Goal: Information Seeking & Learning: Check status

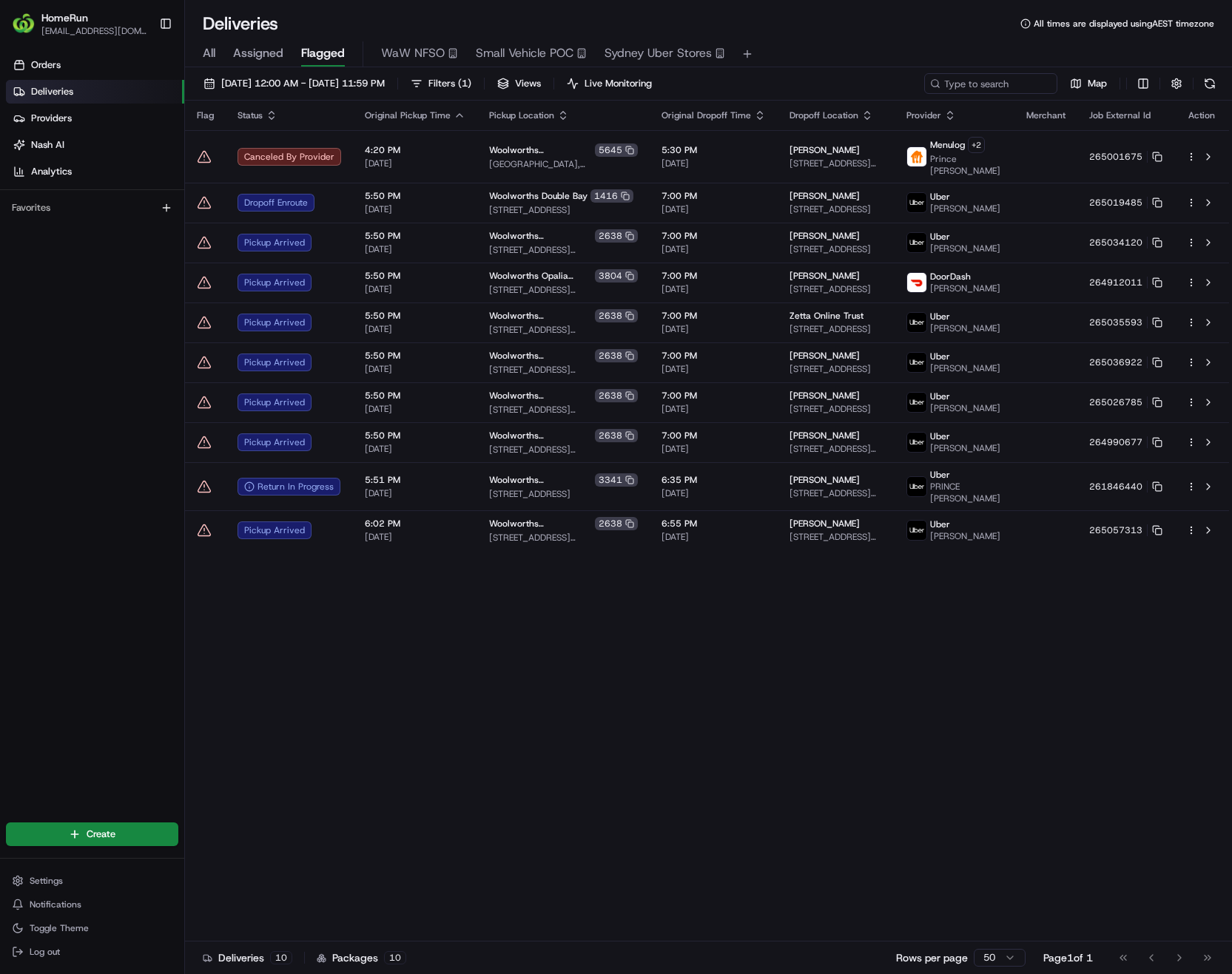
click at [949, 82] on input at bounding box center [990, 83] width 133 height 20
type input "264727089"
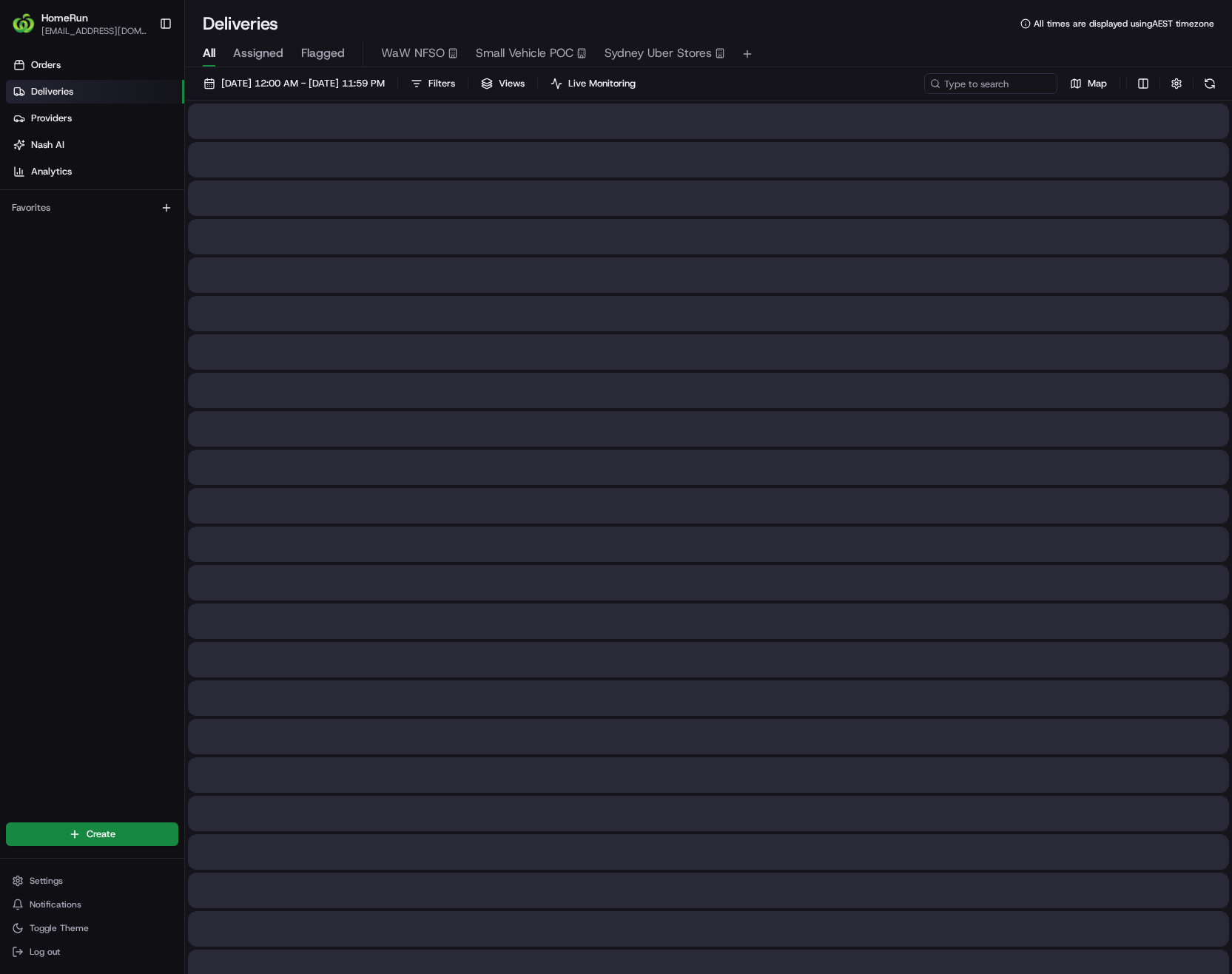
click at [213, 58] on span "All" at bounding box center [208, 53] width 12 height 18
click at [962, 87] on input at bounding box center [967, 83] width 177 height 20
paste input "264727089"
type input "264727089"
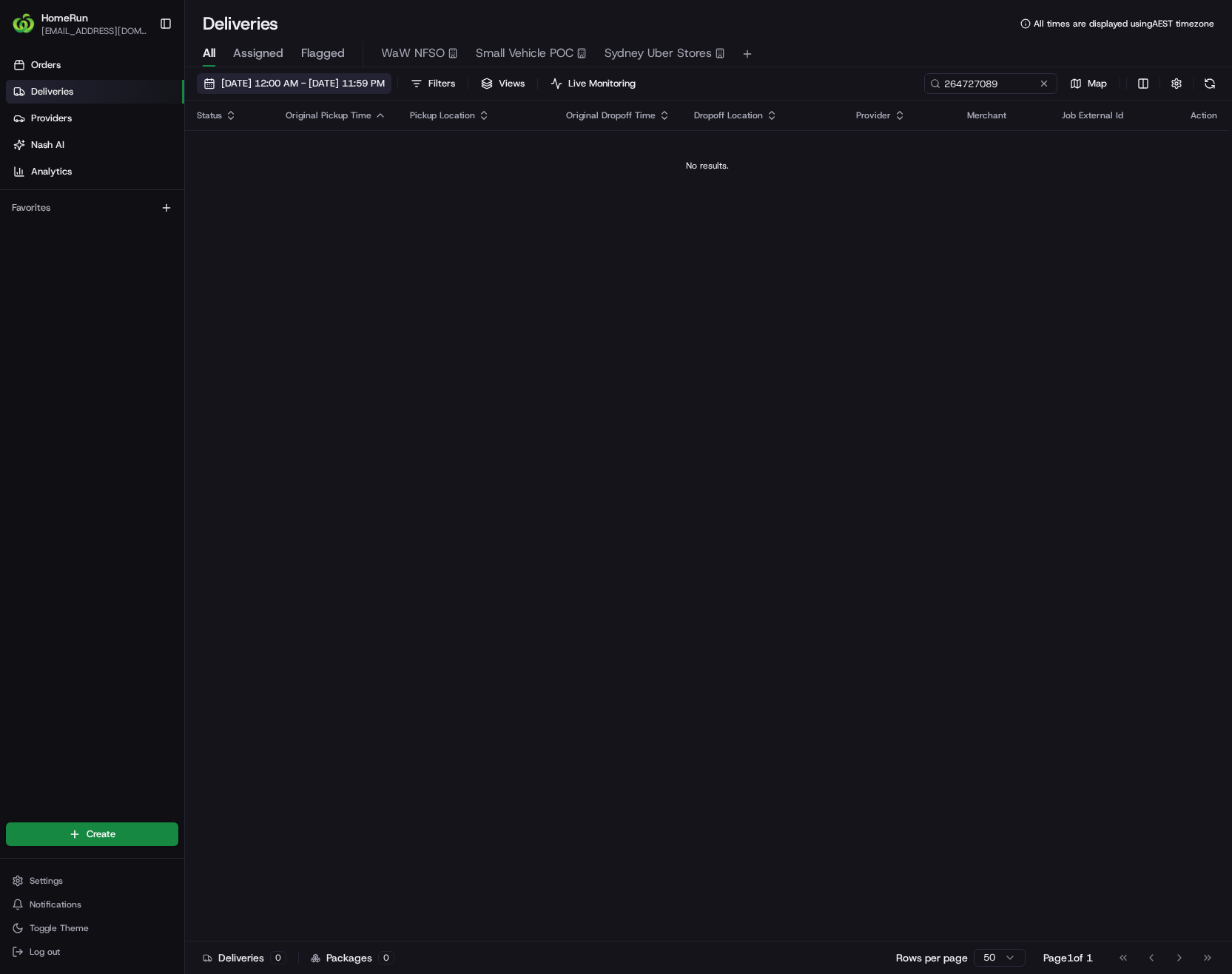
click at [282, 87] on span "16/08/2025 12:00 AM - 16/08/2025 11:59 PM" at bounding box center [303, 83] width 163 height 13
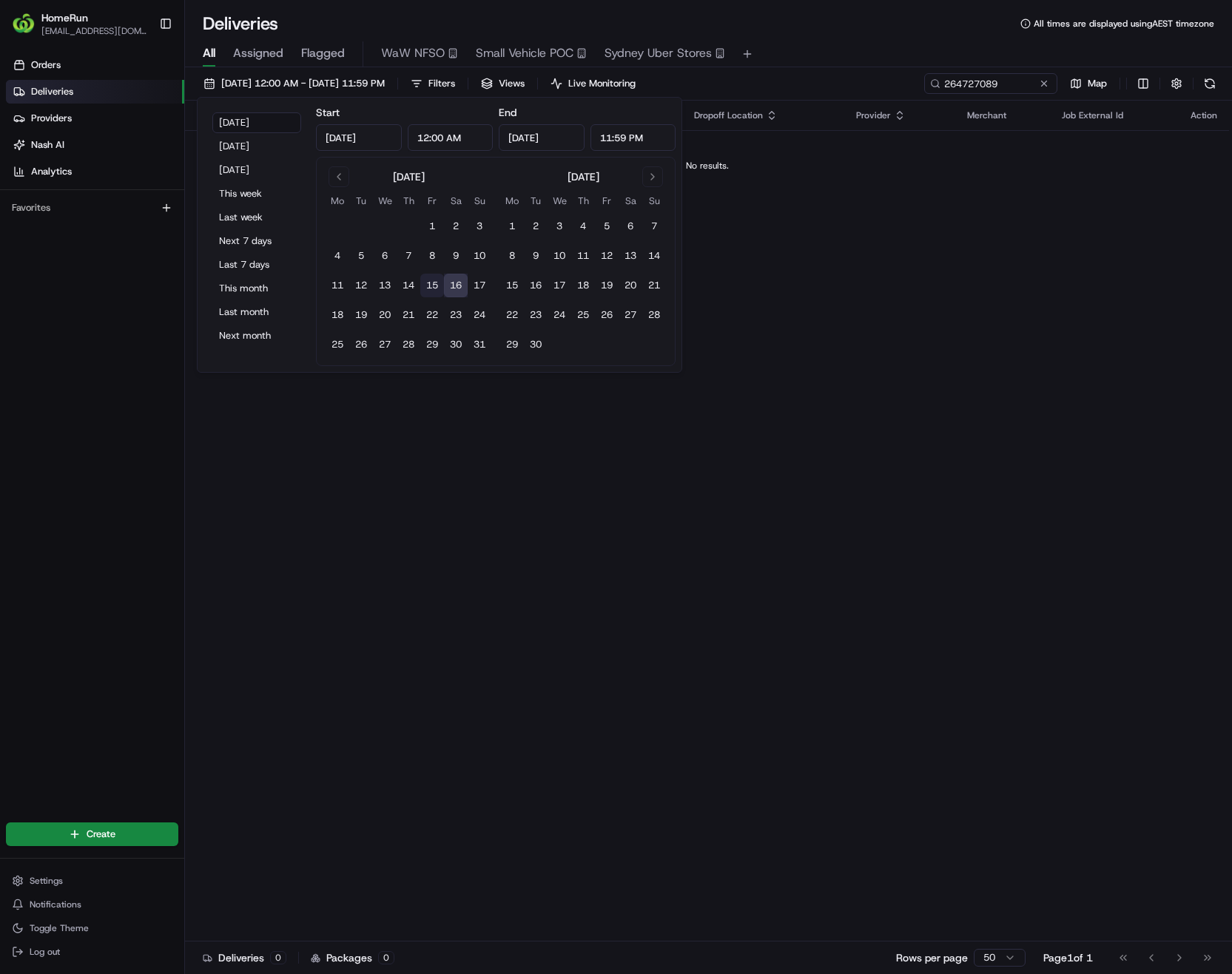
click at [437, 286] on button "15" at bounding box center [432, 285] width 24 height 24
type input "Aug 15, 2025"
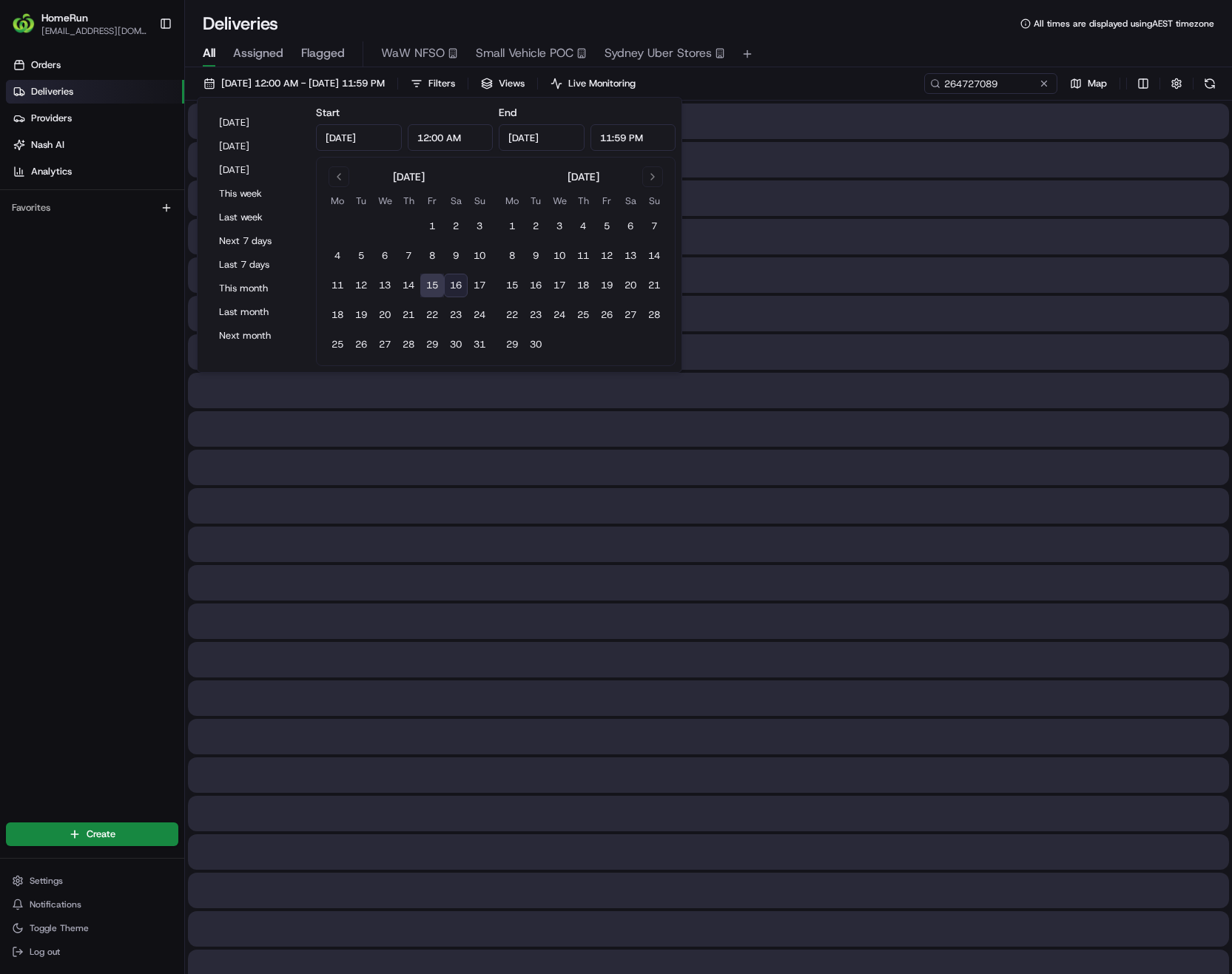
click at [432, 287] on button "15" at bounding box center [432, 285] width 24 height 24
click at [860, 33] on div "Deliveries All times are displayed using AEST timezone" at bounding box center [709, 23] width 1047 height 24
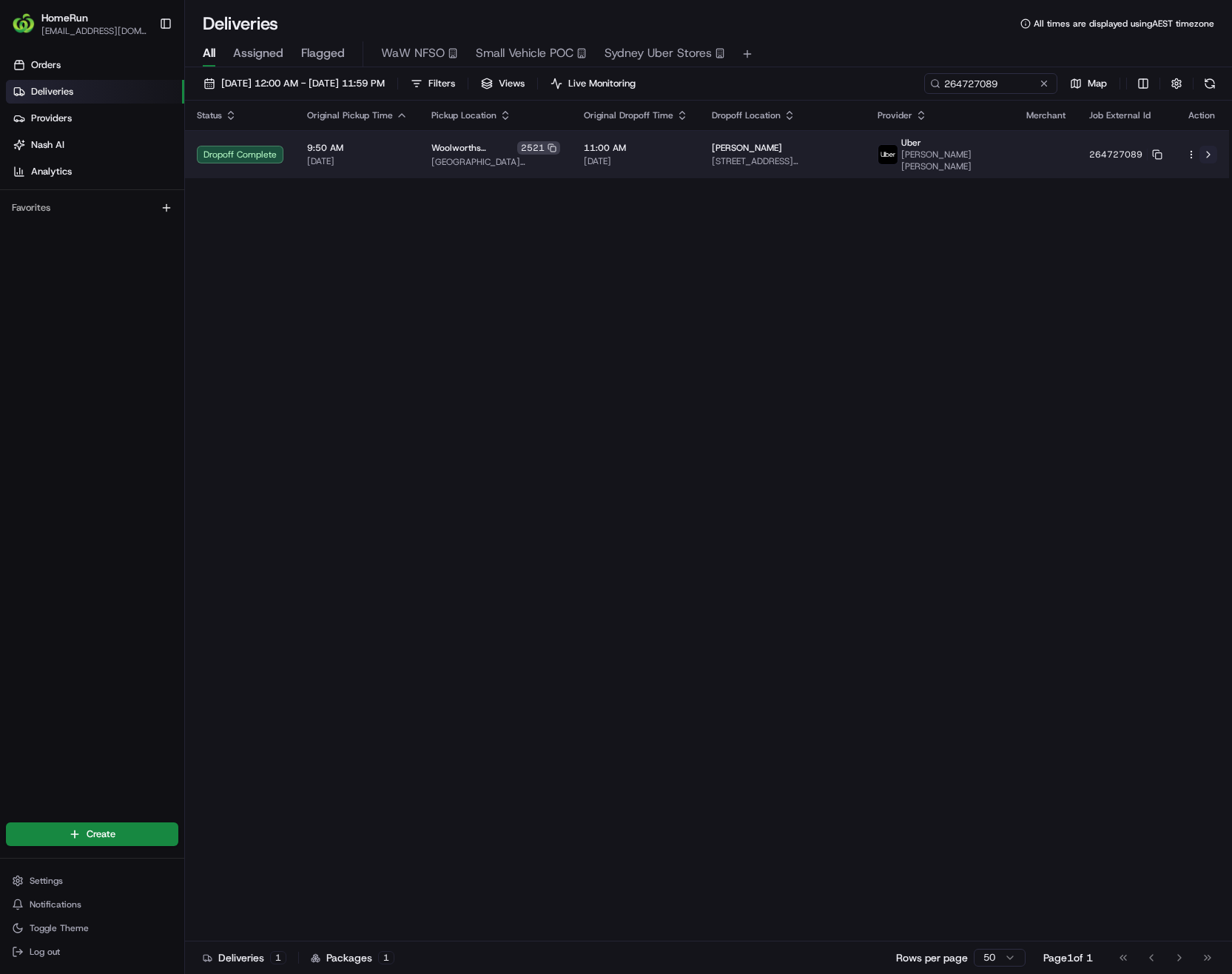
click at [1208, 160] on button at bounding box center [1208, 155] width 18 height 18
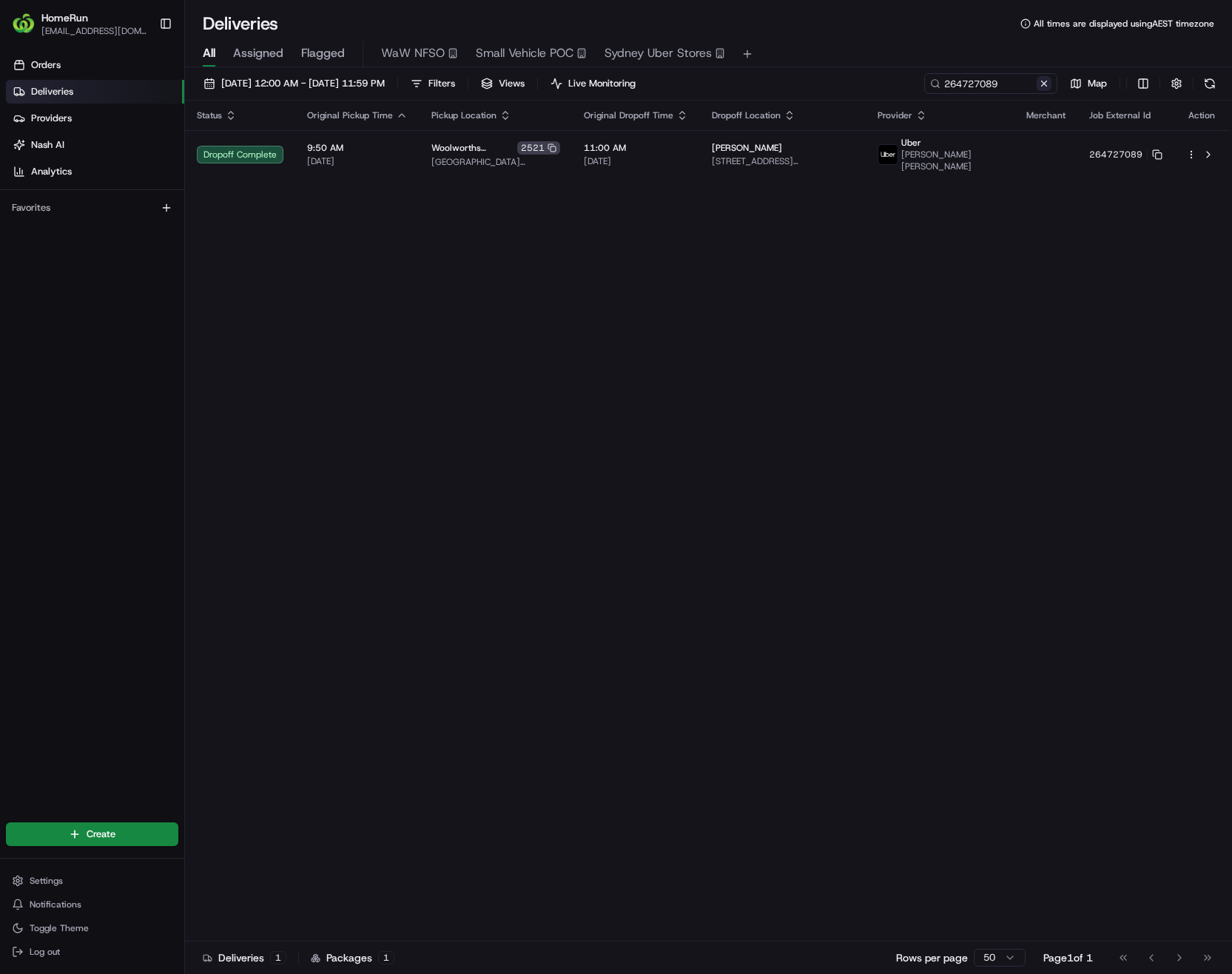
click at [1047, 81] on button at bounding box center [1043, 83] width 15 height 15
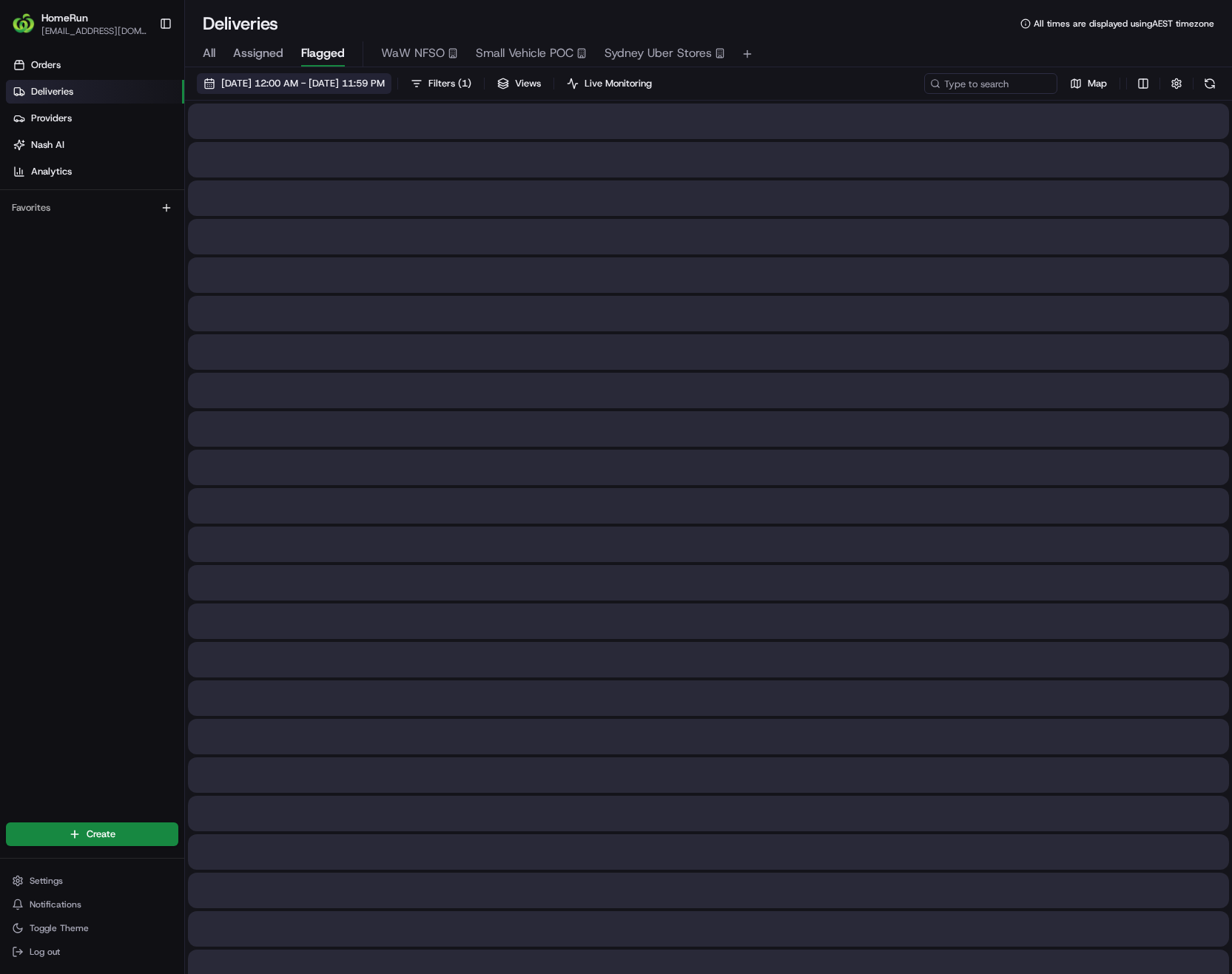
drag, startPoint x: 322, startPoint y: 59, endPoint x: 332, endPoint y: 87, distance: 29.7
click at [322, 58] on span "Flagged" at bounding box center [322, 53] width 43 height 18
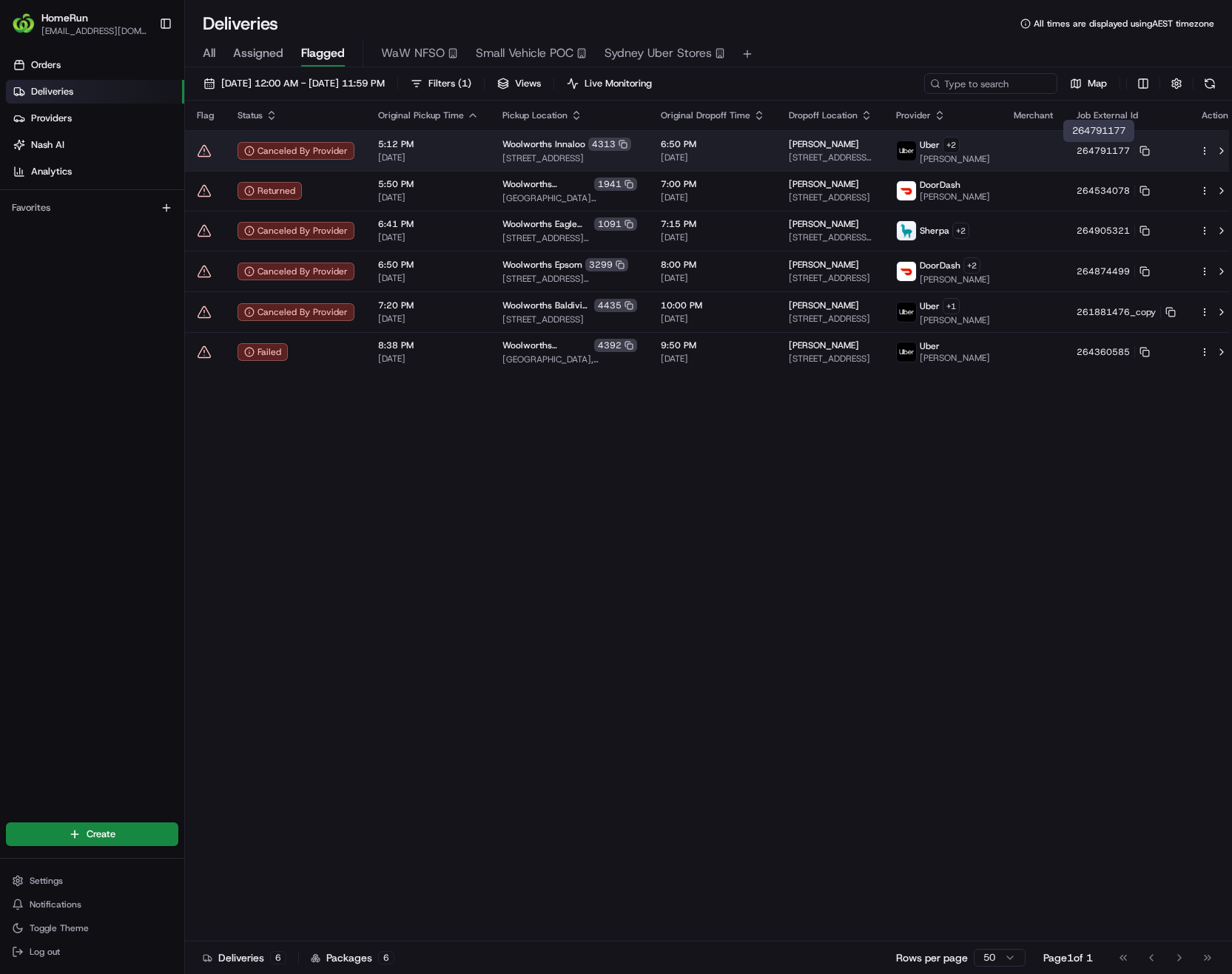
drag, startPoint x: 1133, startPoint y: 149, endPoint x: 1141, endPoint y: 162, distance: 15.3
click at [1139, 149] on icon at bounding box center [1144, 151] width 11 height 11
click at [1143, 150] on rect at bounding box center [1145, 151] width 6 height 6
click at [1212, 152] on button at bounding box center [1221, 151] width 18 height 18
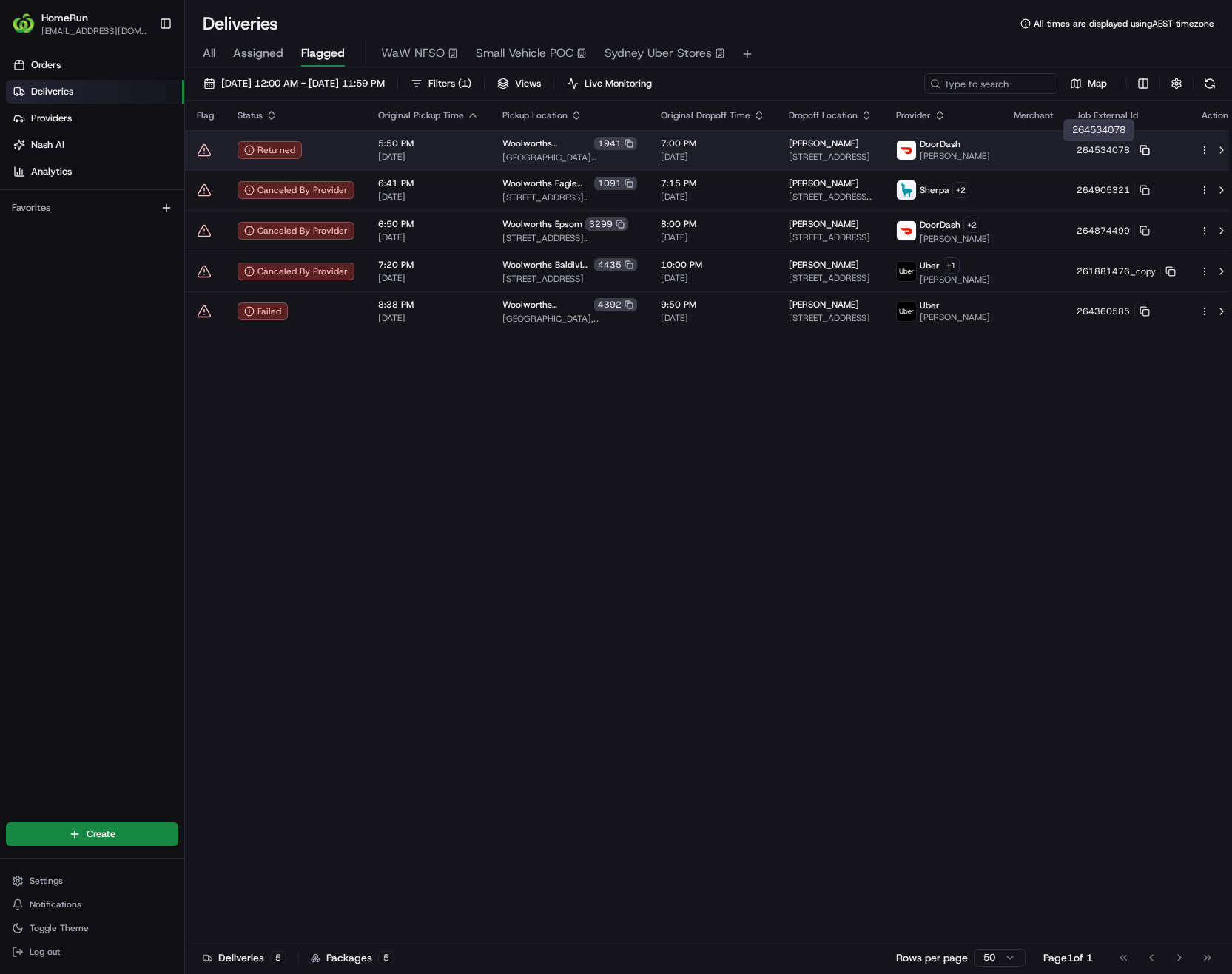
click at [1139, 152] on icon at bounding box center [1144, 150] width 11 height 11
click at [1212, 149] on button at bounding box center [1221, 150] width 18 height 18
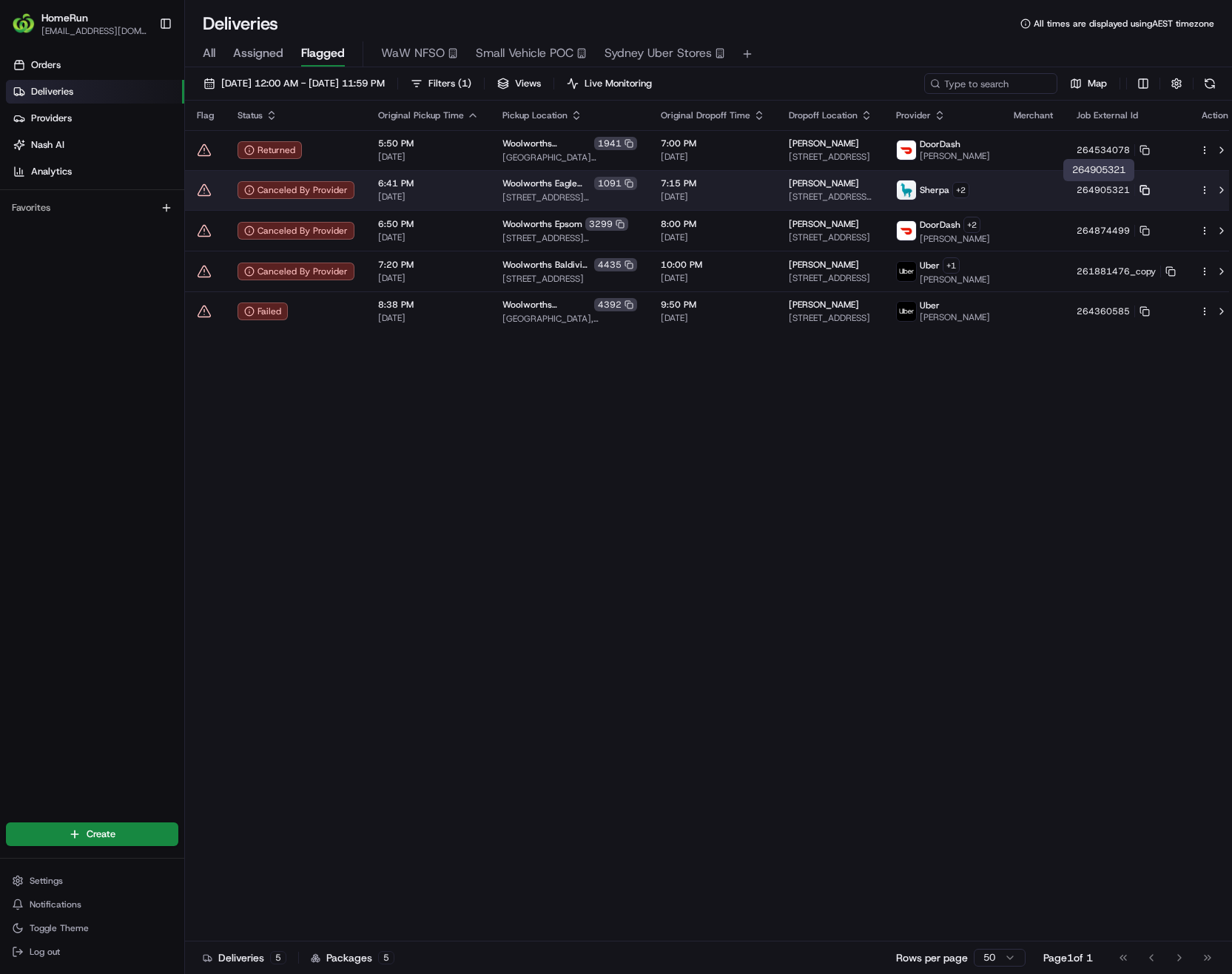
click at [1140, 187] on icon at bounding box center [1142, 188] width 6 height 6
click at [1212, 190] on button at bounding box center [1221, 190] width 18 height 18
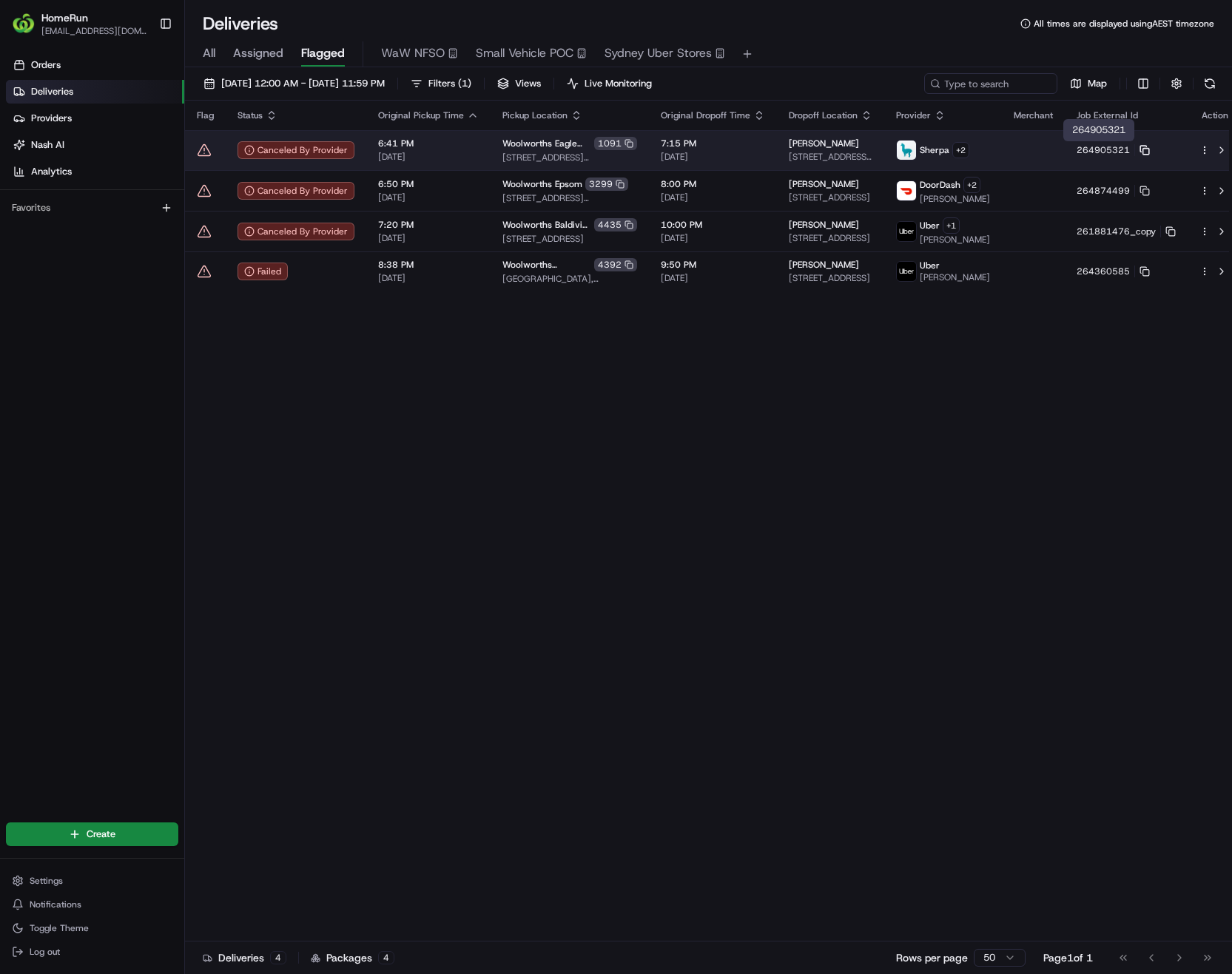
click at [1143, 153] on rect at bounding box center [1145, 151] width 6 height 6
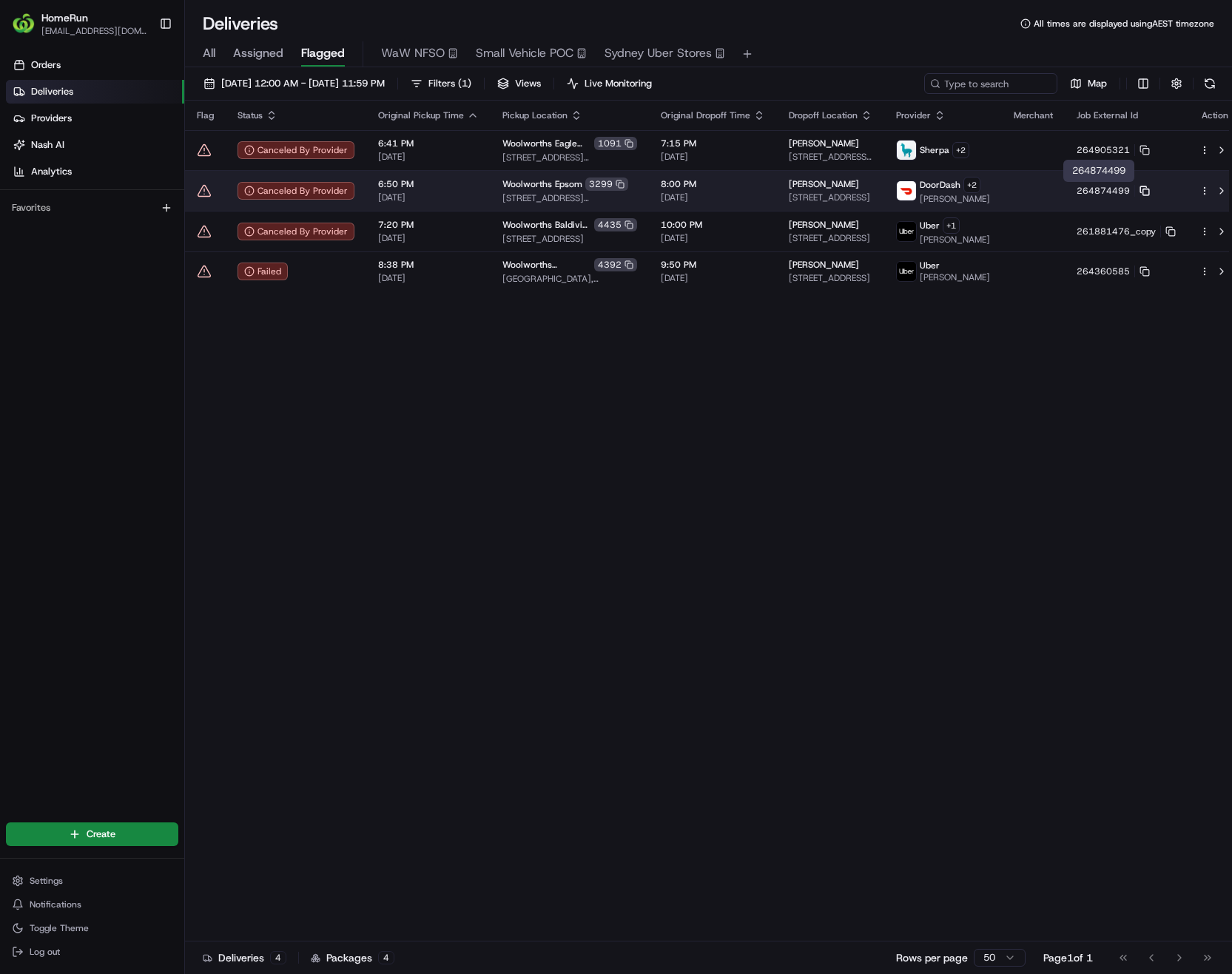
click at [1143, 193] on rect at bounding box center [1145, 191] width 6 height 6
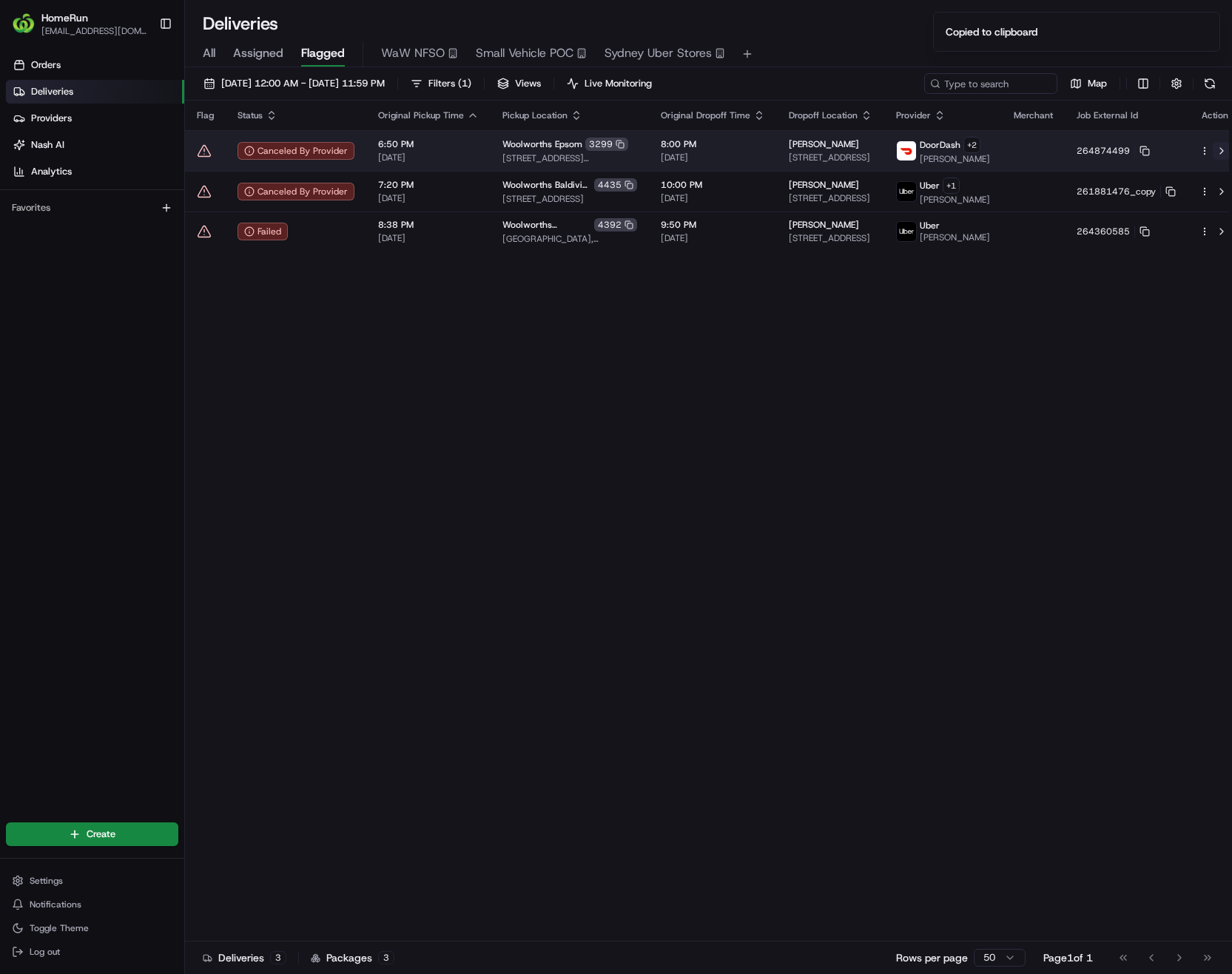
click at [1212, 154] on button at bounding box center [1221, 151] width 18 height 18
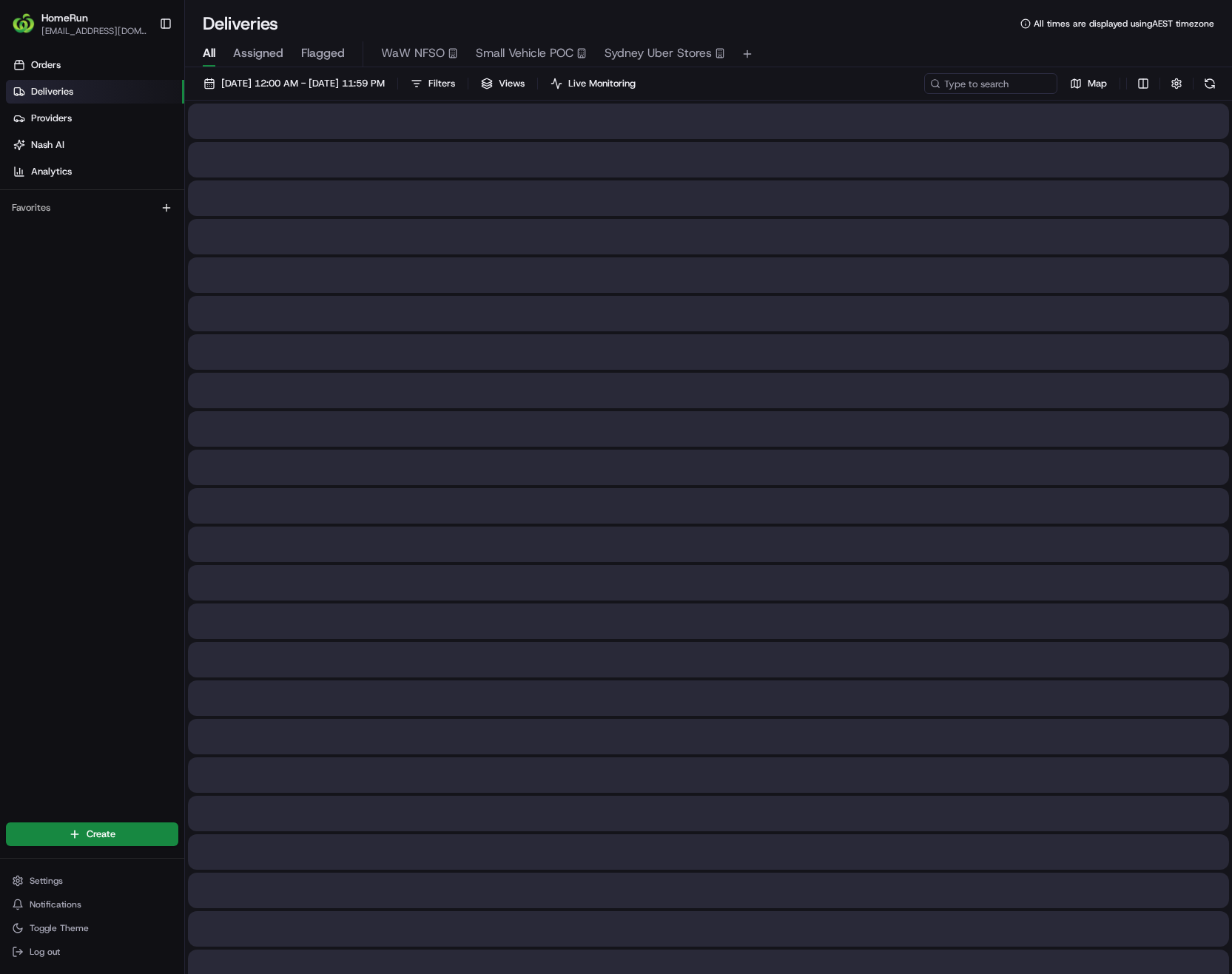
click at [209, 56] on span "All" at bounding box center [208, 53] width 12 height 18
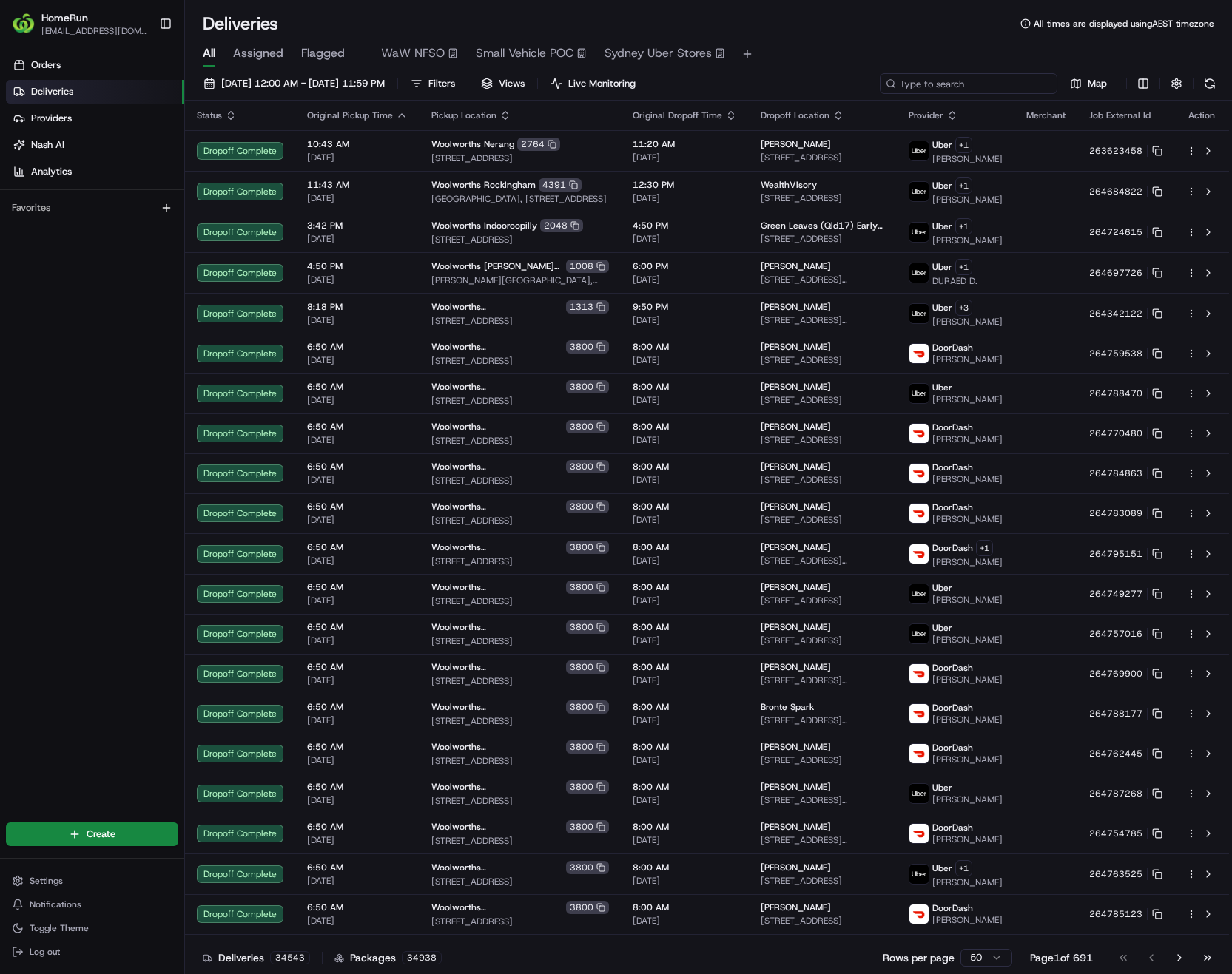
click at [1036, 90] on input at bounding box center [967, 83] width 177 height 20
paste input "264986749"
type input "264986749"
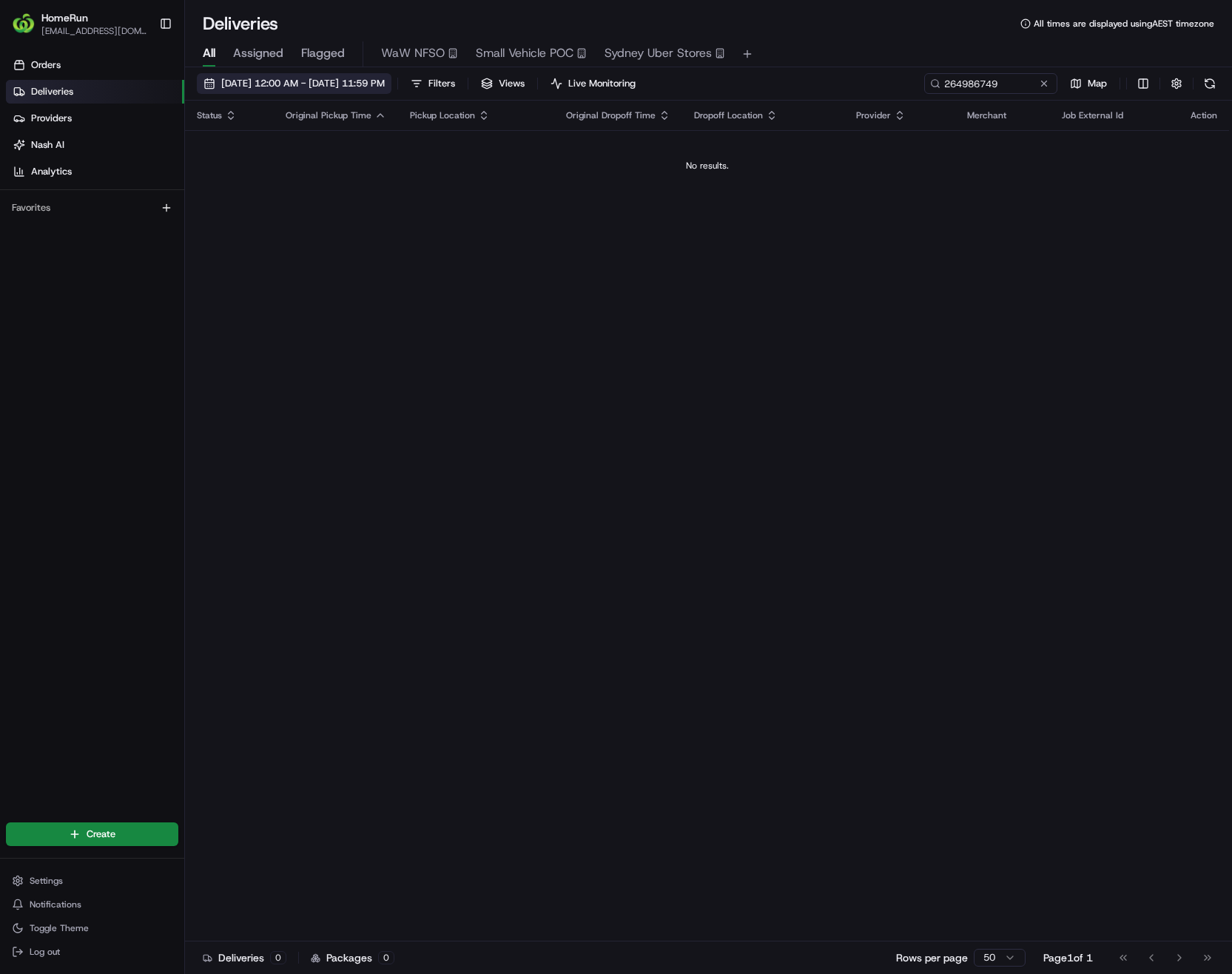
click at [313, 78] on span "15/08/2025 12:00 AM - 15/08/2025 11:59 PM" at bounding box center [303, 83] width 163 height 13
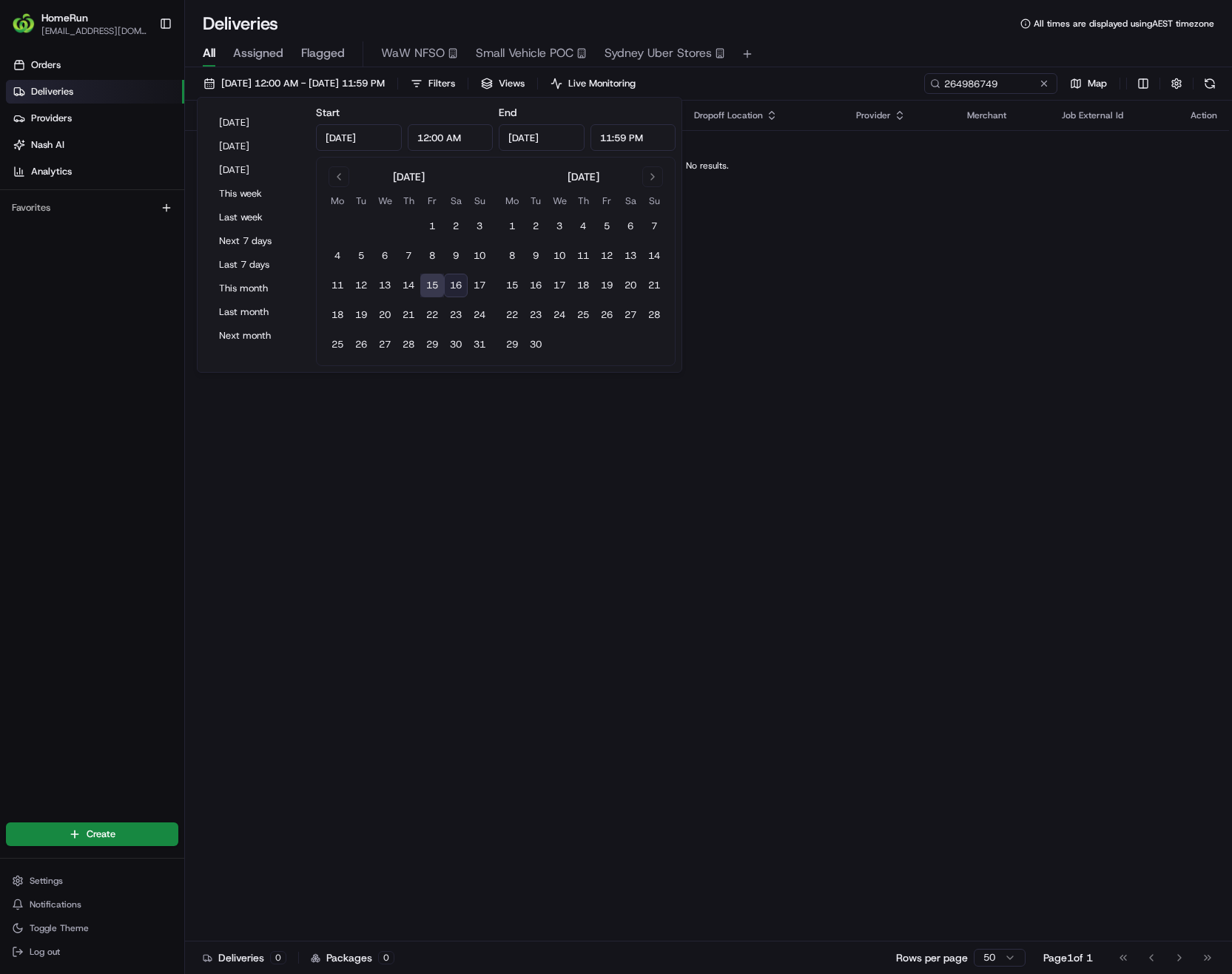
click at [457, 287] on button "16" at bounding box center [456, 285] width 24 height 24
type input "Aug 16, 2025"
click at [458, 287] on button "16" at bounding box center [456, 285] width 24 height 24
click at [758, 408] on div "Status Original Pickup Time Pickup Location Original Dropoff Time Dropoff Locat…" at bounding box center [707, 521] width 1044 height 841
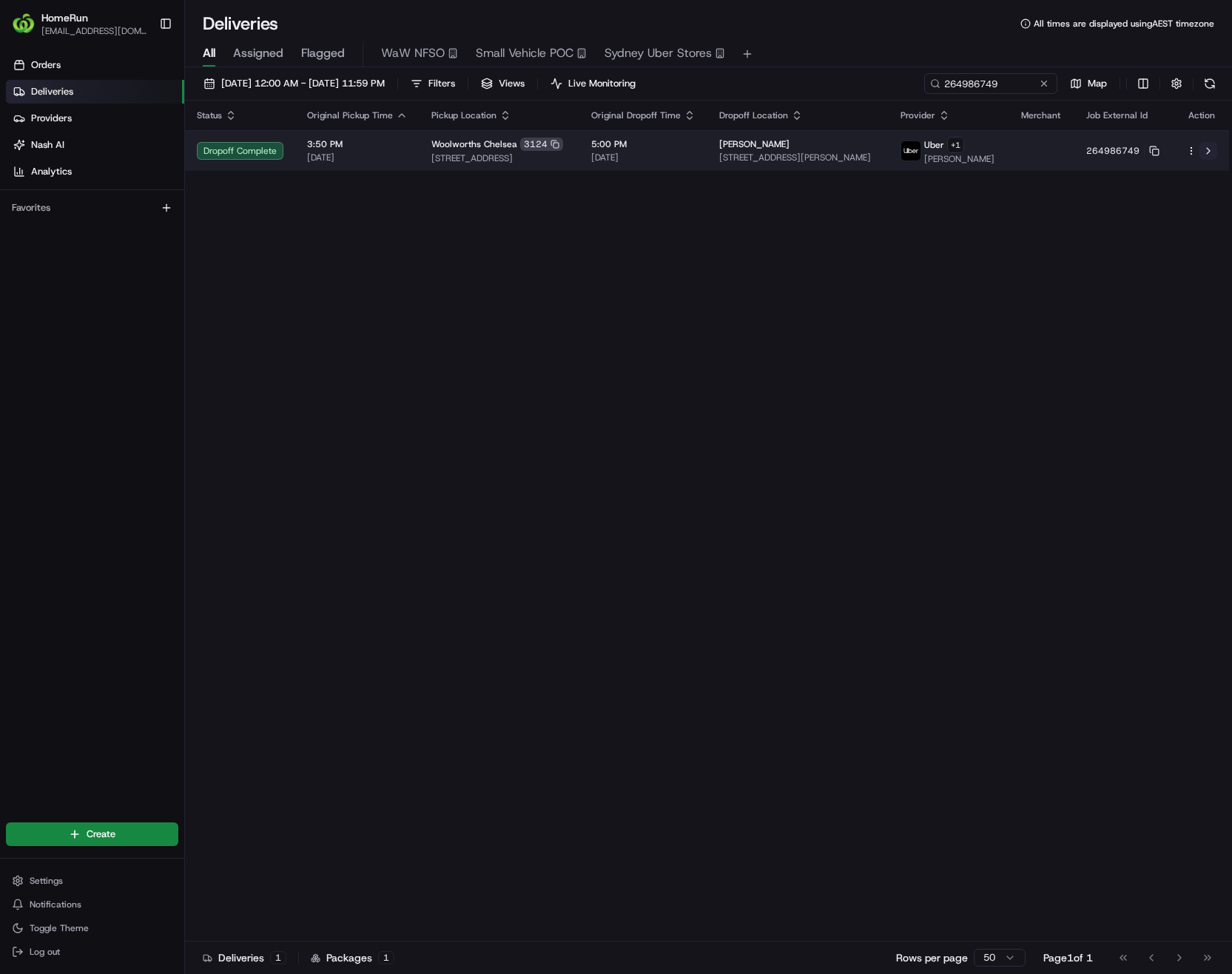
click at [1209, 159] on button at bounding box center [1208, 151] width 18 height 18
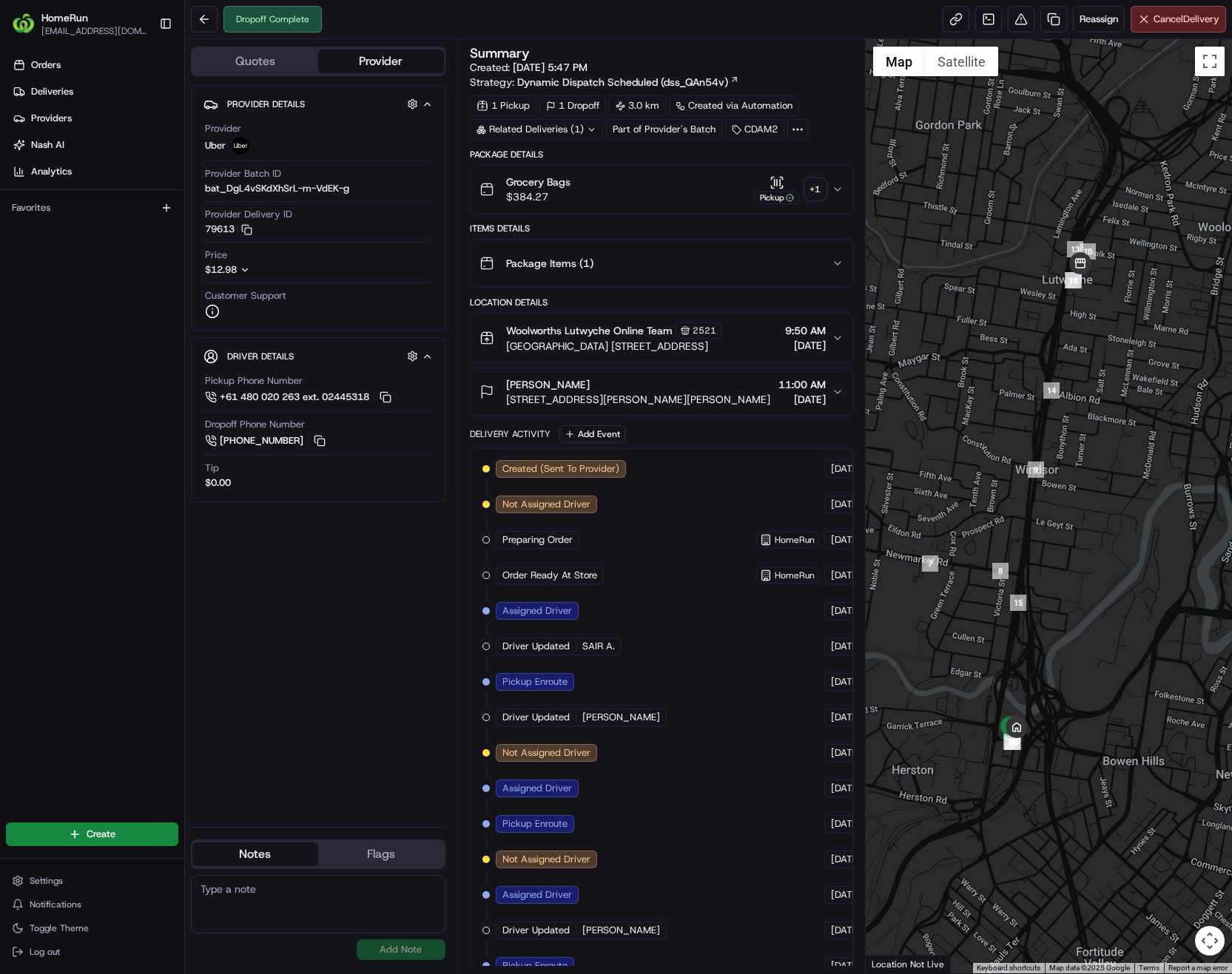
click at [809, 193] on div "+ 1" at bounding box center [815, 189] width 20 height 20
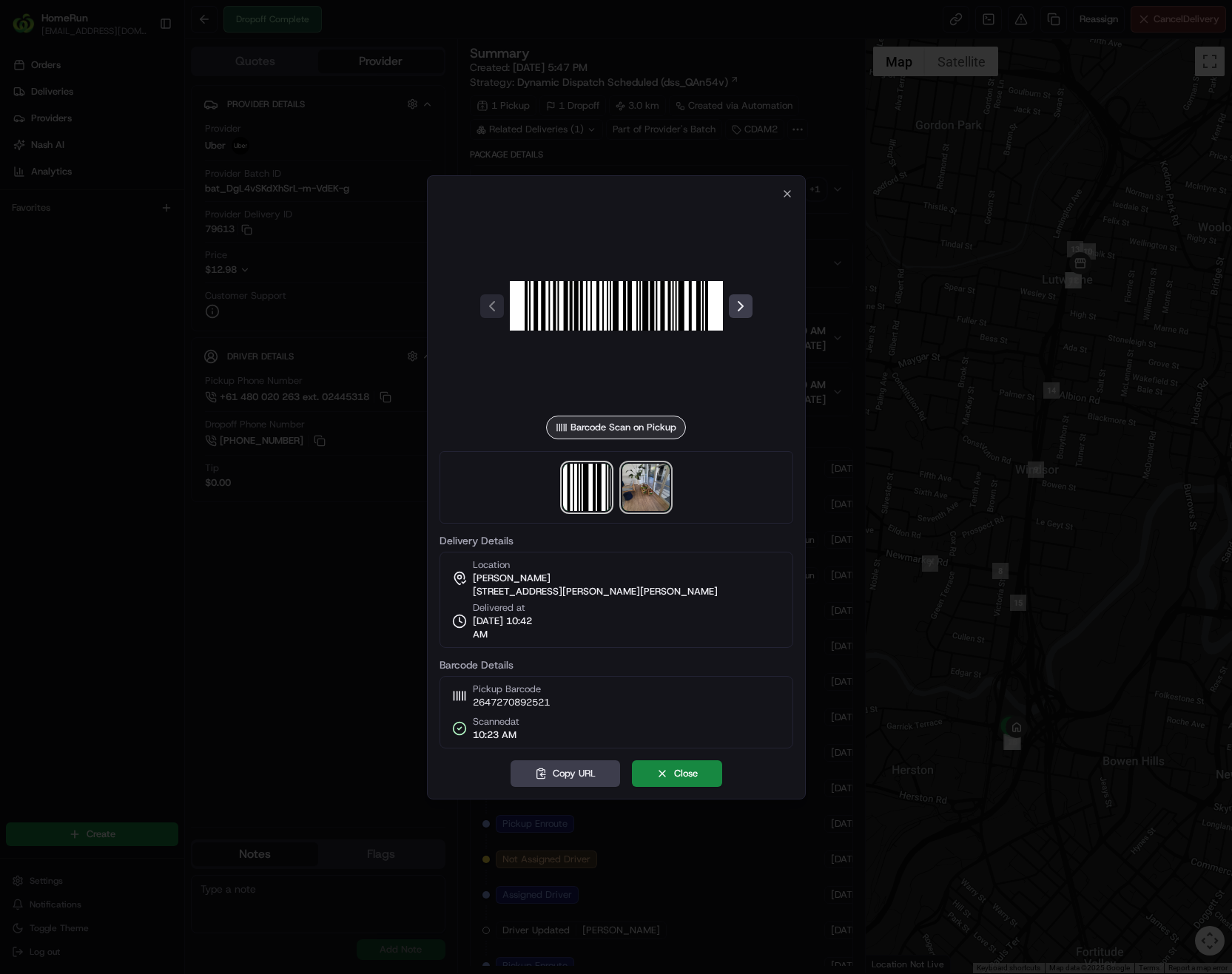
click at [647, 491] on img at bounding box center [646, 487] width 47 height 47
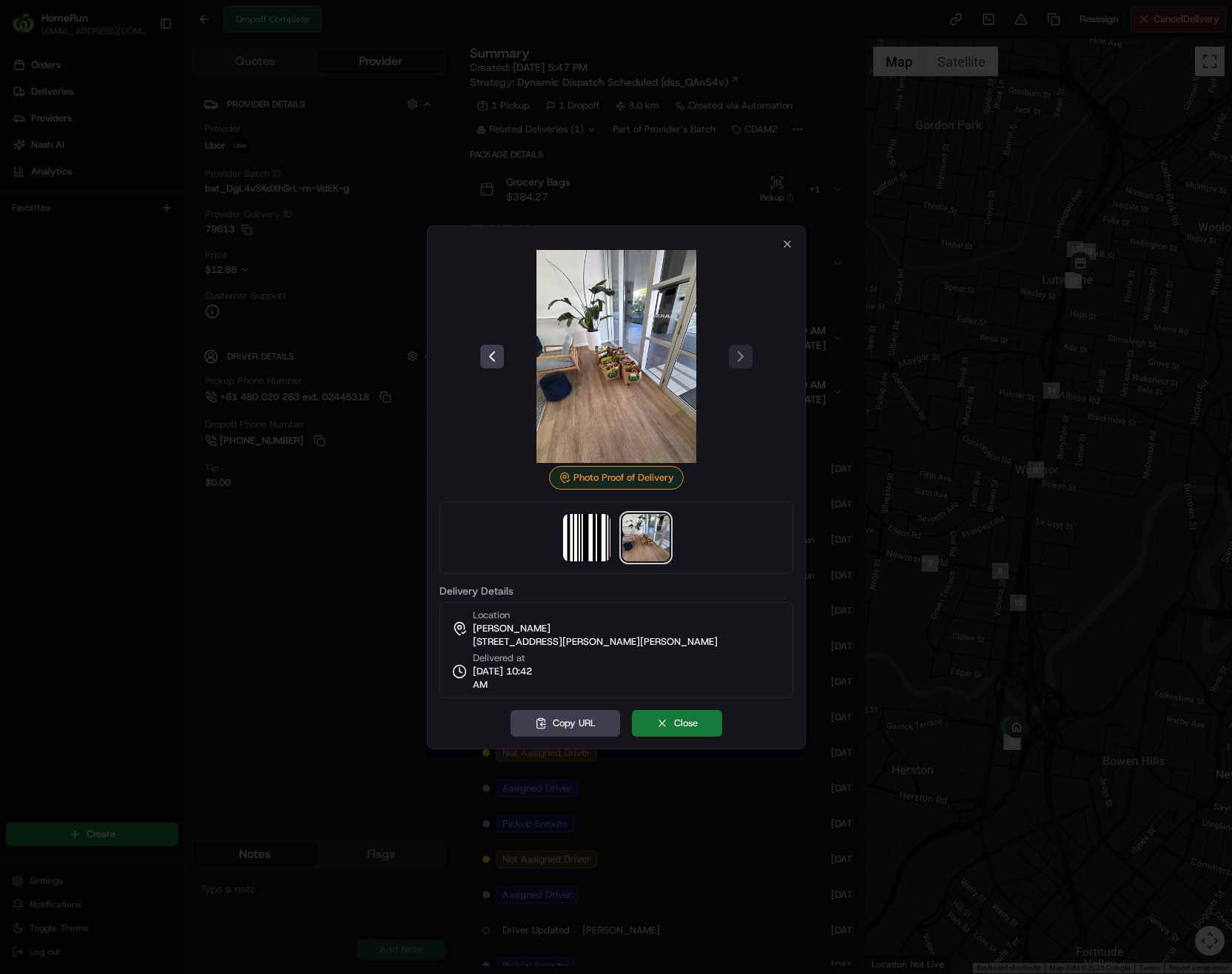
click at [690, 726] on button "Close" at bounding box center [677, 723] width 91 height 27
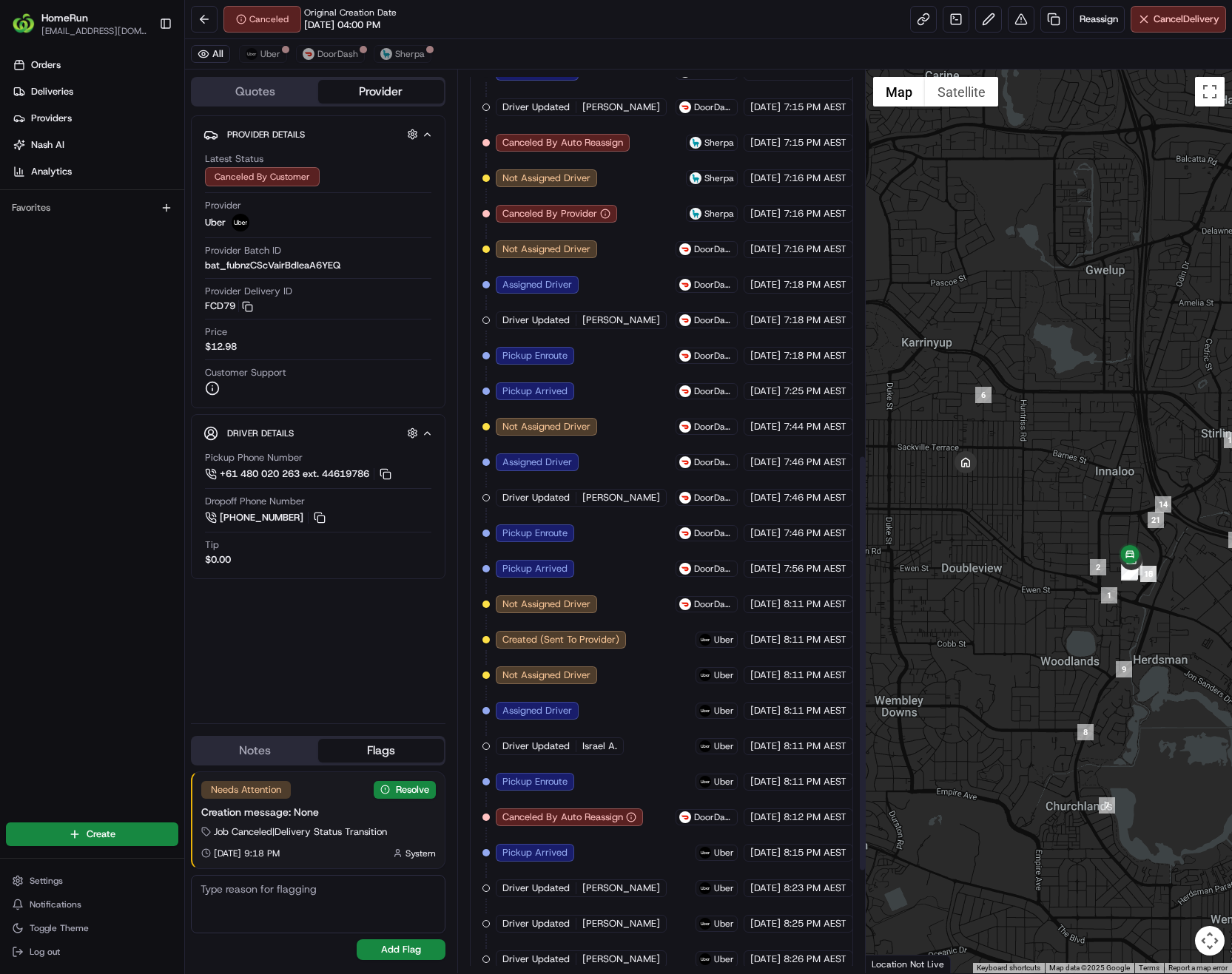
scroll to position [1053, 0]
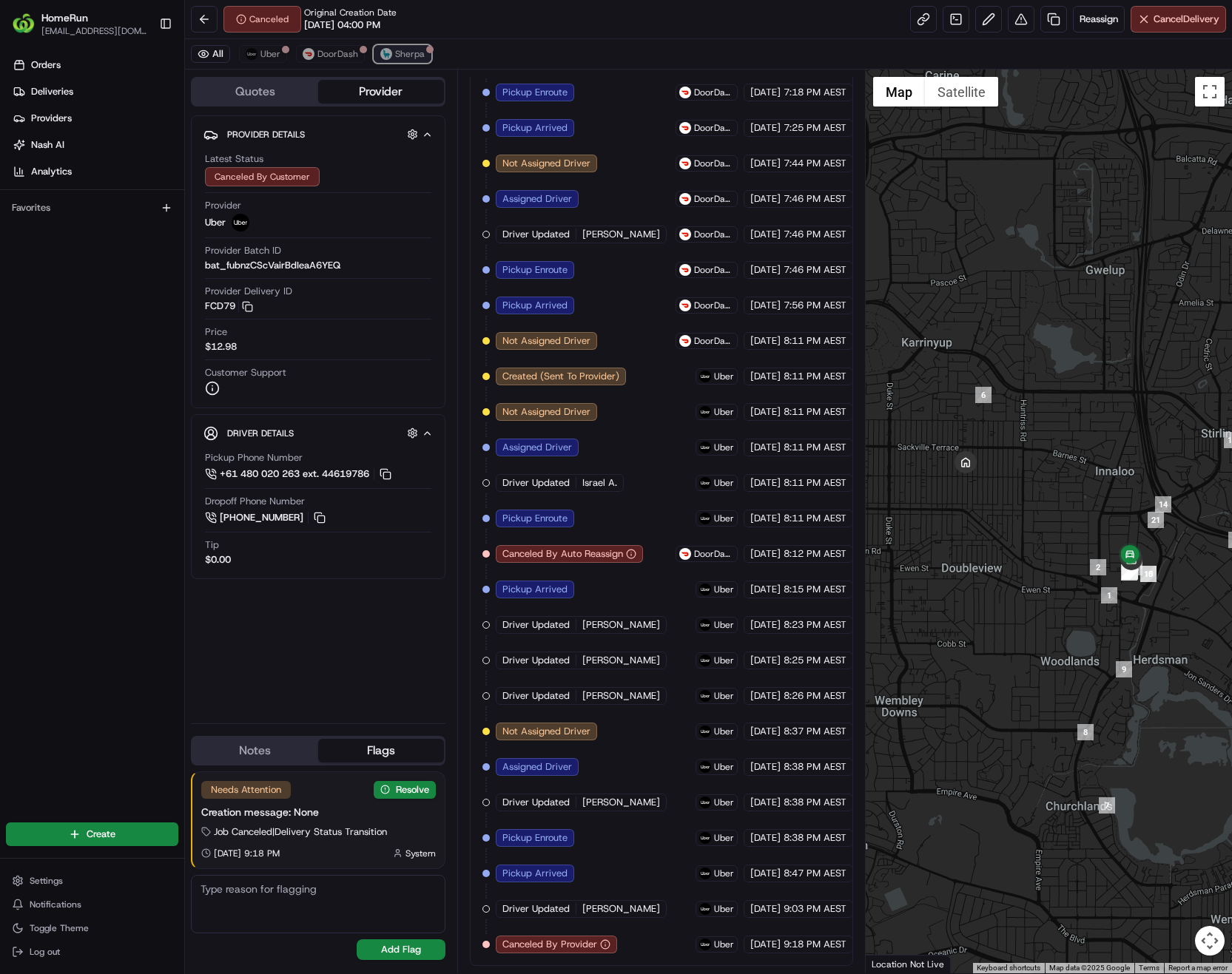
click at [415, 51] on span "Sherpa" at bounding box center [410, 54] width 29 height 11
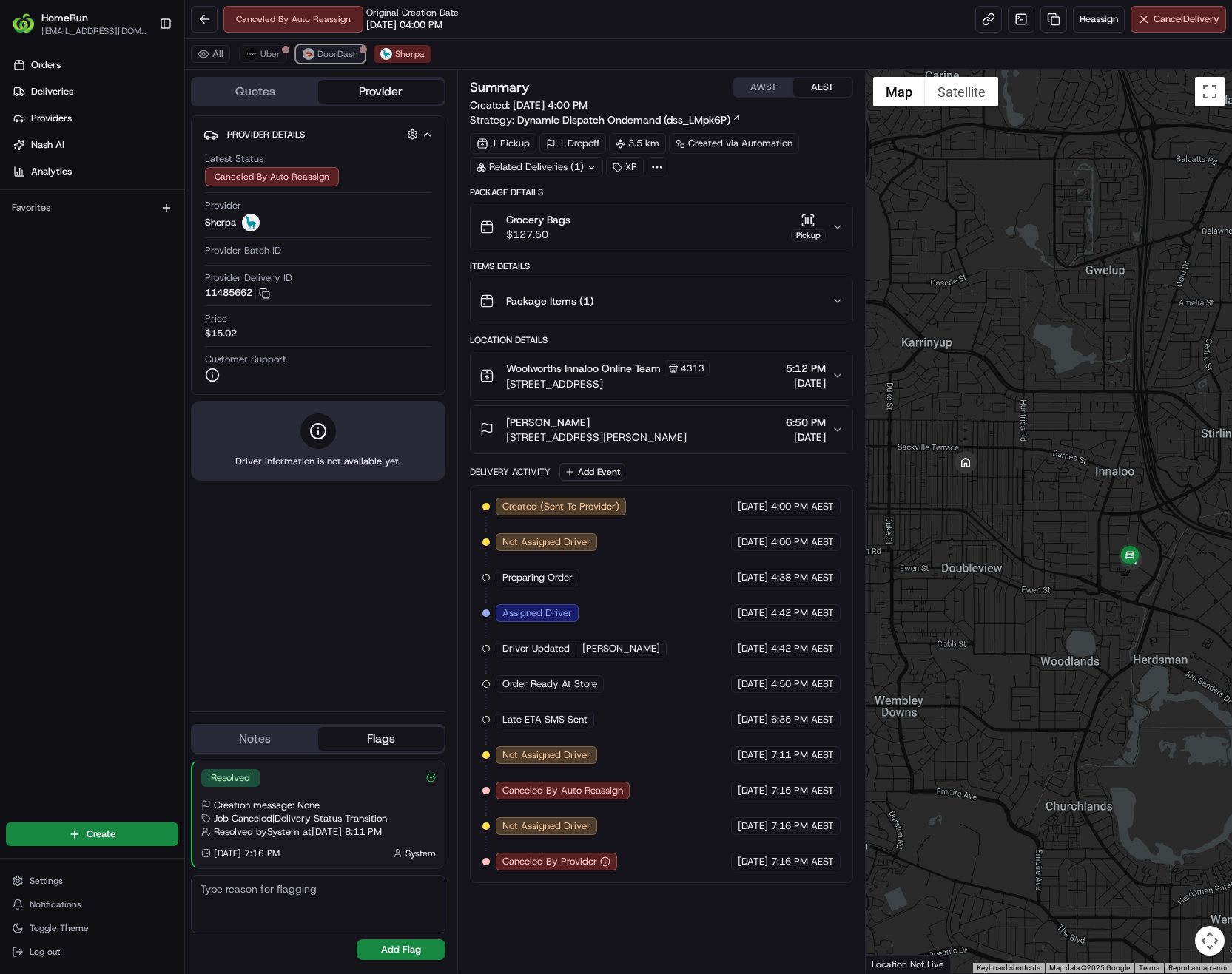
click at [331, 62] on button "DoorDash" at bounding box center [330, 54] width 69 height 18
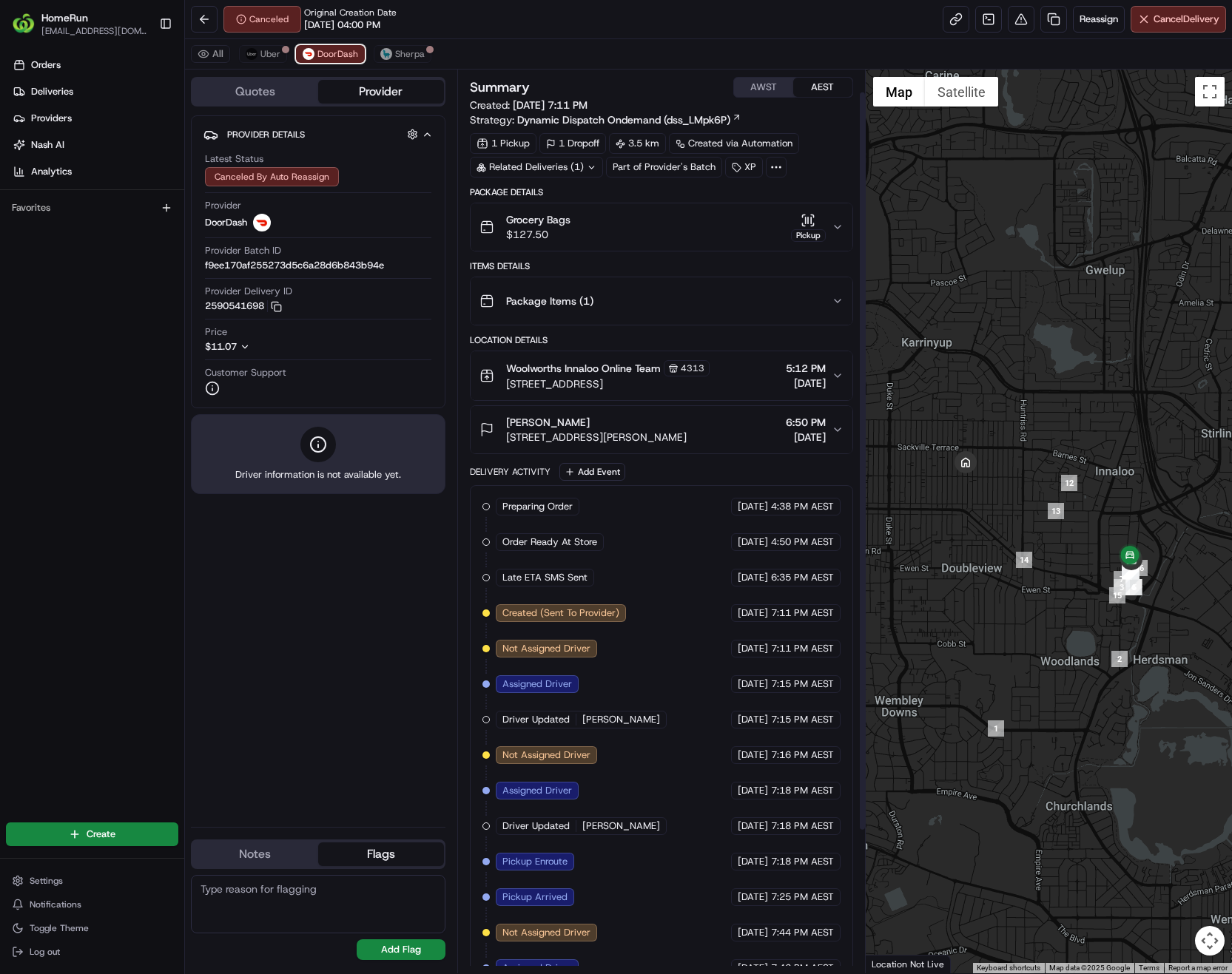
scroll to position [201, 0]
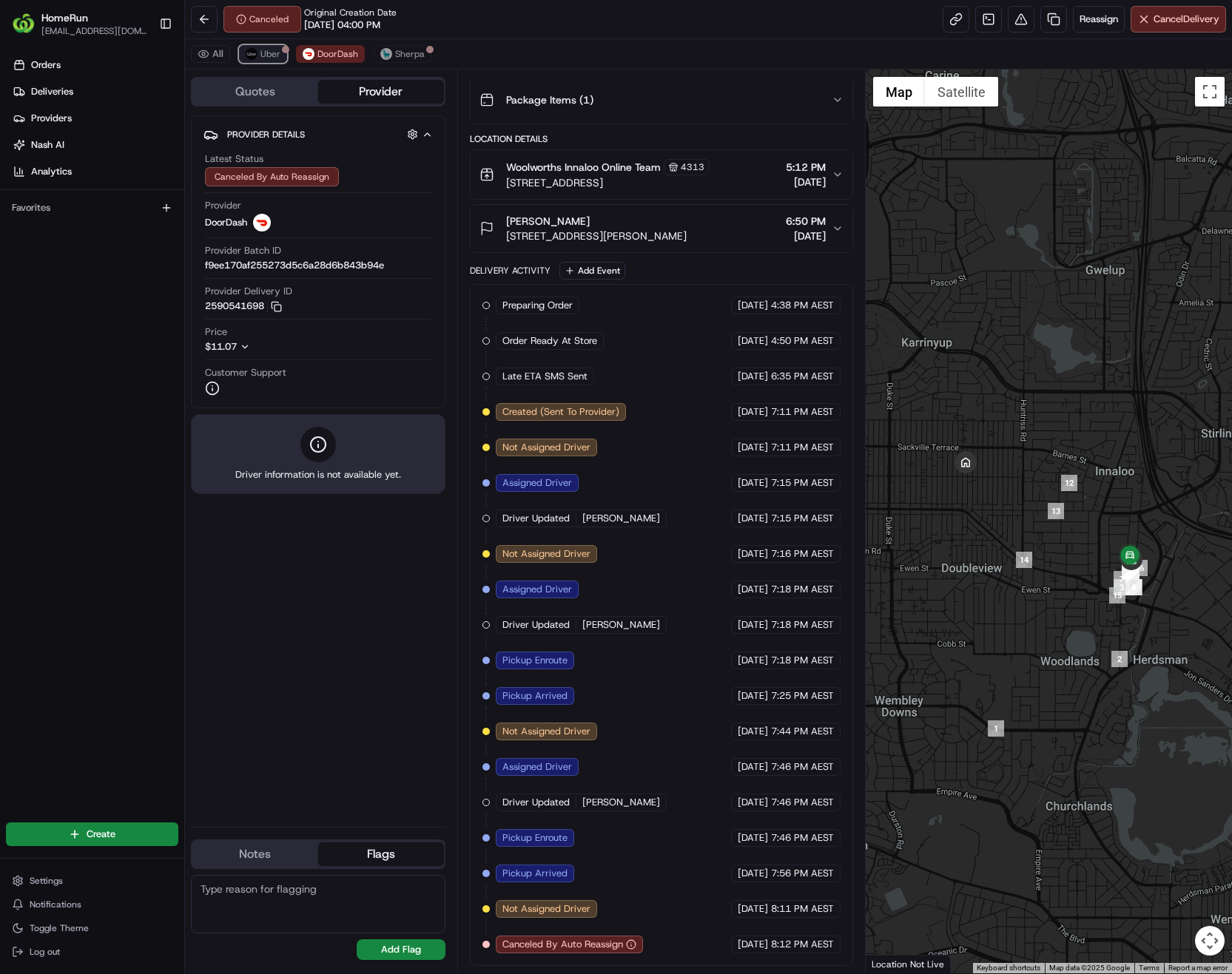
click at [257, 53] on button "Uber" at bounding box center [263, 54] width 48 height 18
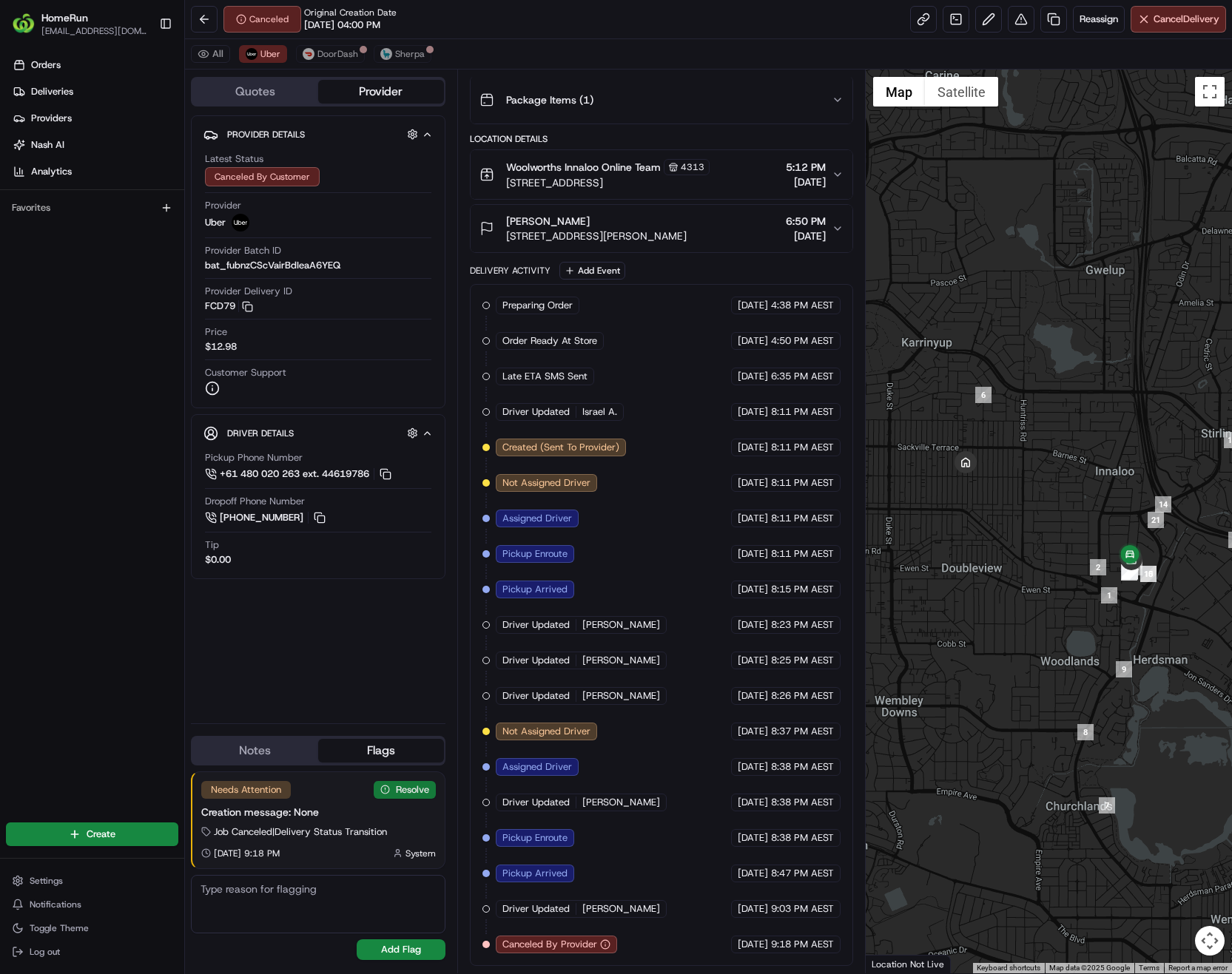
click at [386, 784] on button "Resolve" at bounding box center [405, 790] width 62 height 18
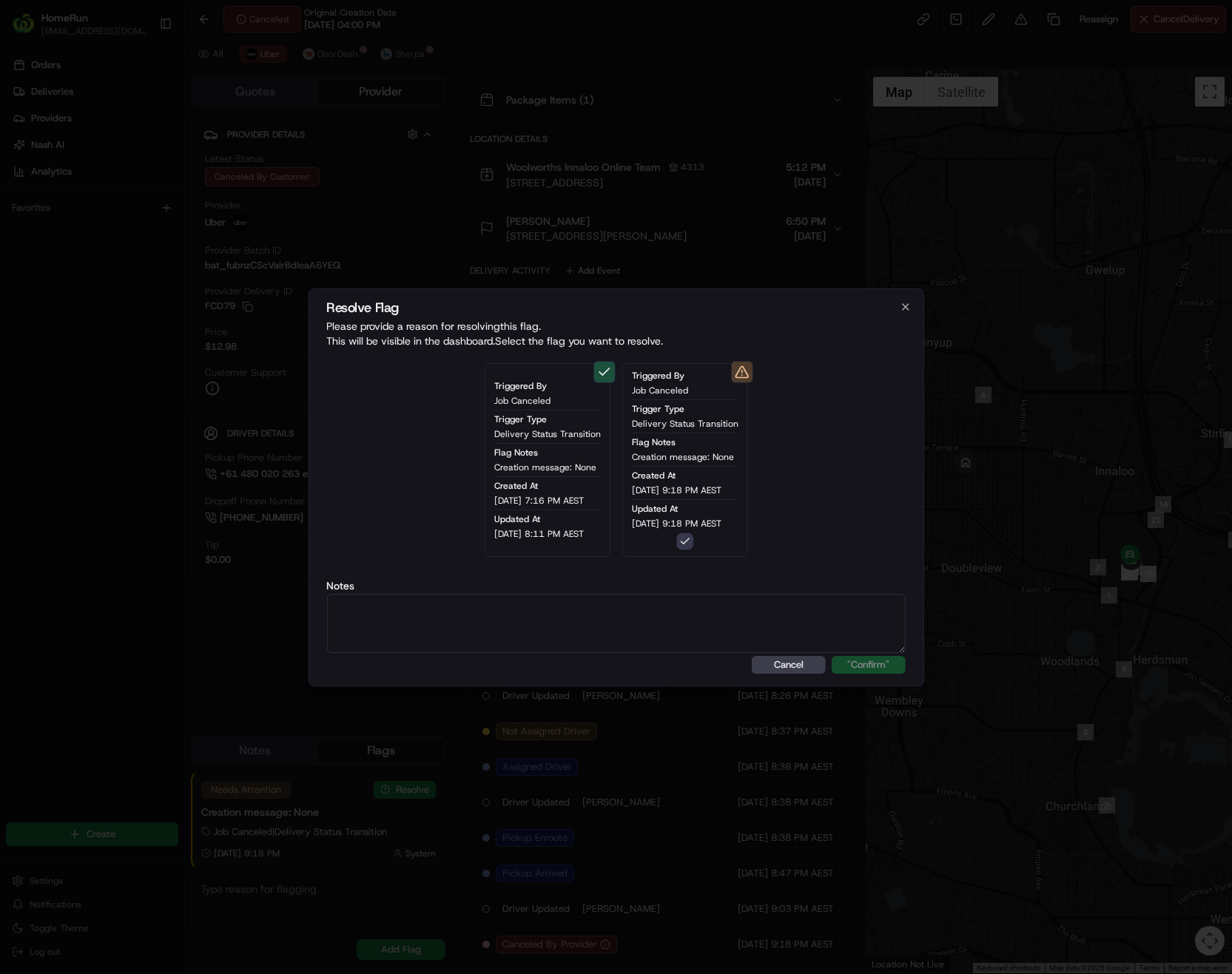
click at [623, 620] on textarea at bounding box center [616, 624] width 580 height 59
type textarea "Order supplied to the wrong driver/customer refund processed"
click at [869, 665] on button ""Confirm"" at bounding box center [868, 665] width 74 height 18
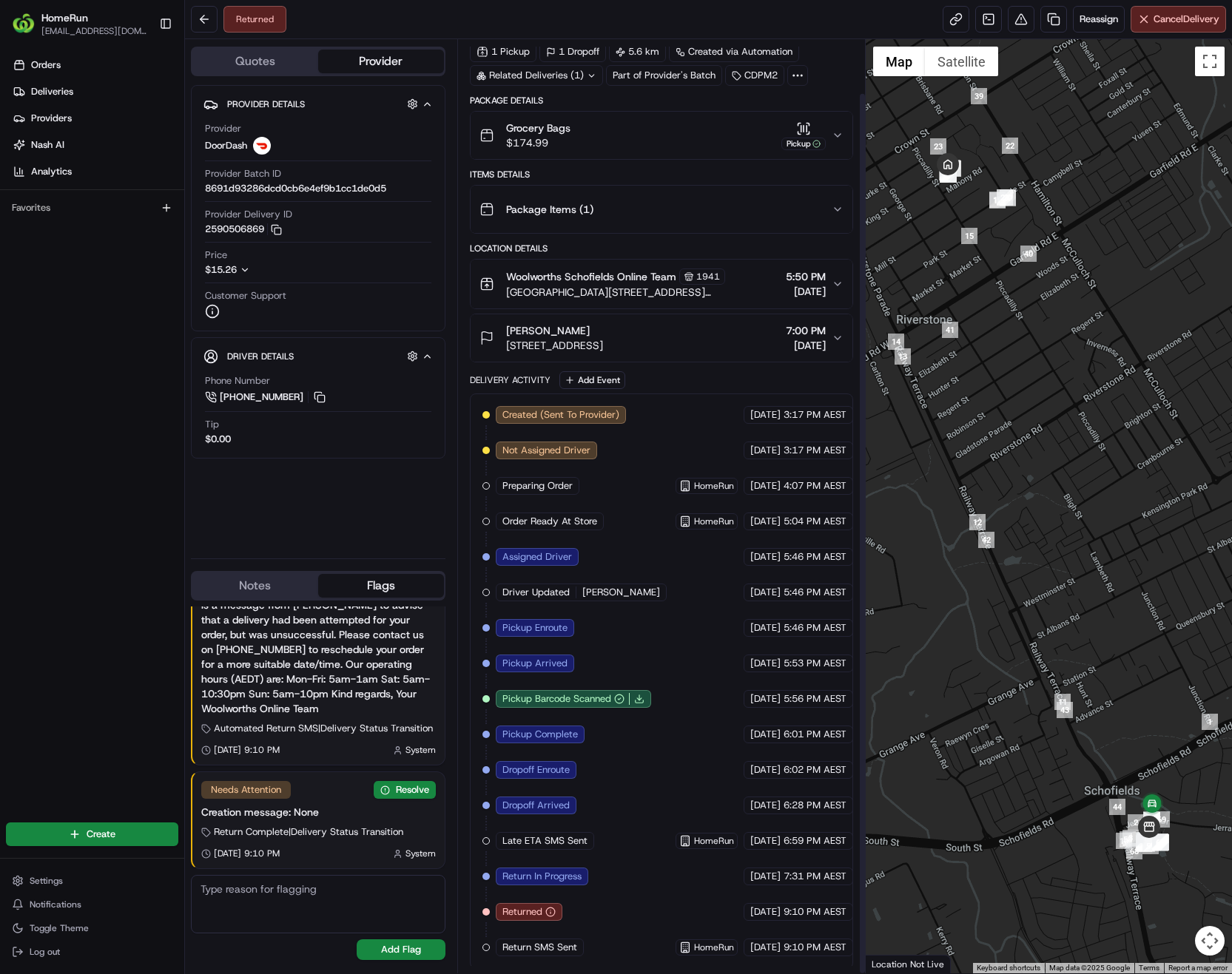
scroll to position [57, 0]
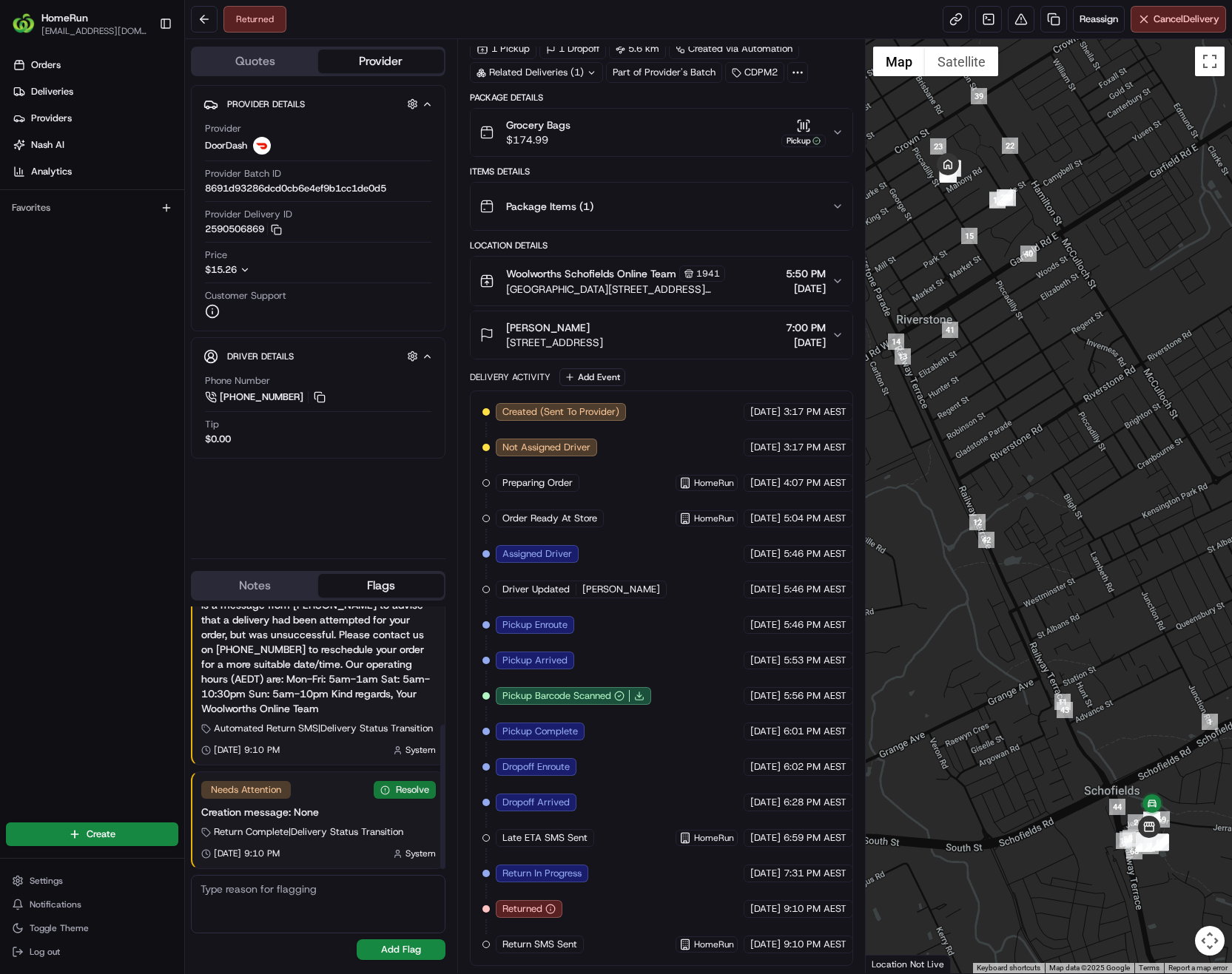
click at [398, 793] on button "Resolve" at bounding box center [405, 790] width 62 height 18
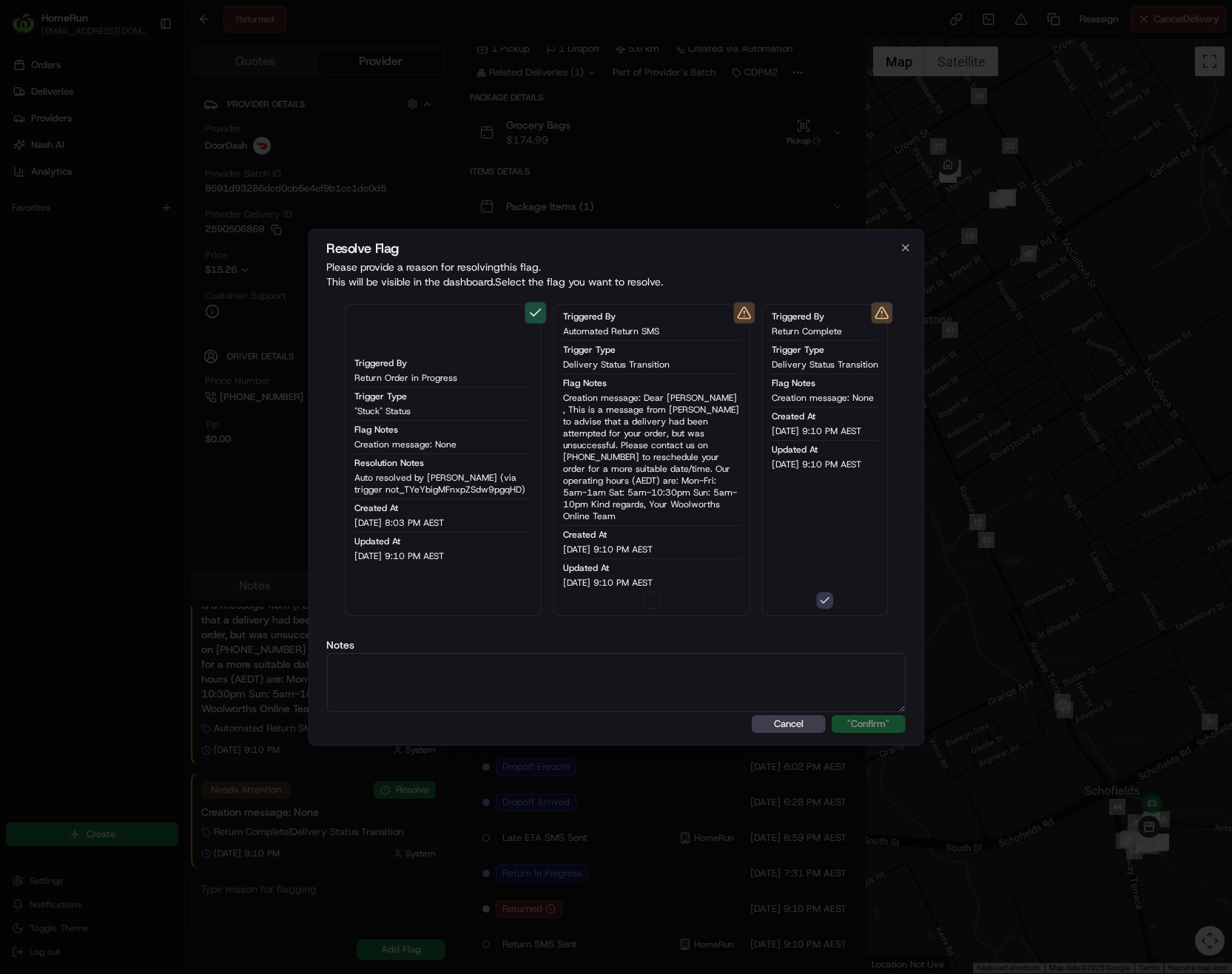
click at [586, 683] on textarea at bounding box center [616, 683] width 580 height 59
drag, startPoint x: 586, startPoint y: 668, endPoint x: 130, endPoint y: 661, distance: 456.1
click at [130, 661] on body "HomeRun phines1@woolworths.com.au Toggle Sidebar Orders Deliveries Providers Na…" at bounding box center [616, 487] width 1232 height 974
type textarea "Order RTS auto SMS sent to customer"
click at [867, 717] on button ""Confirm"" at bounding box center [868, 724] width 74 height 18
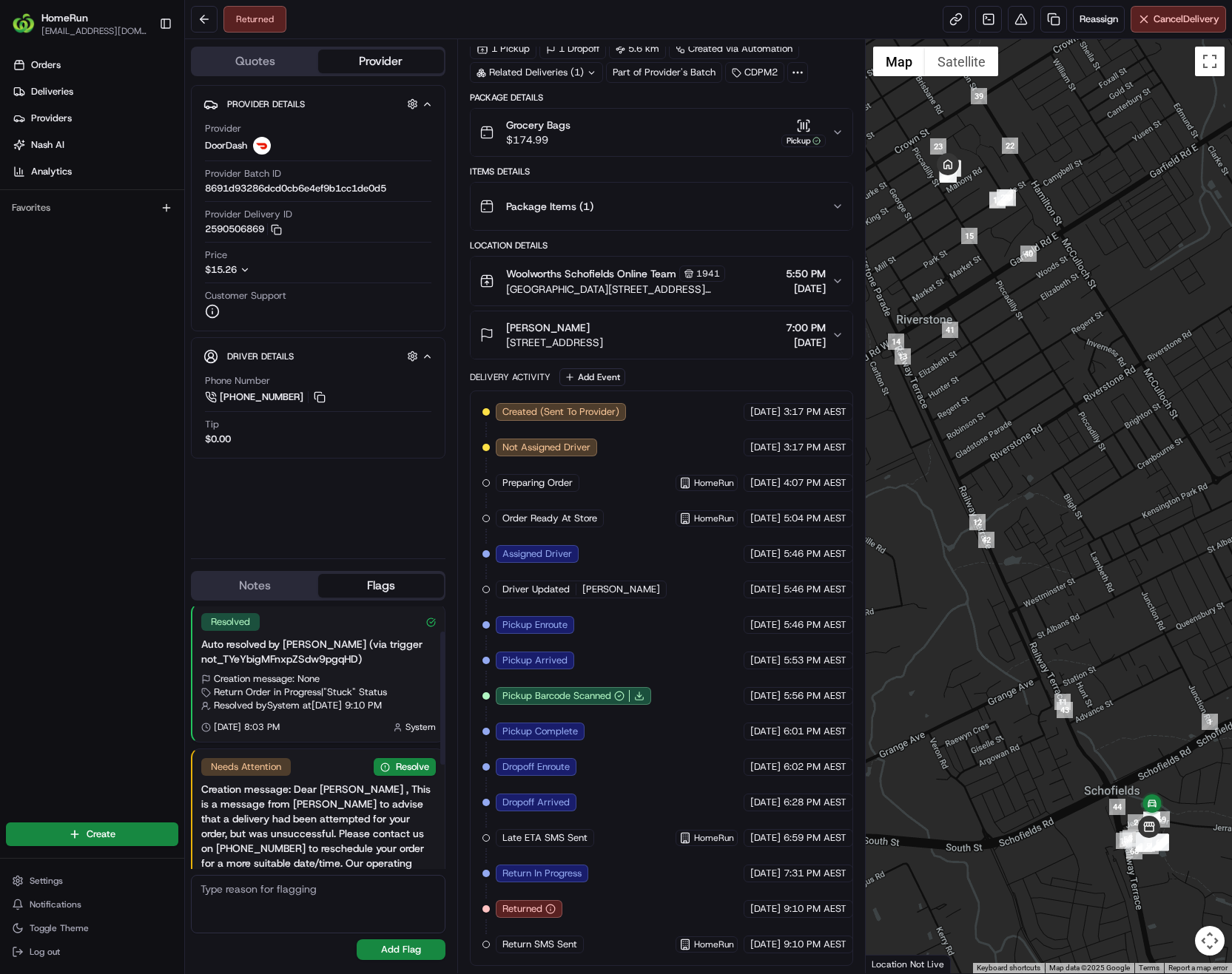
scroll to position [0, 0]
click at [414, 772] on button "Resolve" at bounding box center [405, 770] width 62 height 18
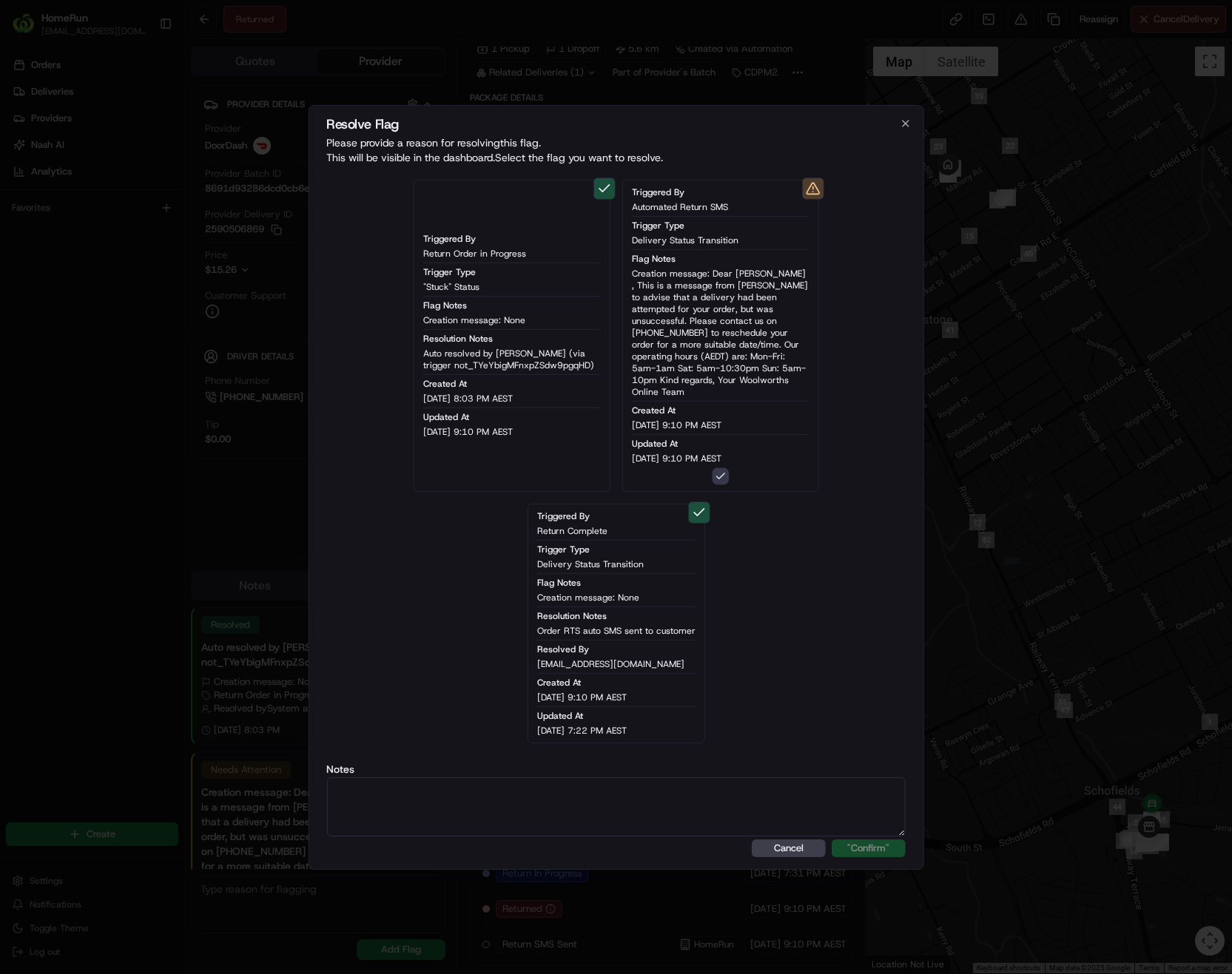
click at [669, 785] on textarea at bounding box center [616, 807] width 580 height 59
type textarea "v"
paste textarea "Order RTS auto SMS sent to customer"
type textarea "Order RTS auto SMS sent to customer"
click at [858, 848] on button ""Confirm"" at bounding box center [868, 848] width 74 height 18
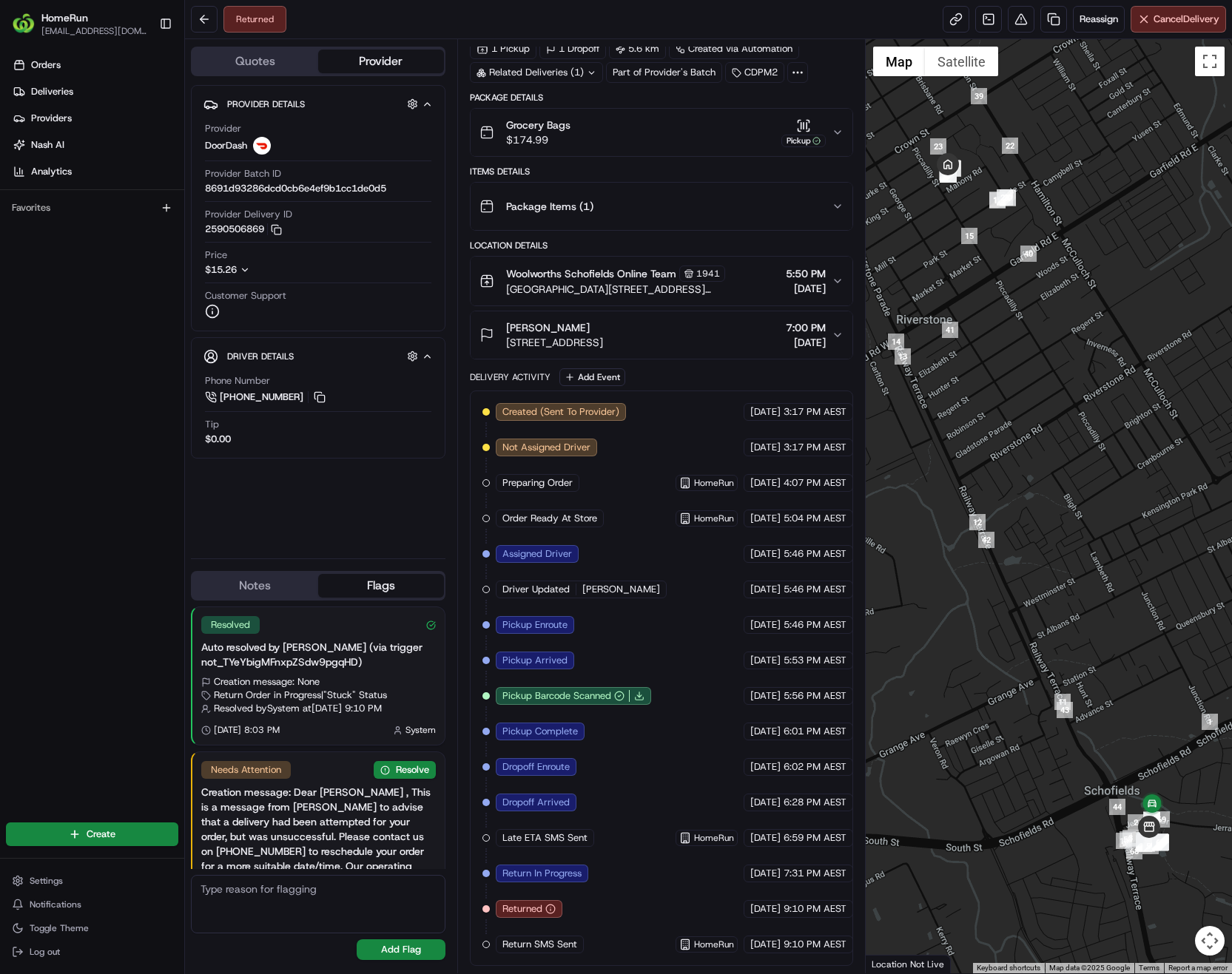
scroll to position [283, 0]
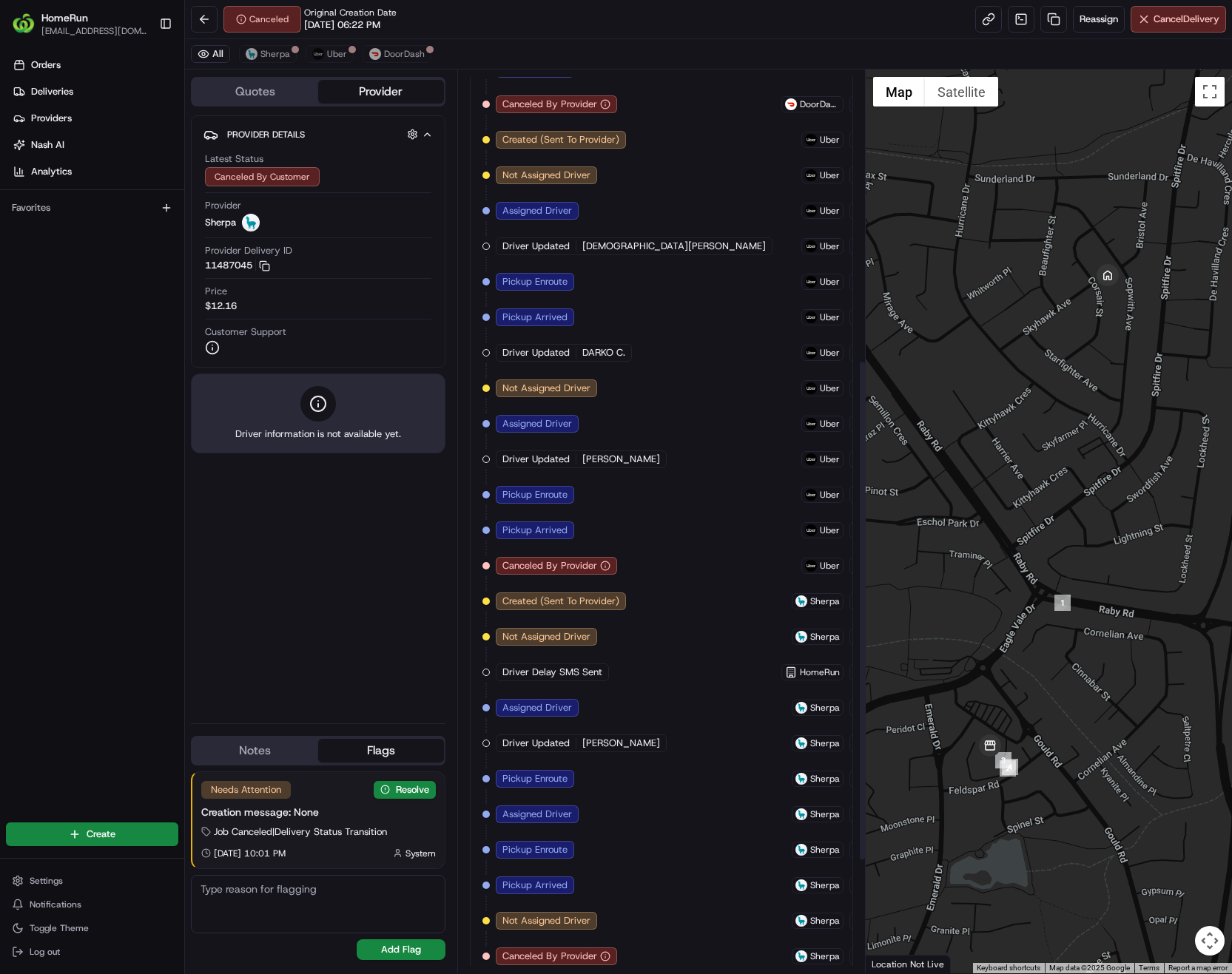
scroll to position [727, 0]
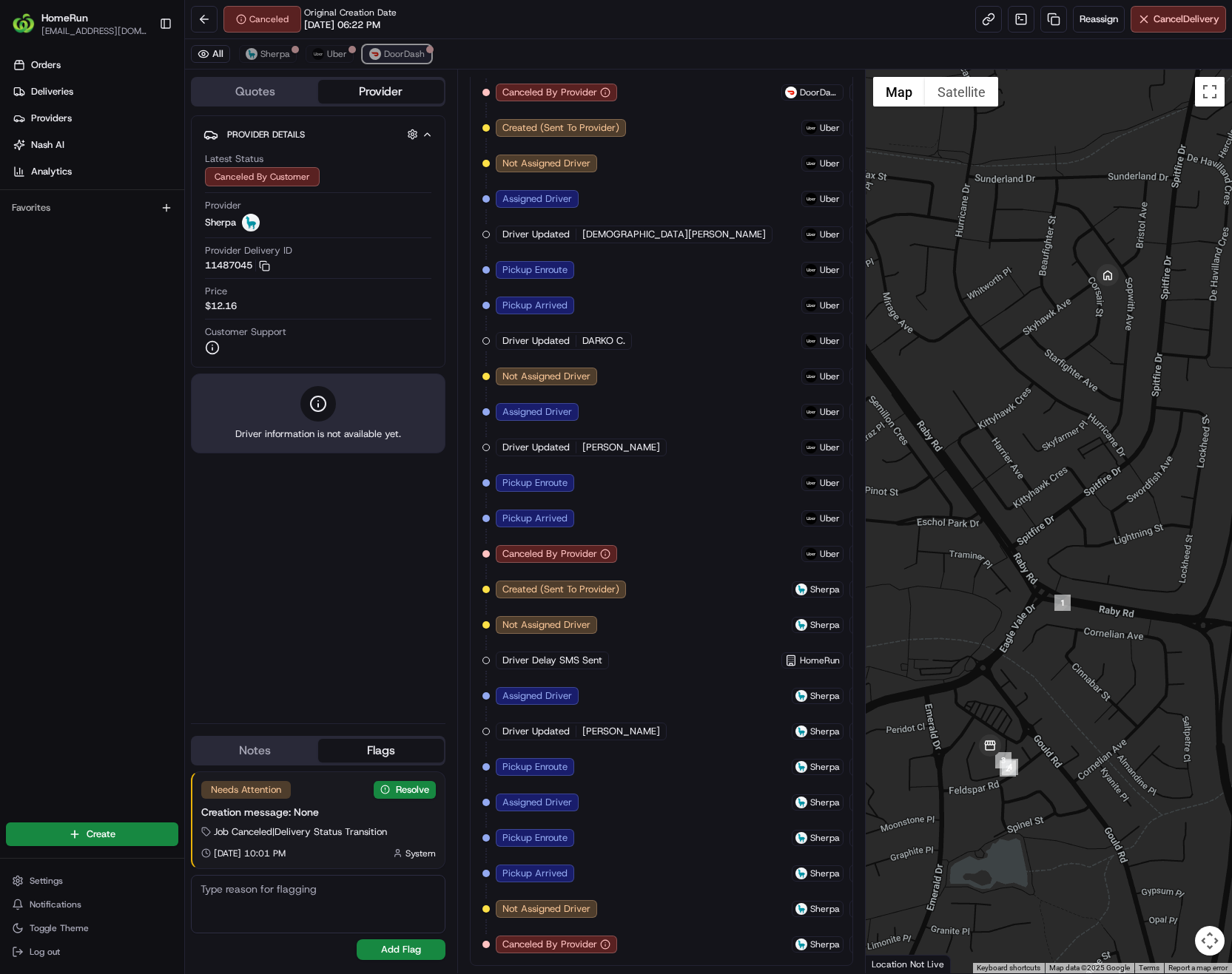
click at [406, 57] on span "DoorDash" at bounding box center [404, 54] width 41 height 11
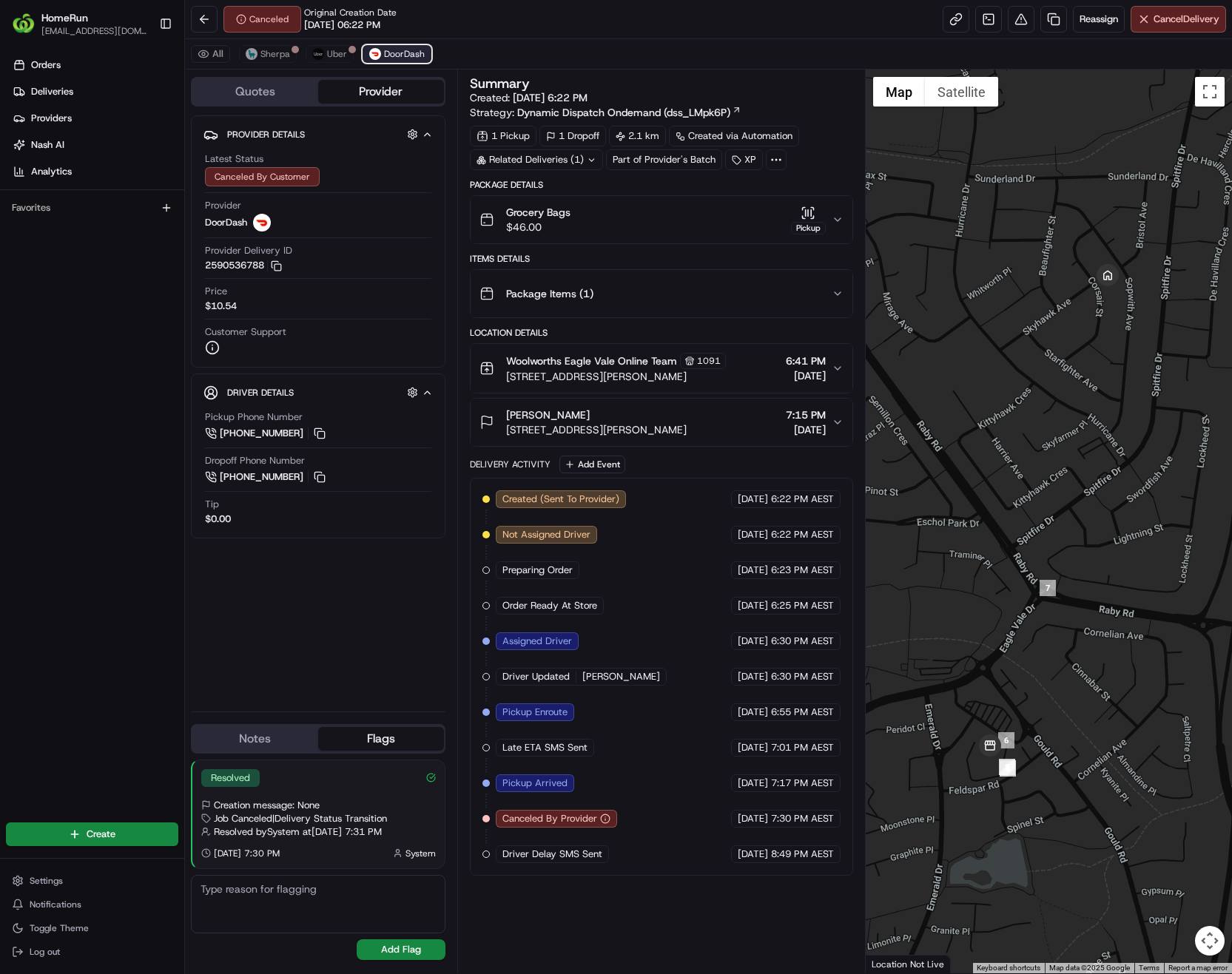
scroll to position [0, 0]
click at [321, 52] on img at bounding box center [318, 54] width 11 height 11
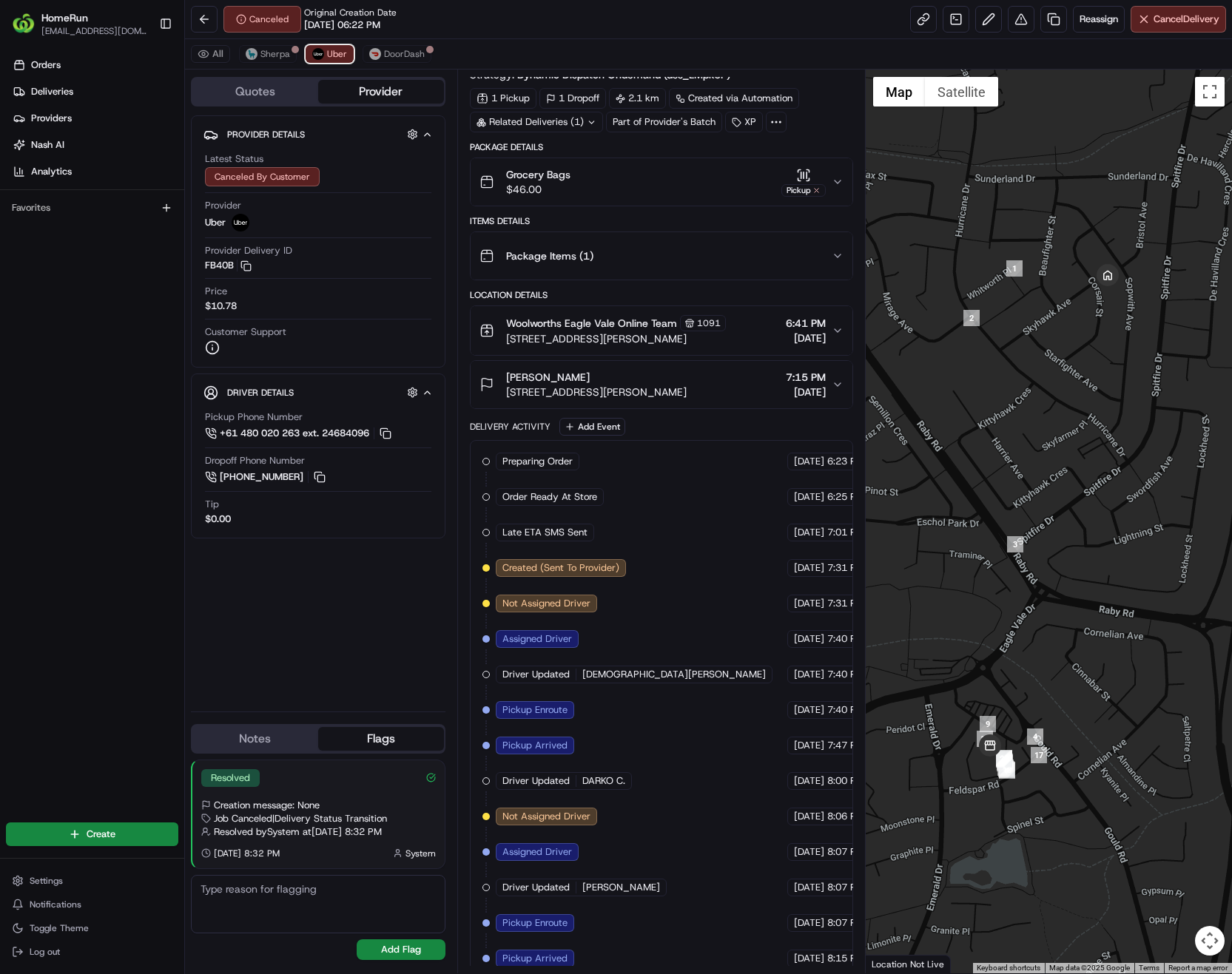
scroll to position [122, 0]
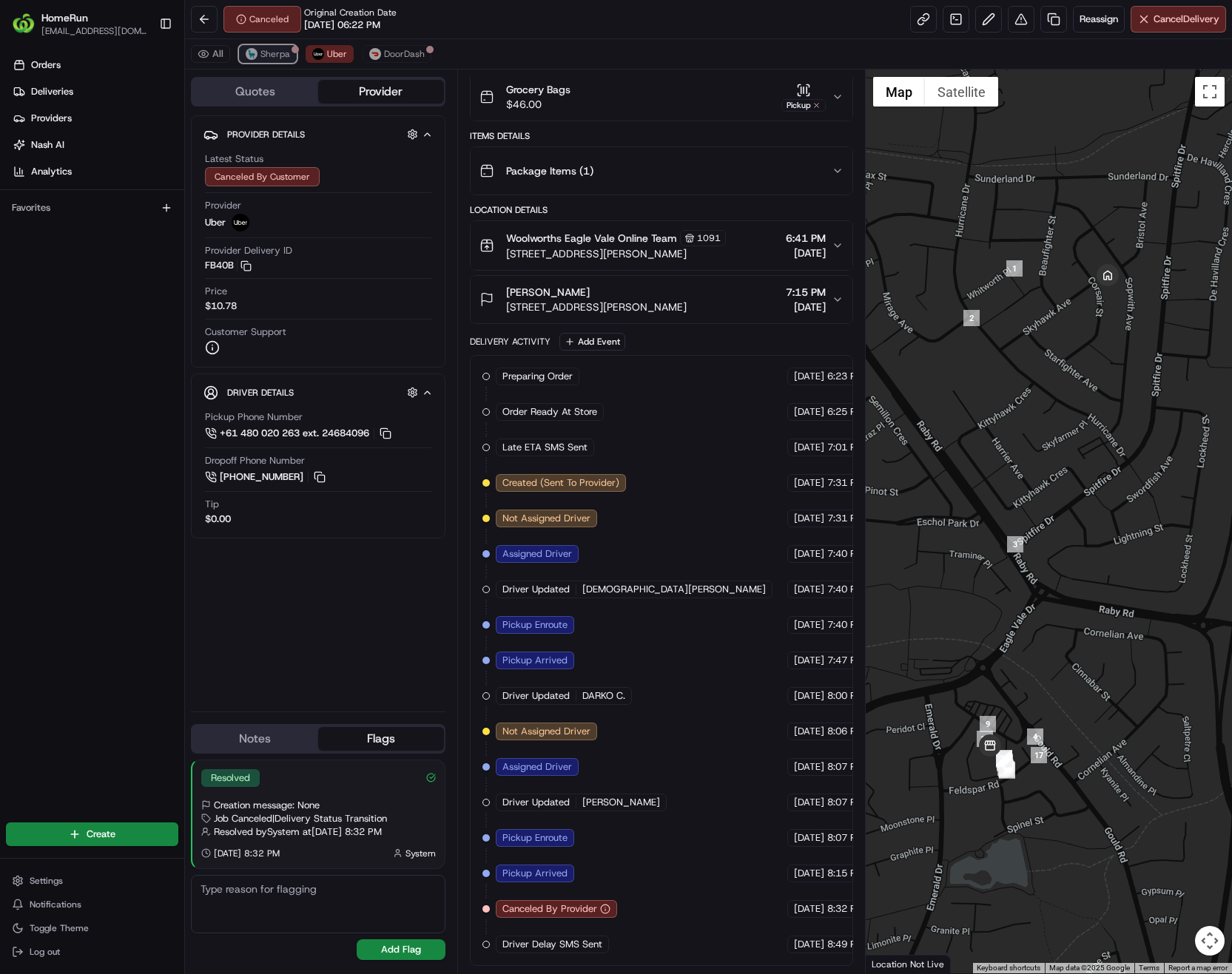
click at [265, 53] on span "Sherpa" at bounding box center [275, 54] width 29 height 11
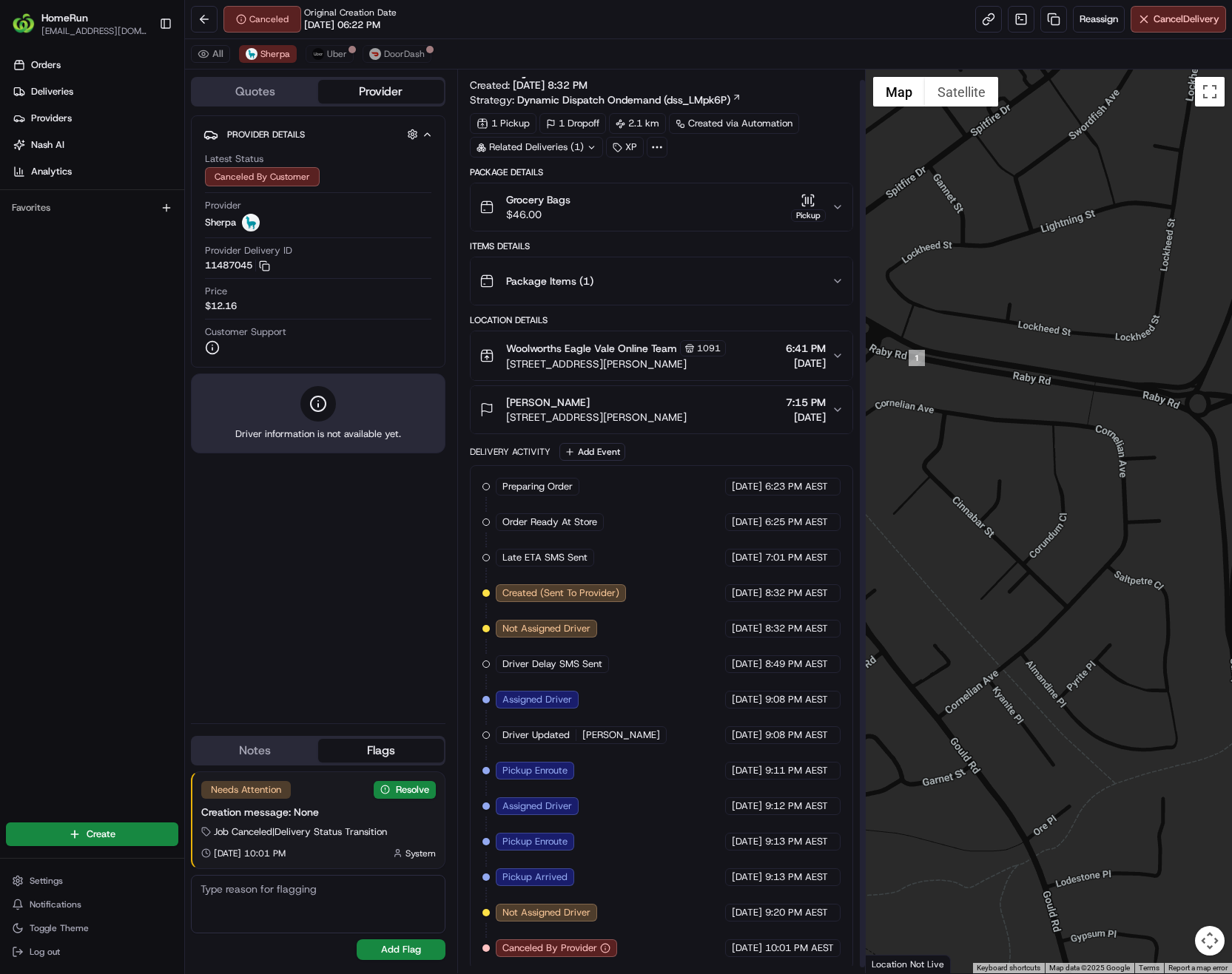
scroll to position [16, 0]
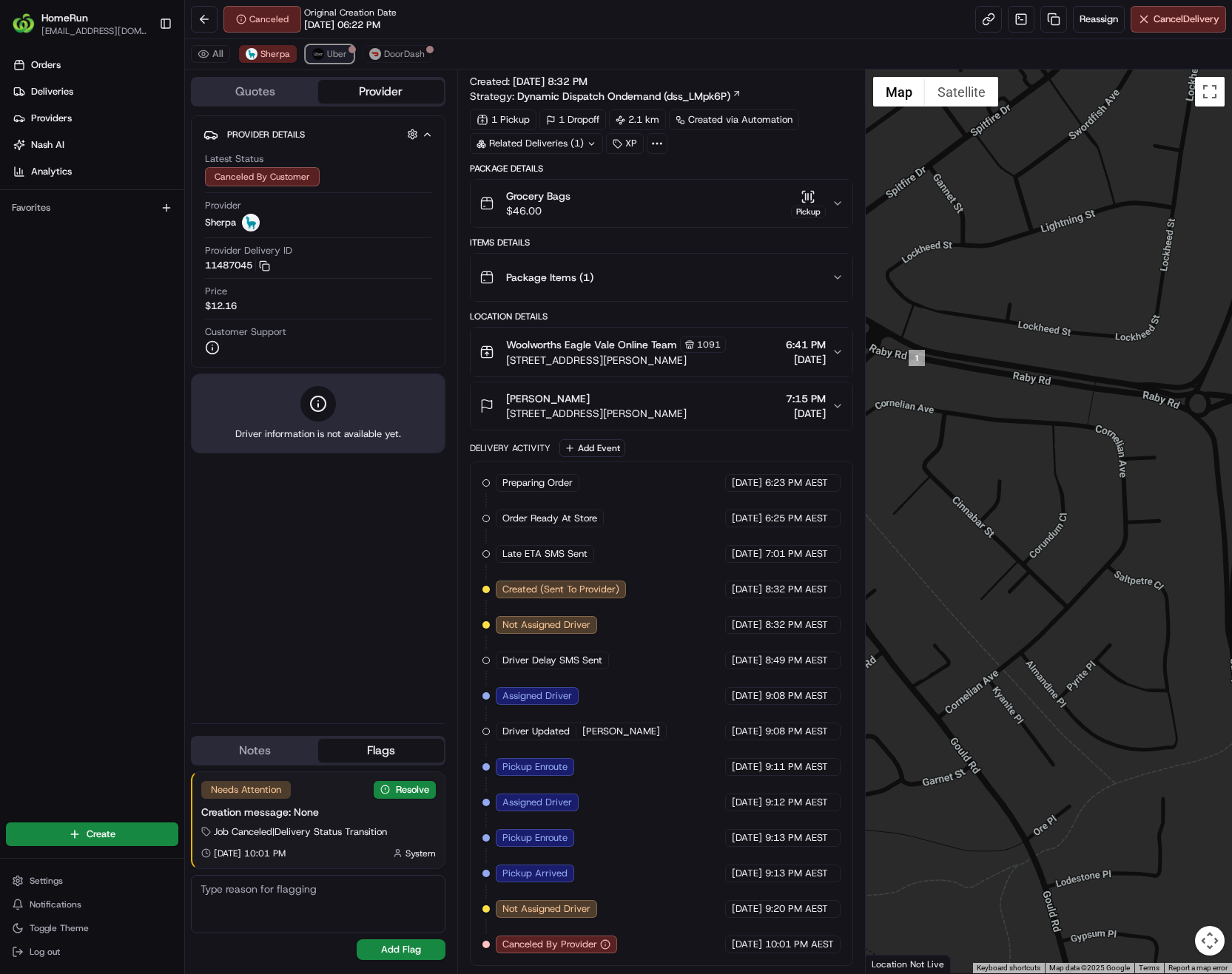
click at [332, 51] on span "Uber" at bounding box center [337, 54] width 20 height 11
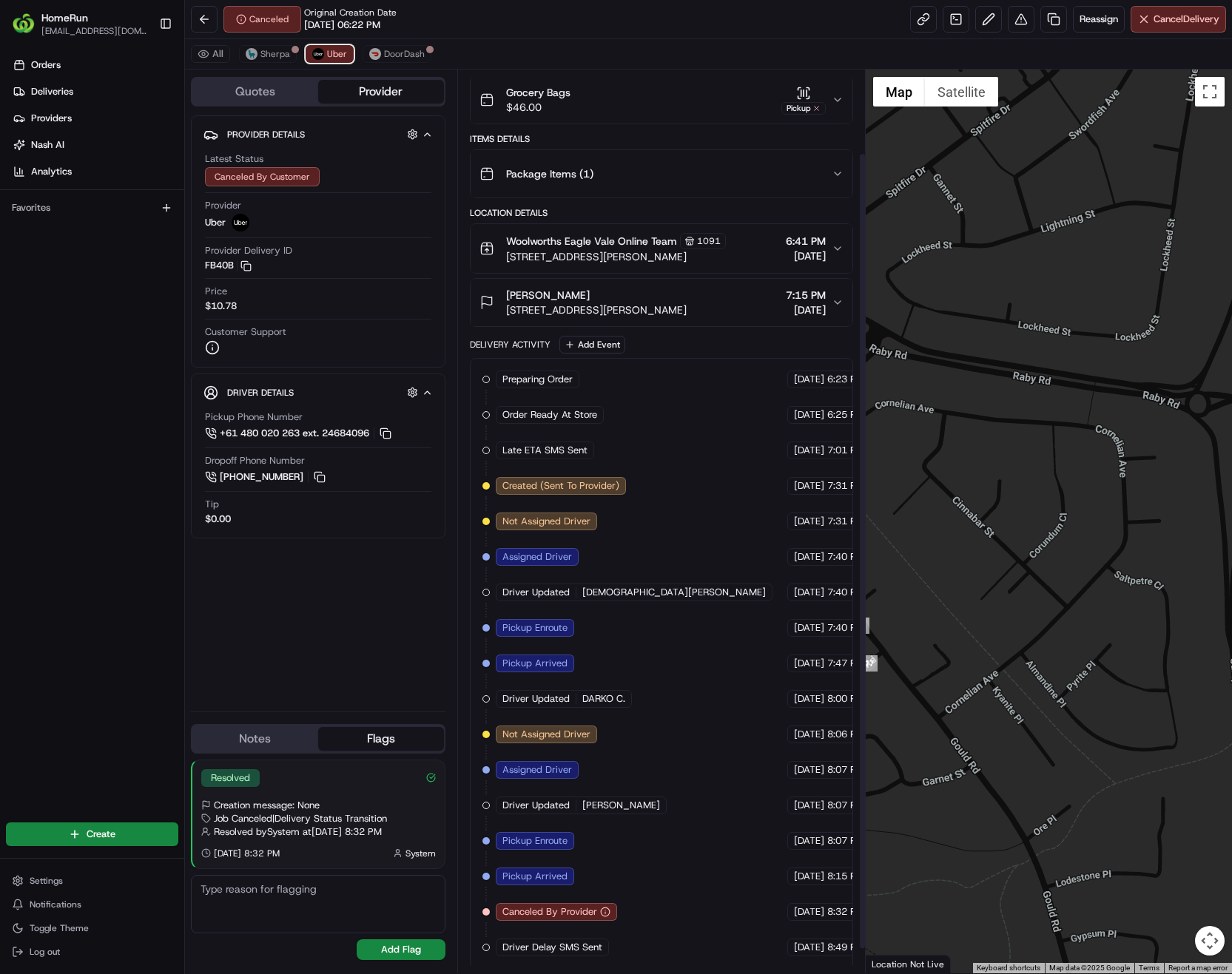
scroll to position [122, 0]
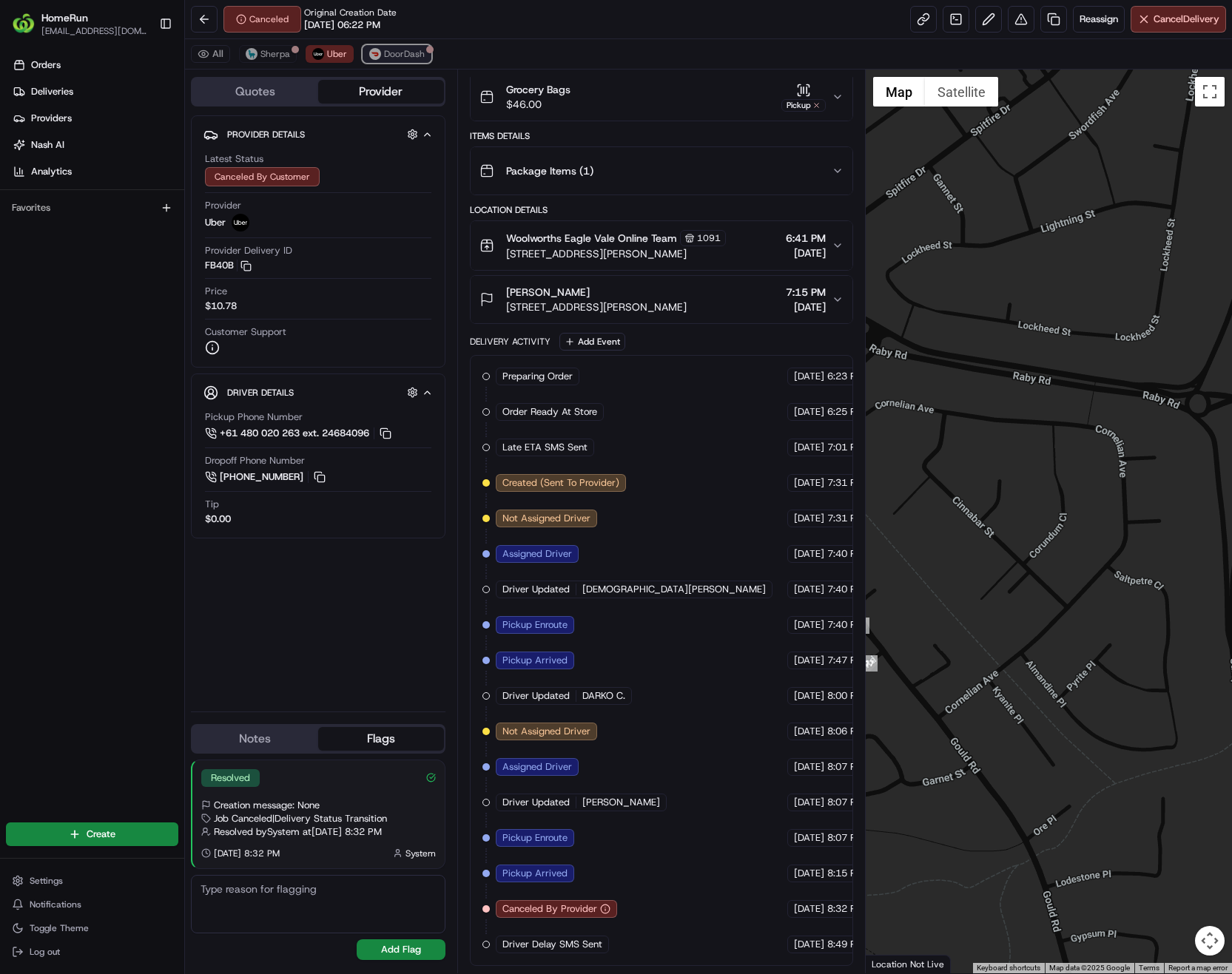
click at [394, 55] on span "DoorDash" at bounding box center [404, 54] width 41 height 11
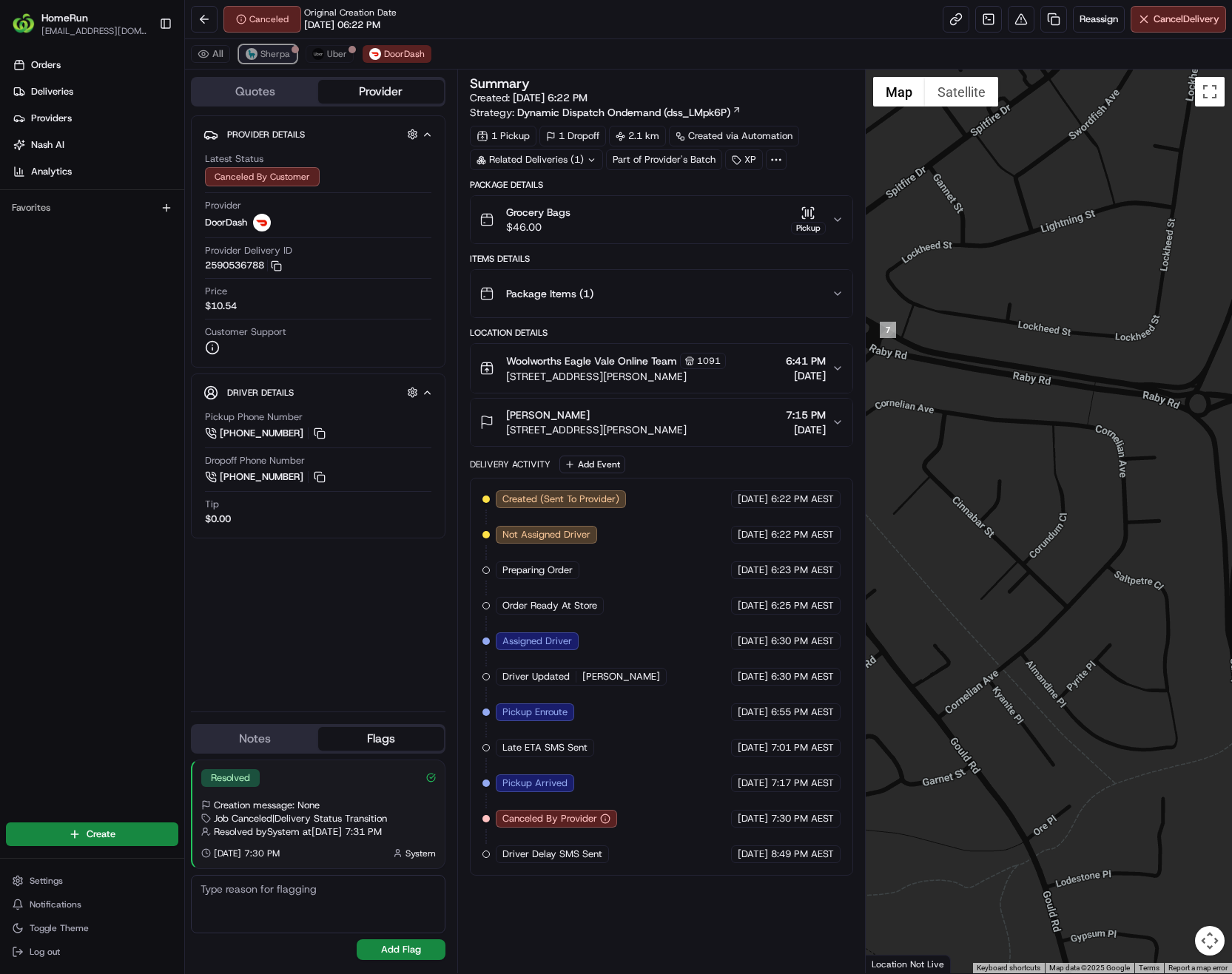
click at [268, 56] on span "Sherpa" at bounding box center [275, 54] width 29 height 11
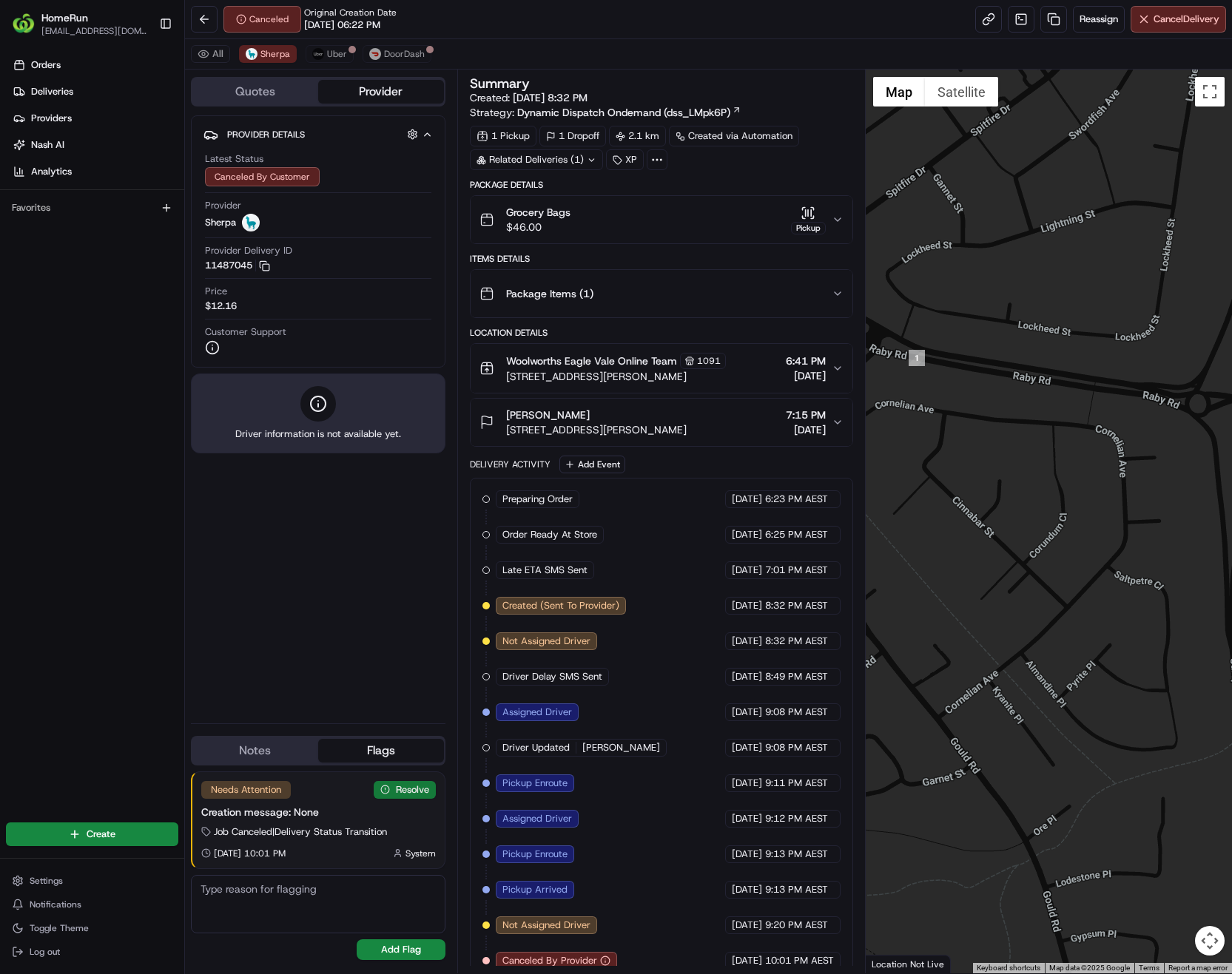
click at [400, 789] on button "Resolve" at bounding box center [405, 790] width 62 height 18
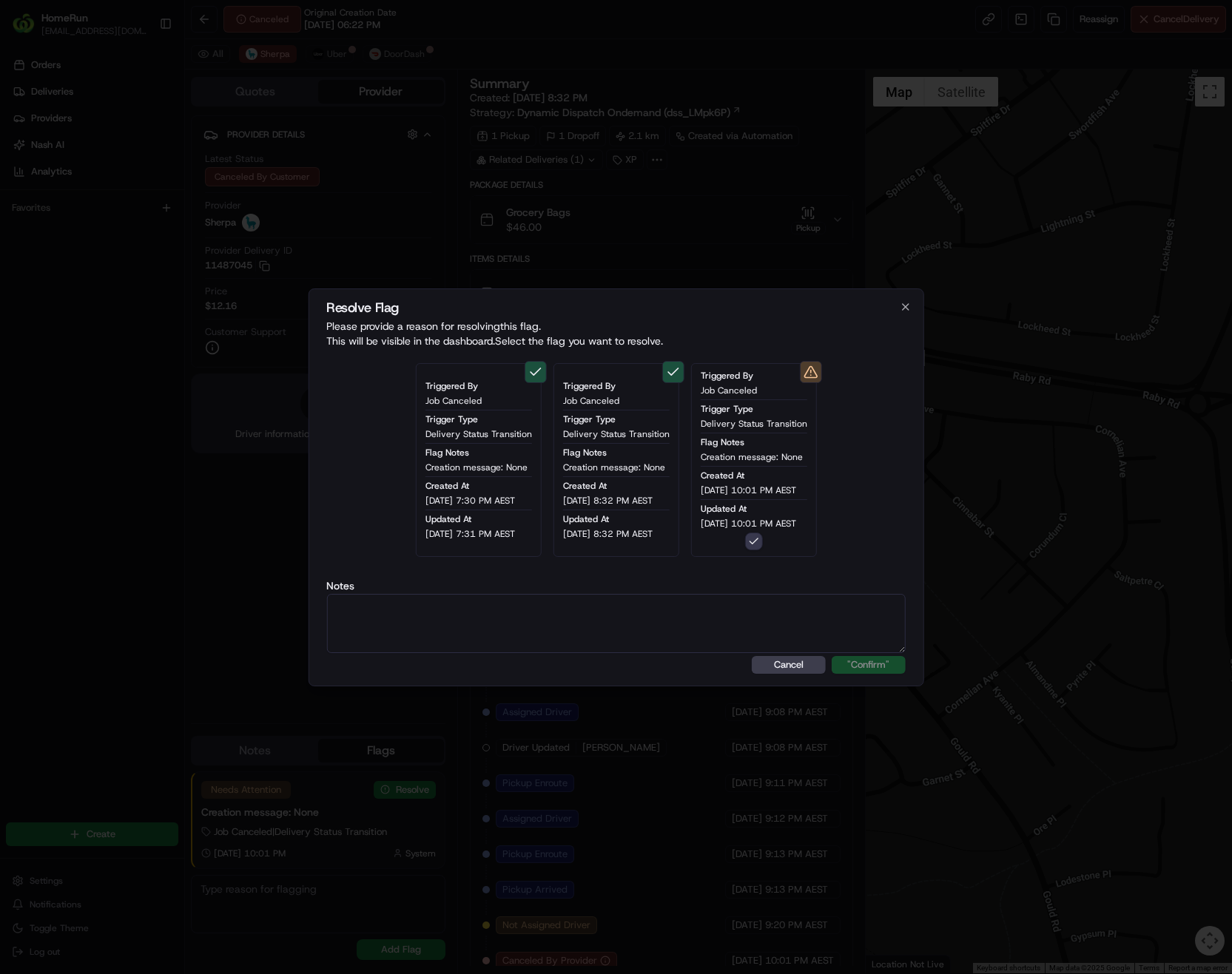
click at [544, 625] on textarea at bounding box center [616, 624] width 580 height 59
type textarea "Store supplied the order to the wrong driver/customer SMS sent to assist the cu…"
click at [849, 666] on button ""Confirm"" at bounding box center [868, 665] width 74 height 18
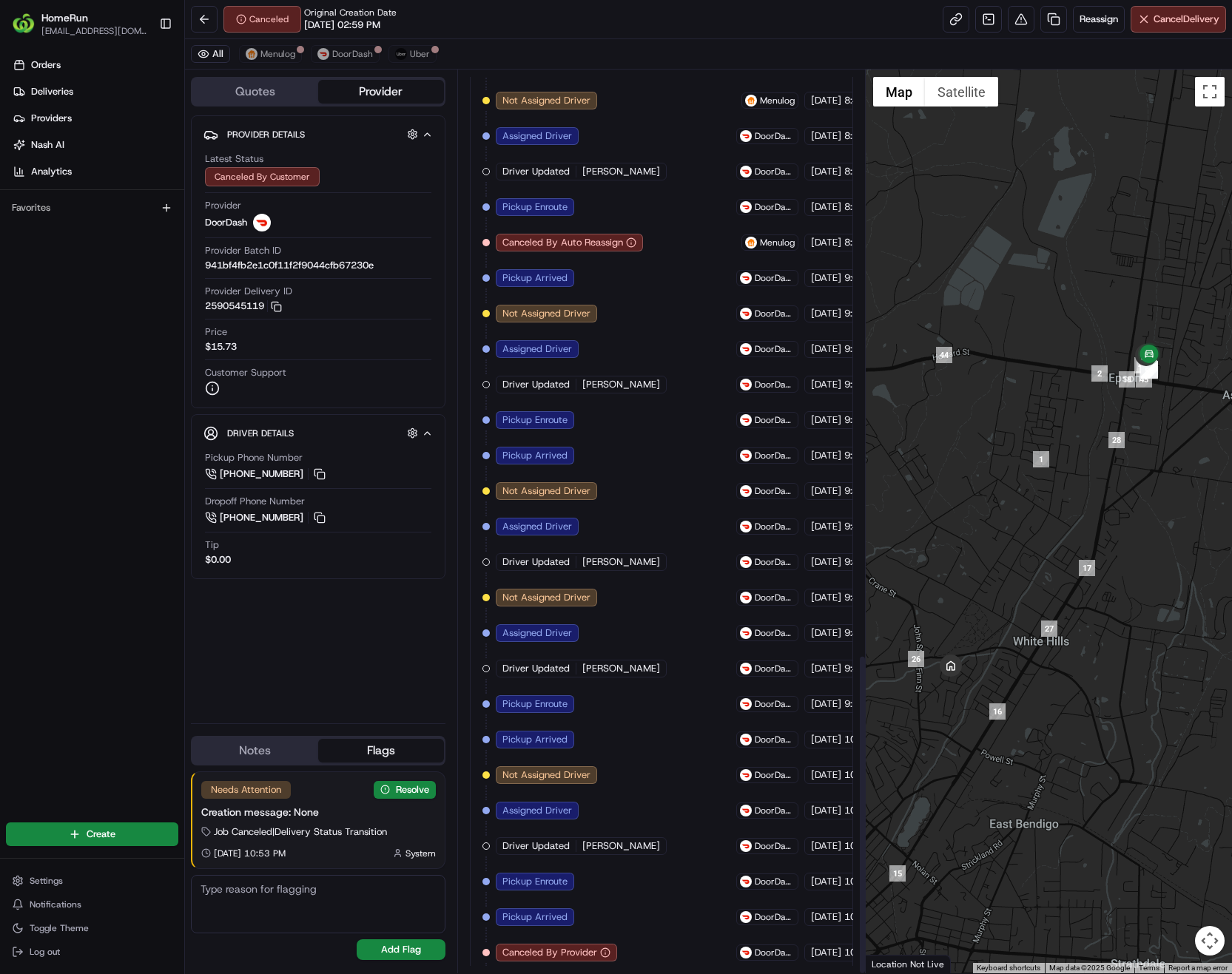
scroll to position [1650, 0]
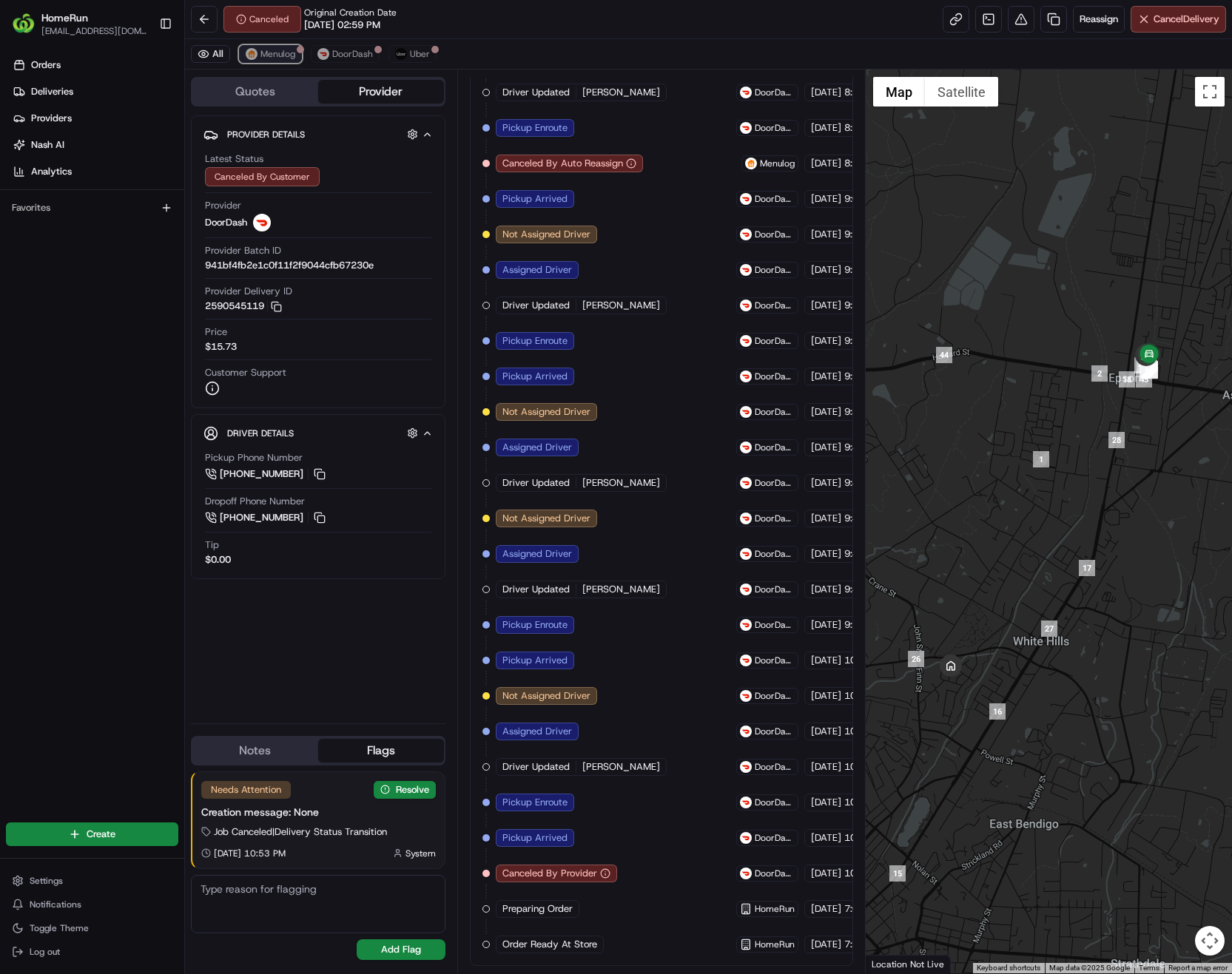
click at [278, 58] on span "Menulog" at bounding box center [278, 54] width 35 height 11
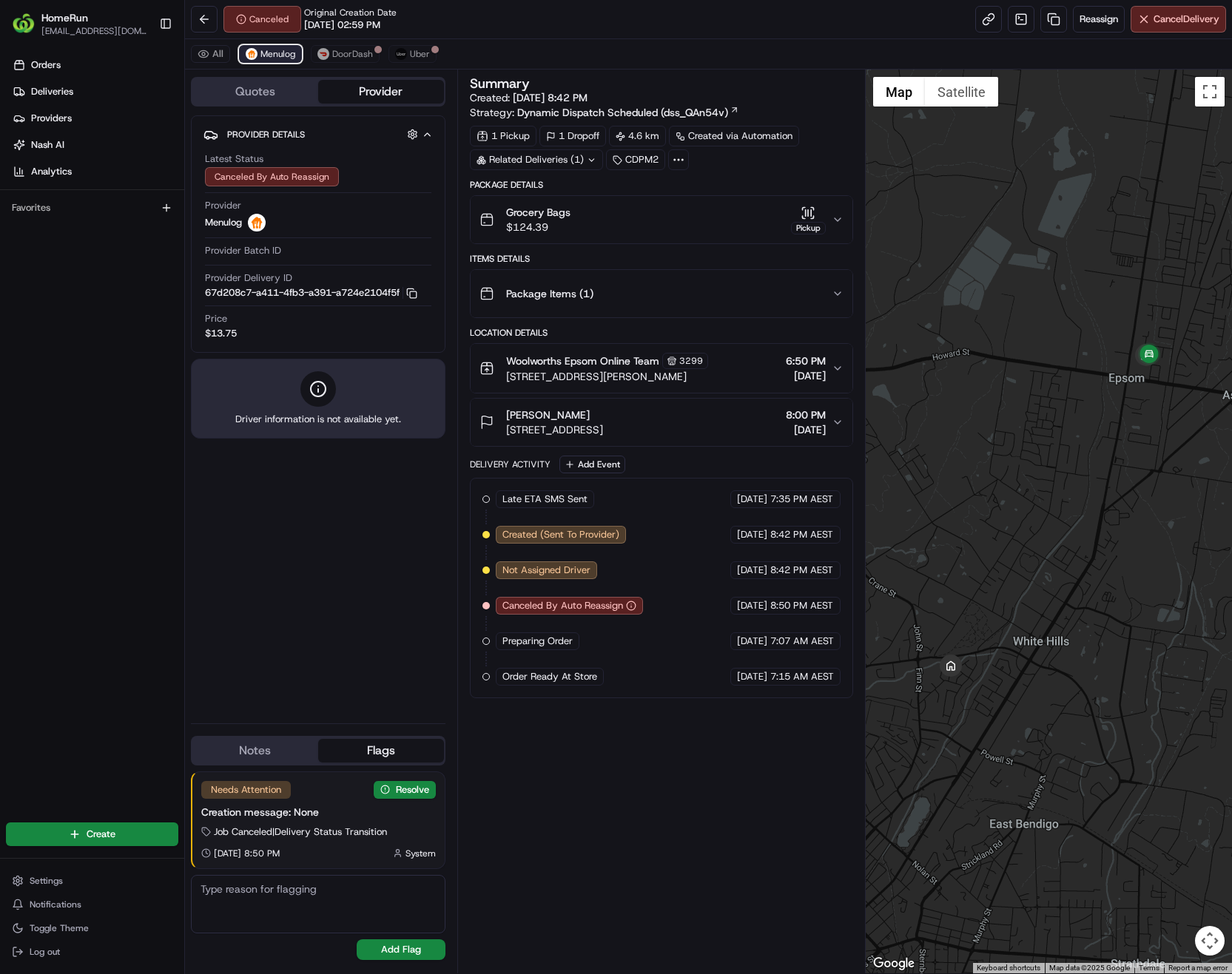
scroll to position [0, 0]
click at [329, 53] on button "DoorDash" at bounding box center [345, 54] width 69 height 18
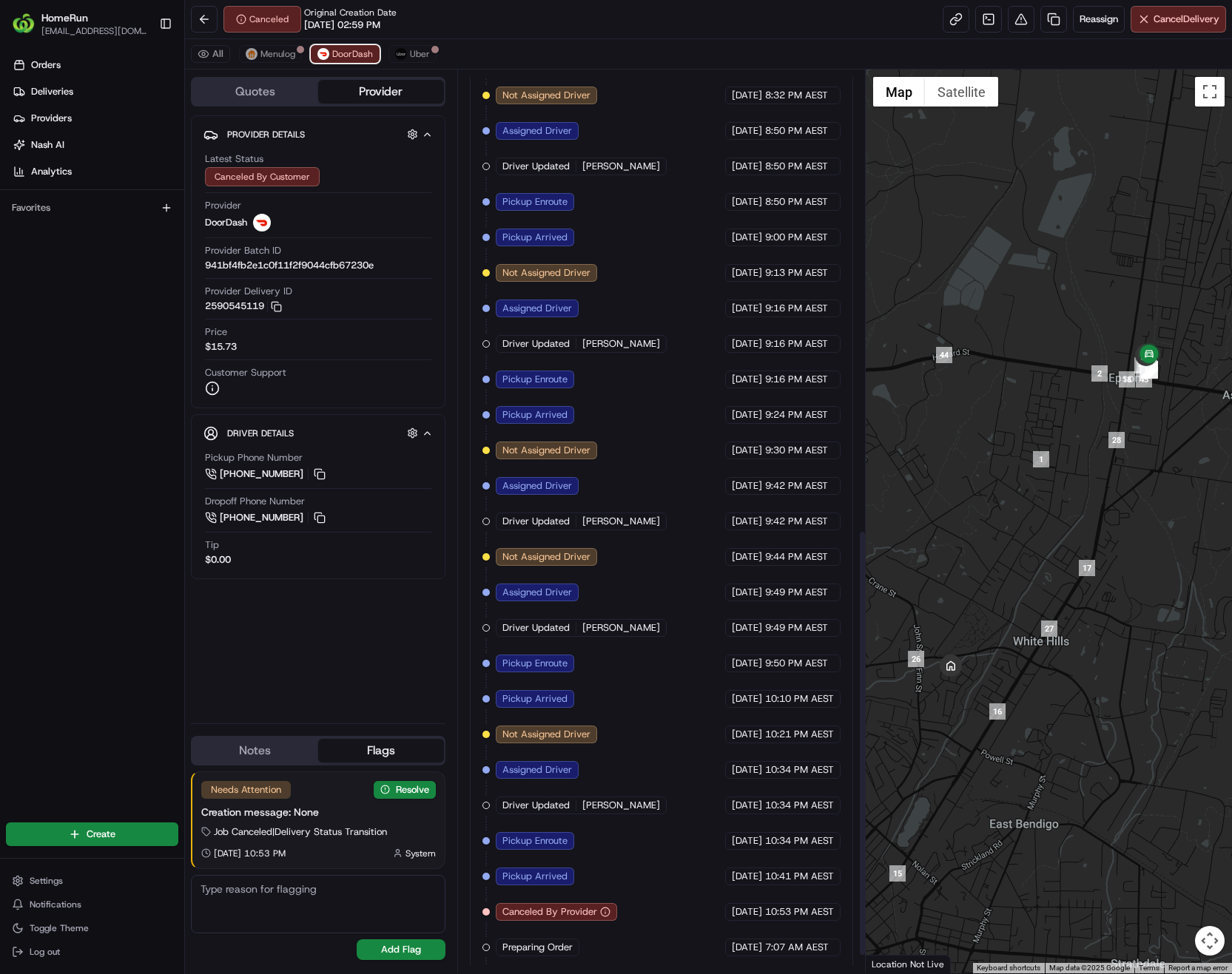
scroll to position [1011, 0]
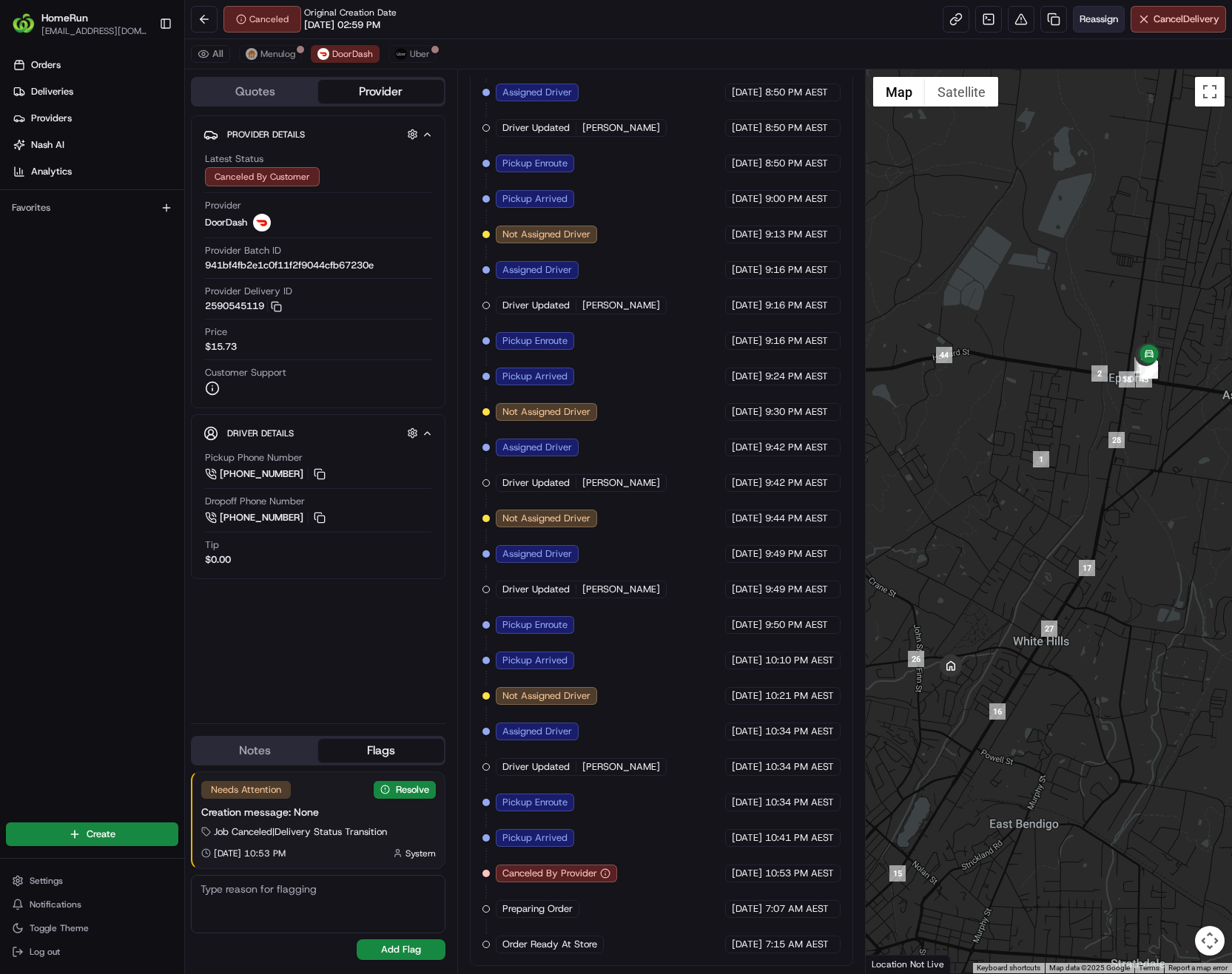
click at [1099, 21] on span "Reassign" at bounding box center [1098, 19] width 38 height 13
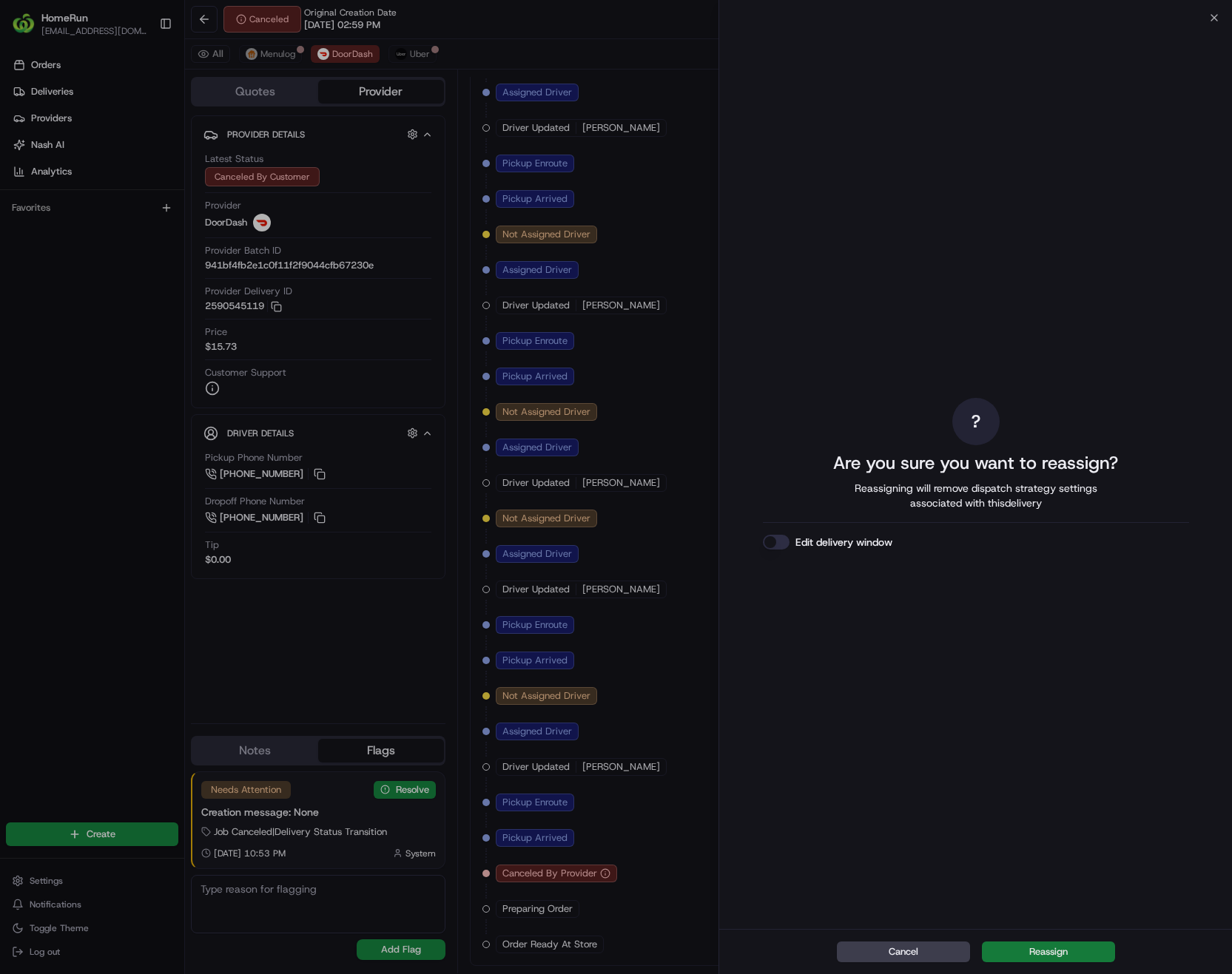
click at [1078, 955] on button "Reassign" at bounding box center [1047, 952] width 133 height 20
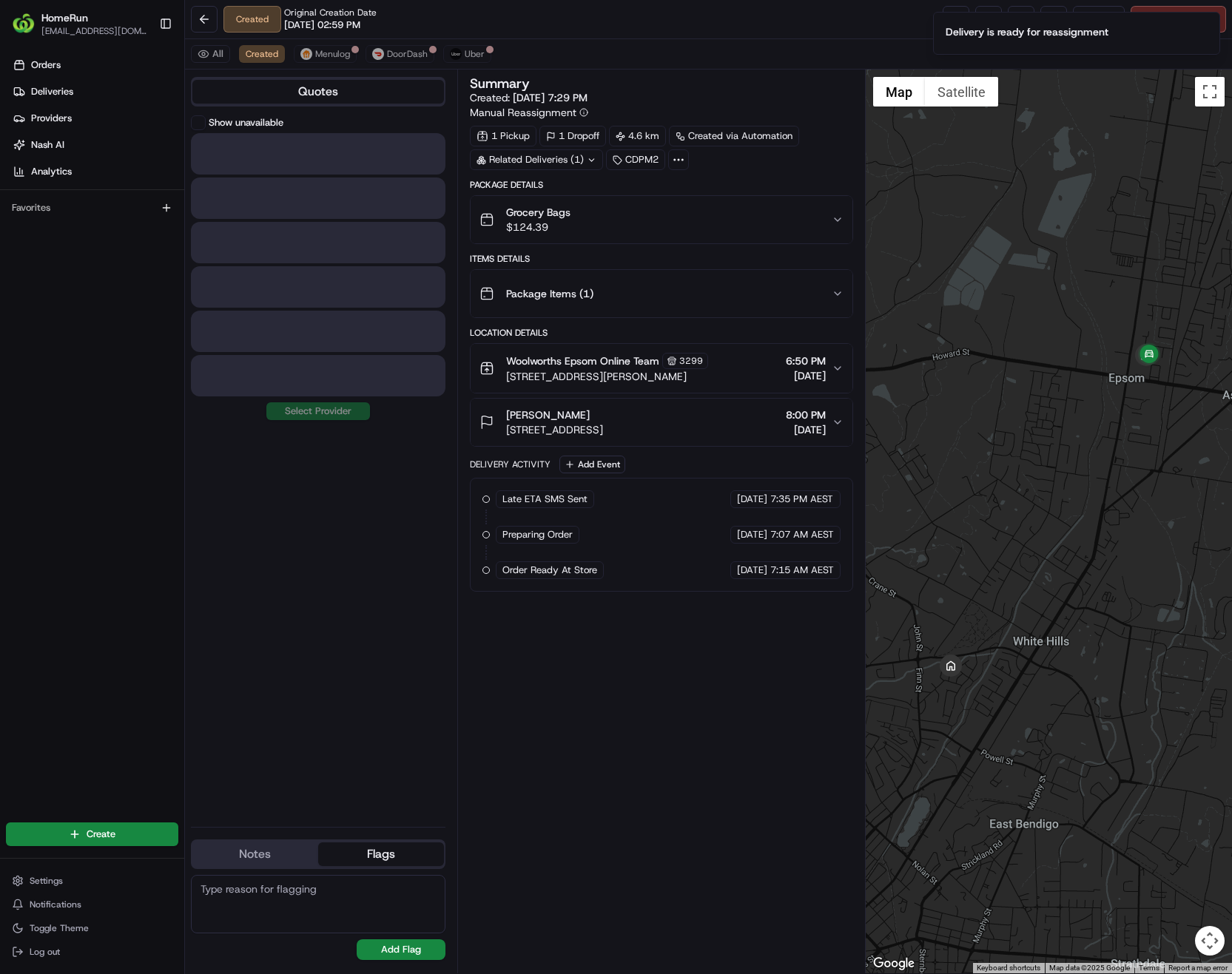
scroll to position [0, 0]
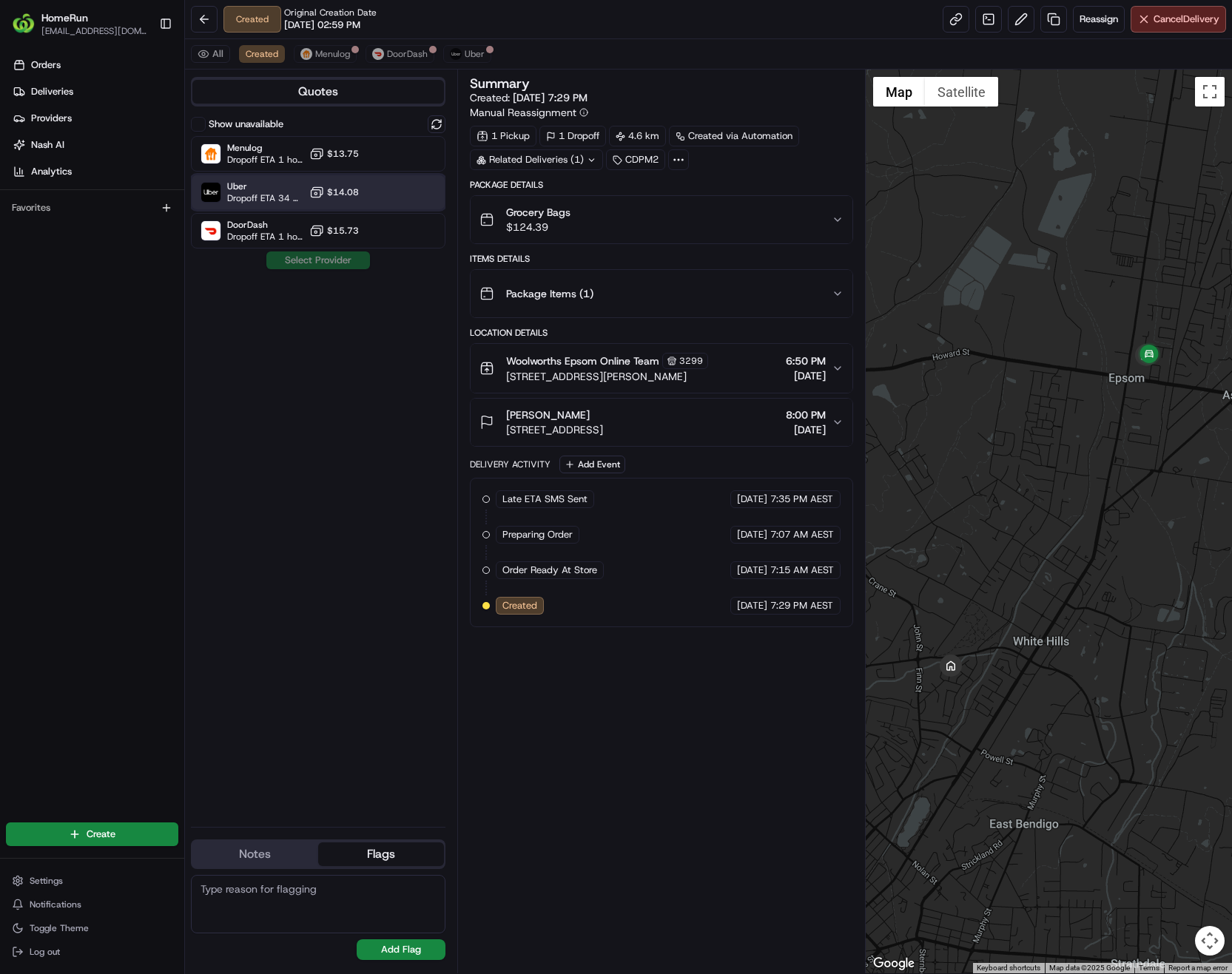
click at [256, 200] on span "Dropoff ETA 34 minutes" at bounding box center [265, 198] width 76 height 11
click at [340, 265] on button "Assign Provider" at bounding box center [318, 260] width 105 height 18
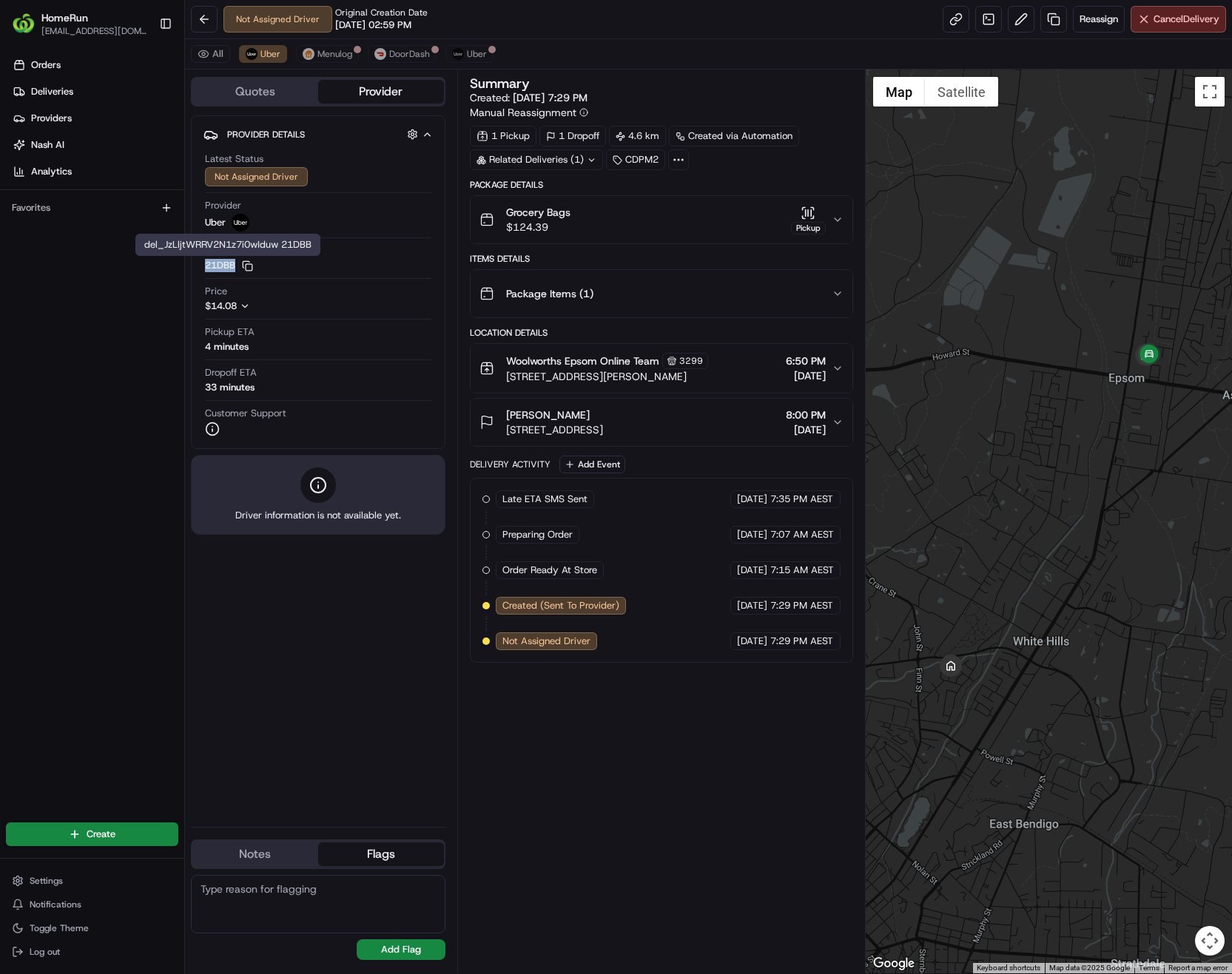
copy button "21DBB"
drag, startPoint x: 202, startPoint y: 262, endPoint x: 233, endPoint y: 266, distance: 31.3
click at [233, 266] on div "Provider Details Hidden ( 2 ) Latest Status Not Assigned Driver Provider Uber P…" at bounding box center [318, 282] width 255 height 334
click at [943, 20] on link at bounding box center [955, 19] width 27 height 27
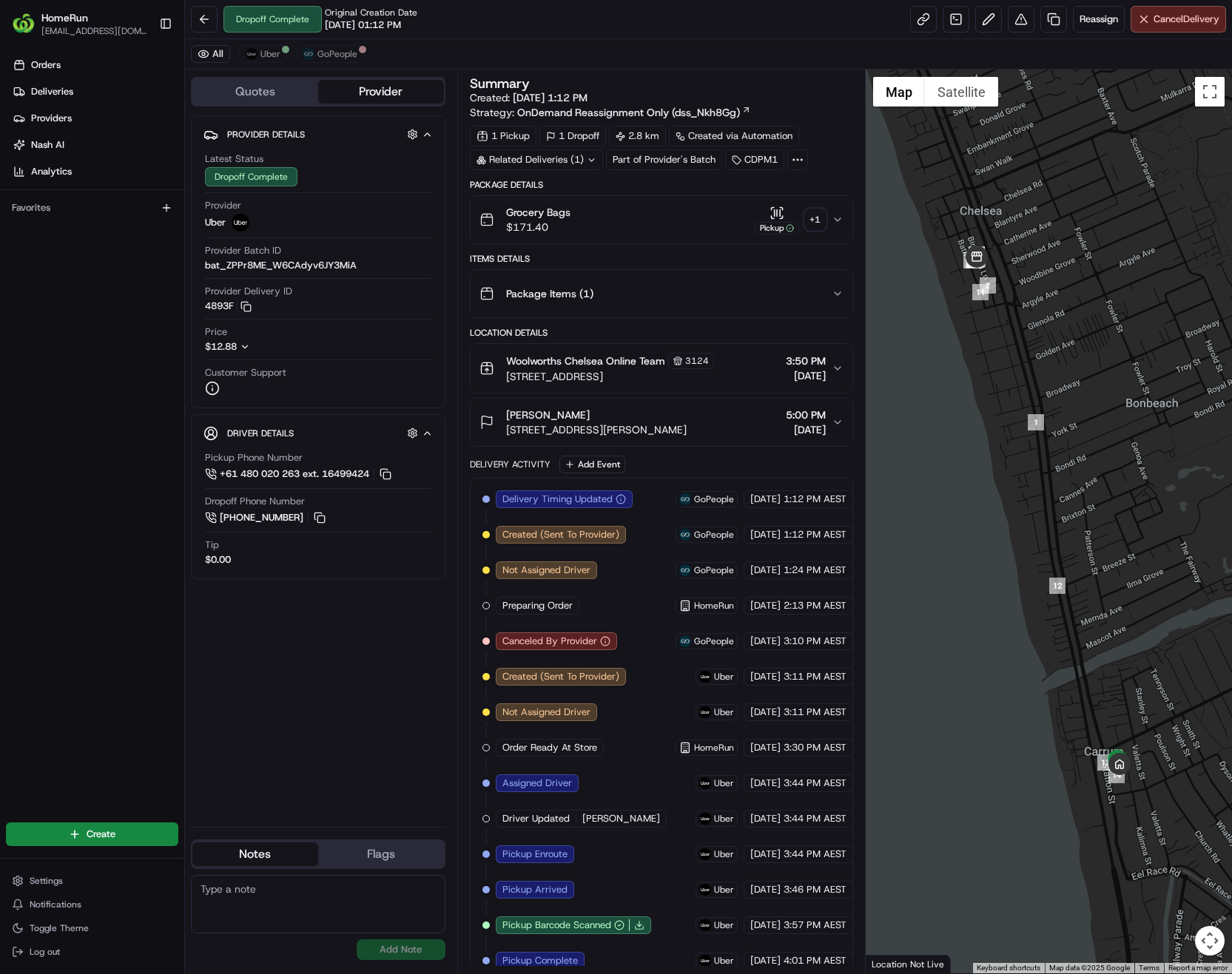
click at [816, 222] on div "+ 1" at bounding box center [815, 219] width 20 height 20
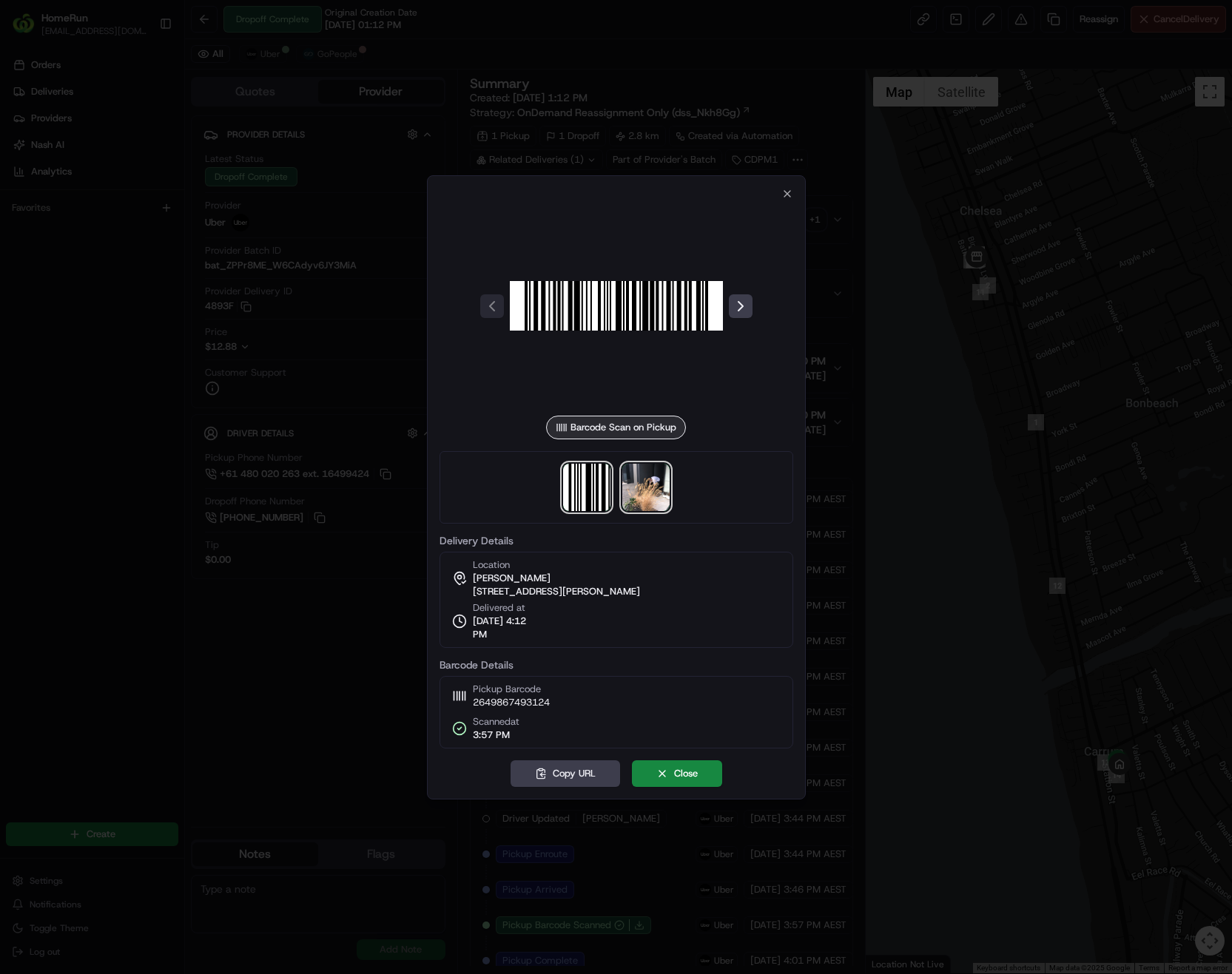
click at [652, 490] on img at bounding box center [646, 487] width 47 height 47
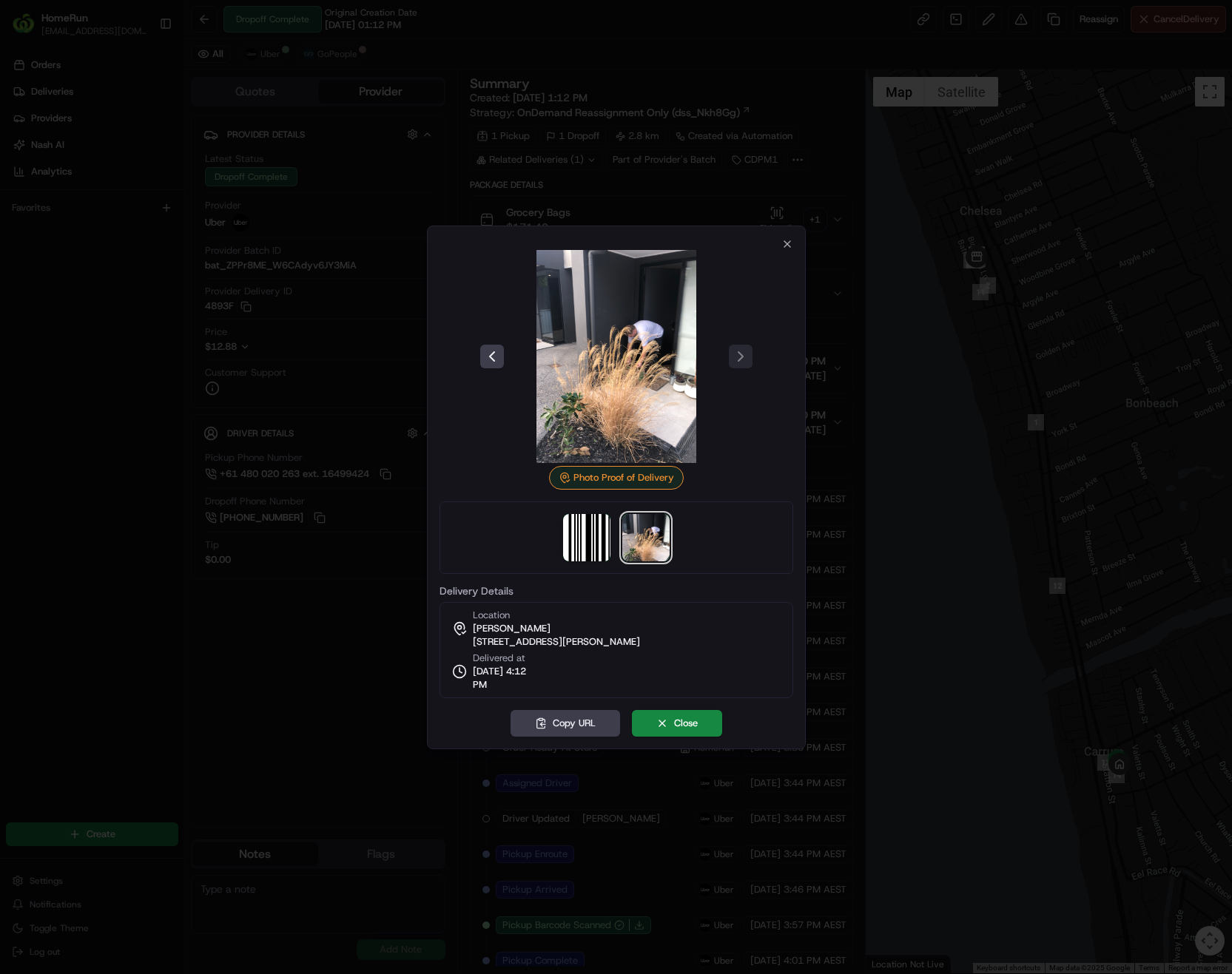
click at [651, 394] on img at bounding box center [616, 356] width 213 height 213
click at [783, 240] on icon "button" at bounding box center [787, 244] width 11 height 11
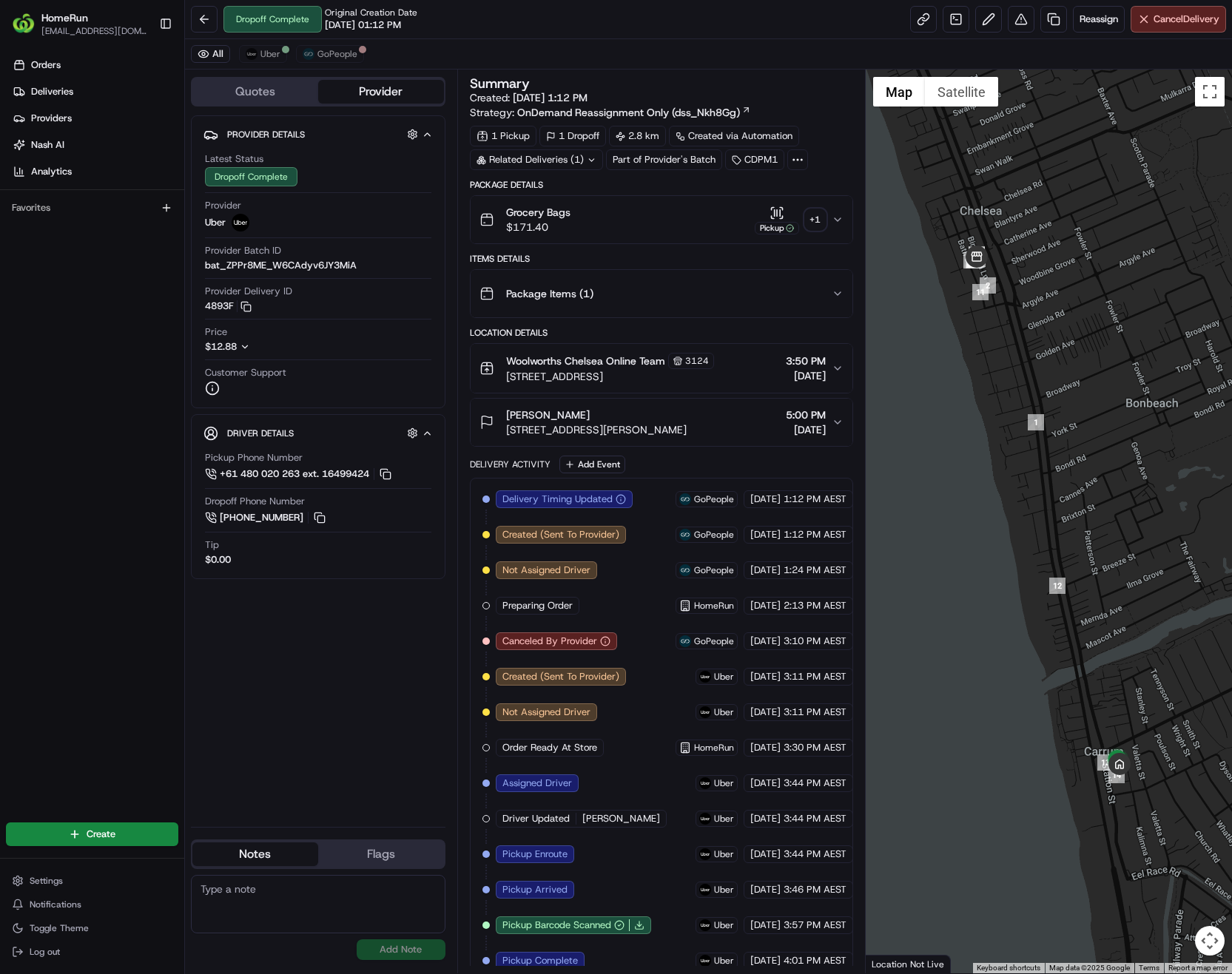
click at [591, 162] on icon at bounding box center [592, 160] width 10 height 10
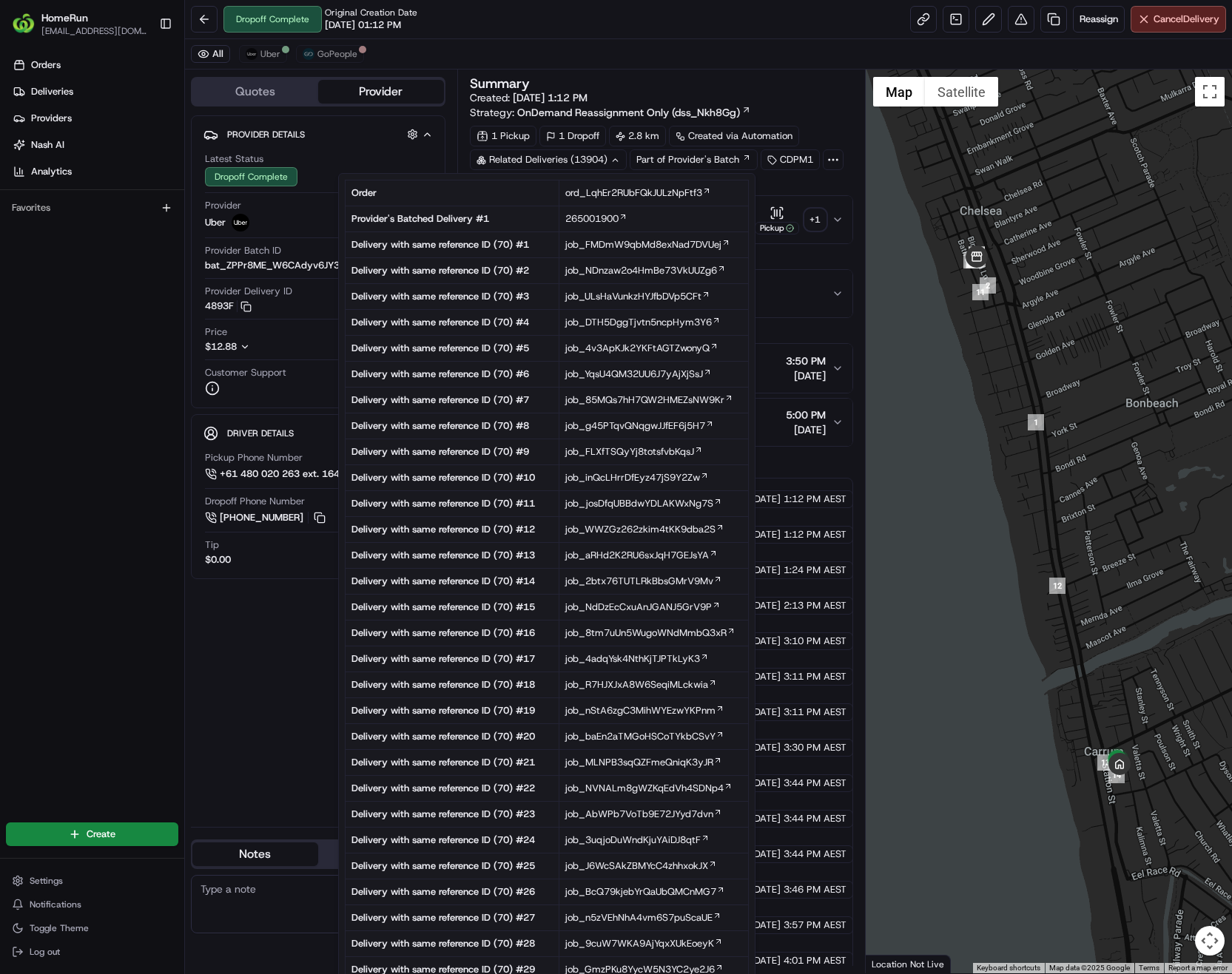
click at [107, 504] on div "Orders Deliveries Providers Nash AI Analytics Favorites" at bounding box center [92, 428] width 185 height 761
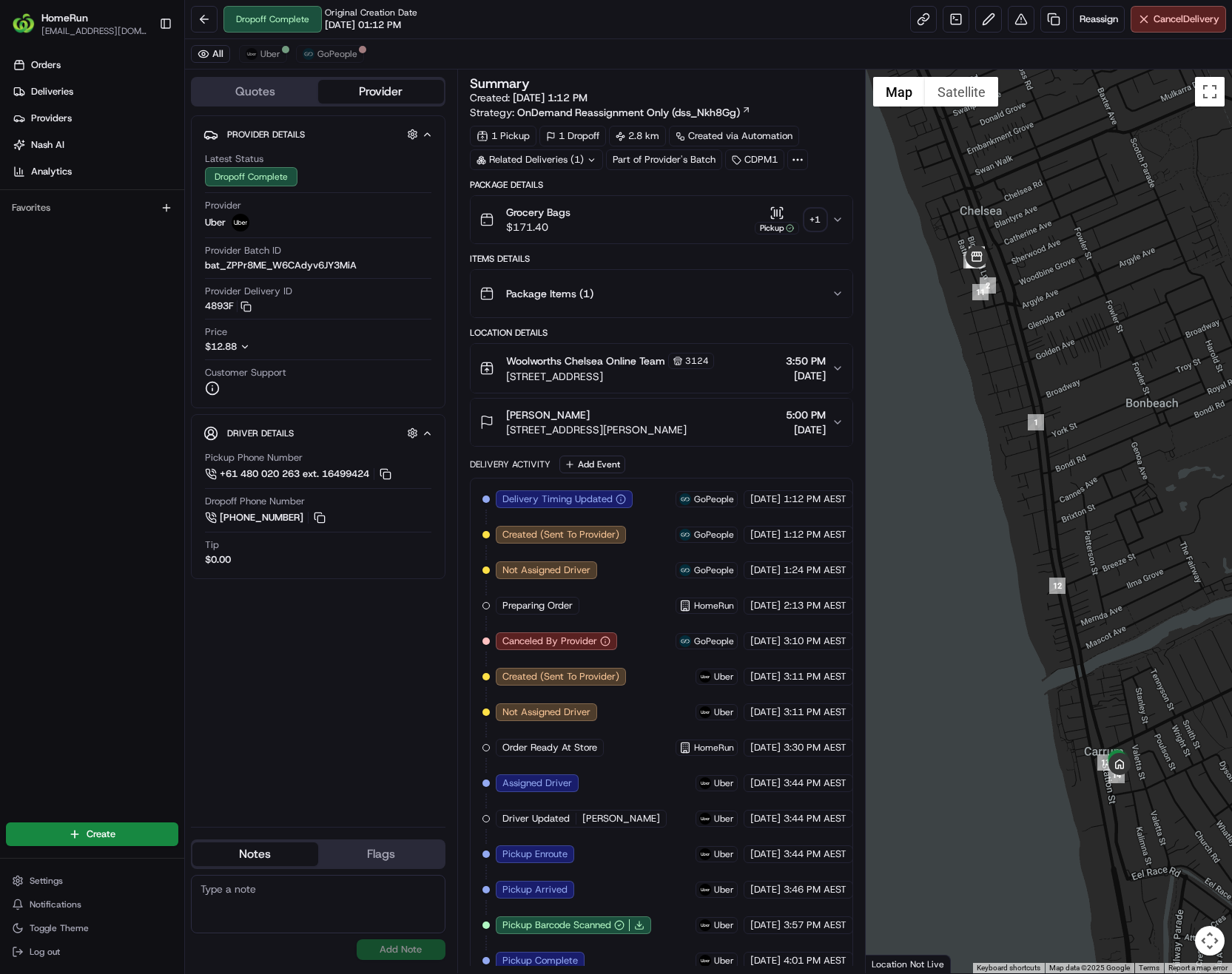
drag, startPoint x: 590, startPoint y: 162, endPoint x: 643, endPoint y: 4, distance: 166.7
click at [590, 162] on icon at bounding box center [592, 160] width 10 height 10
click at [589, 158] on div "Related Deliveries (1)" at bounding box center [536, 159] width 133 height 20
click at [593, 156] on icon at bounding box center [592, 160] width 10 height 10
click at [591, 162] on icon at bounding box center [592, 160] width 10 height 10
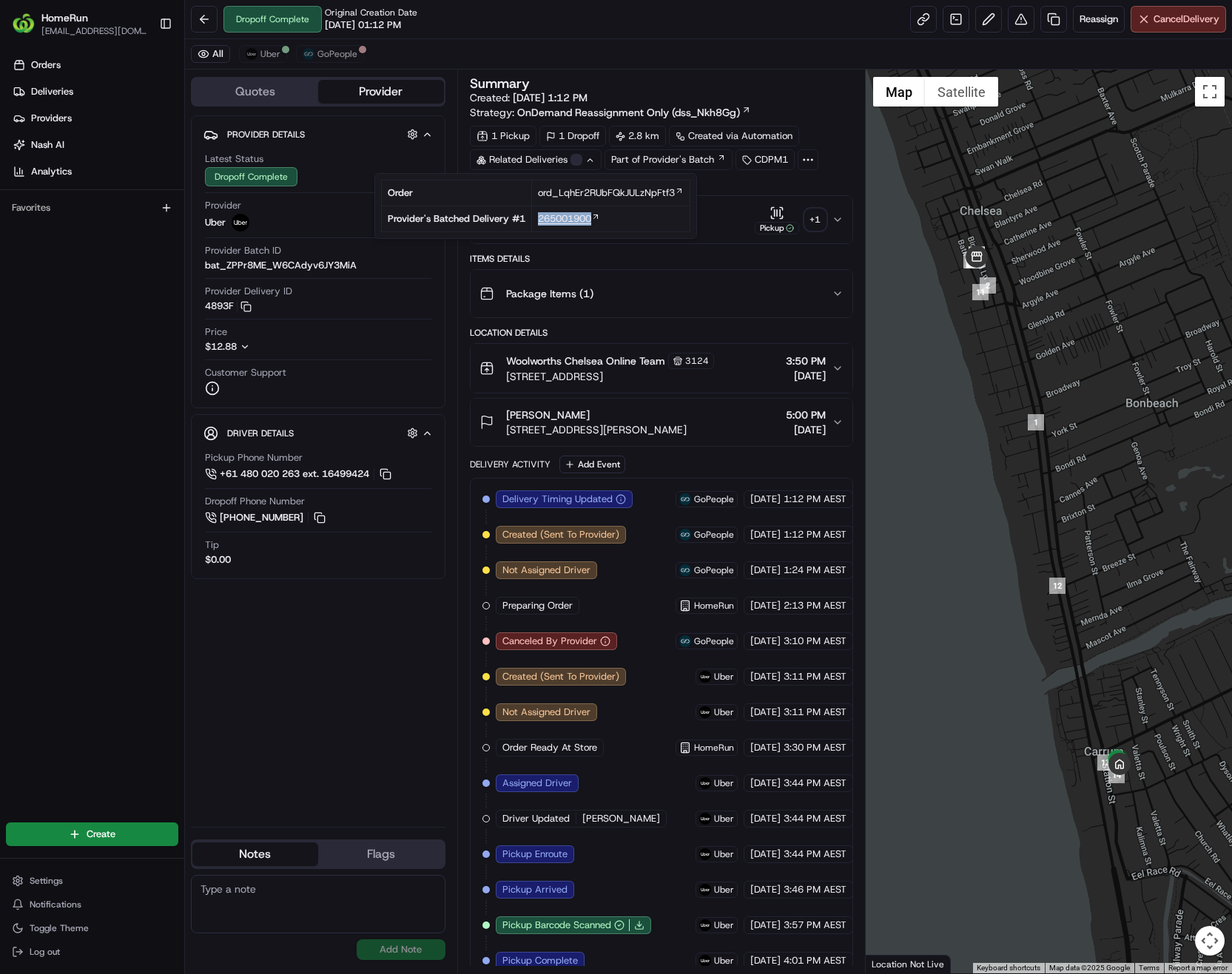
copy span "265001900"
drag, startPoint x: 618, startPoint y: 221, endPoint x: 540, endPoint y: 219, distance: 78.0
click at [540, 219] on div "265001900" at bounding box center [611, 219] width 146 height 13
click at [815, 219] on div "+ 1" at bounding box center [815, 219] width 20 height 20
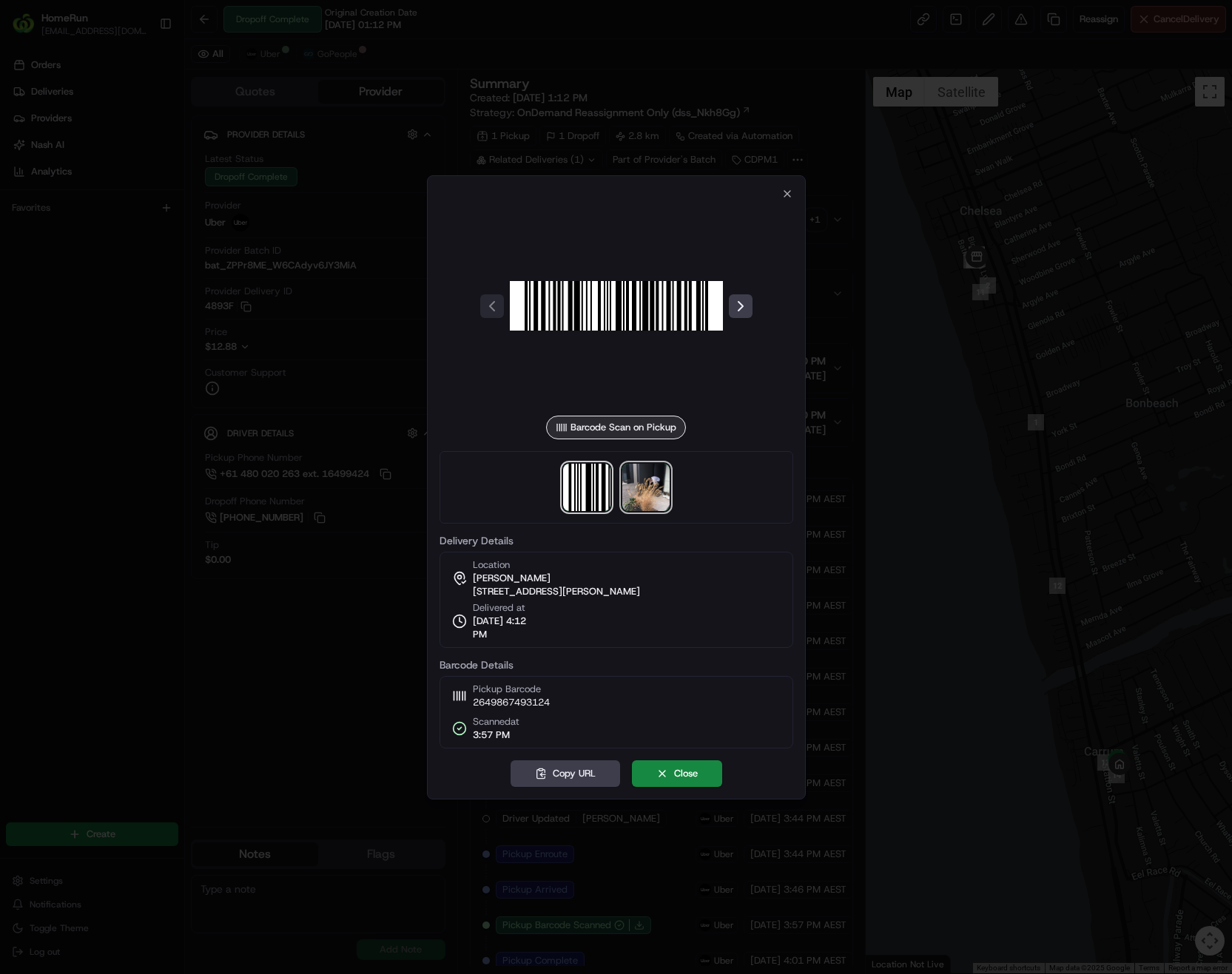
click at [634, 487] on img at bounding box center [646, 487] width 47 height 47
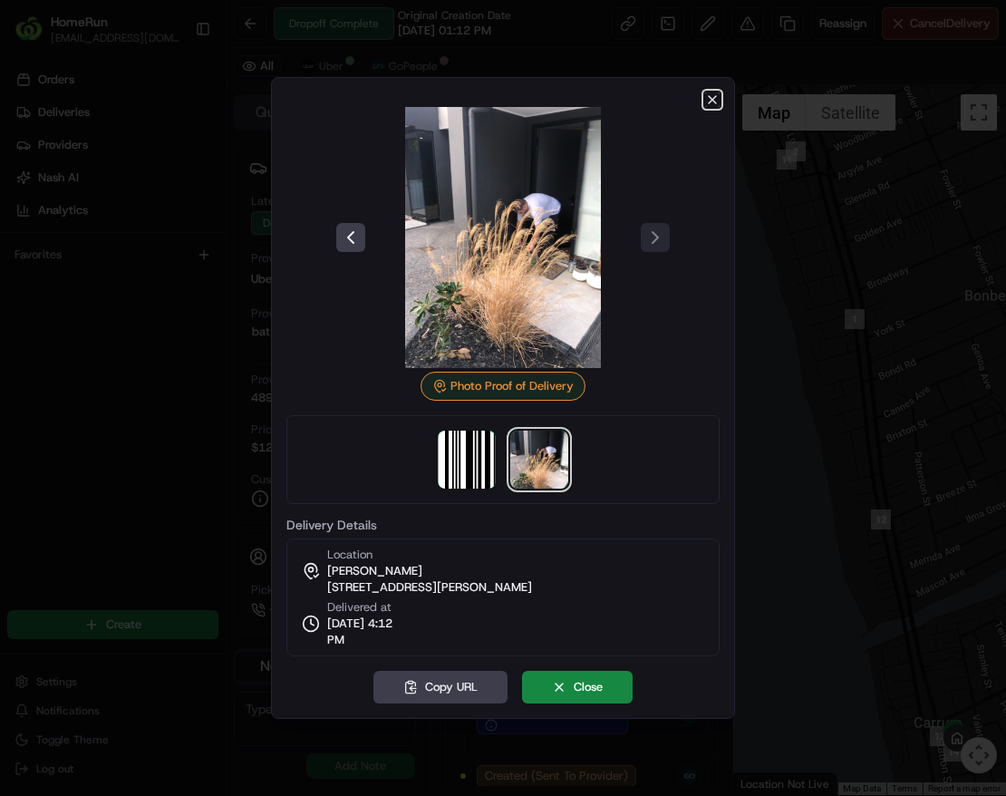
click at [712, 100] on icon "button" at bounding box center [712, 99] width 7 height 7
